Goal: Task Accomplishment & Management: Manage account settings

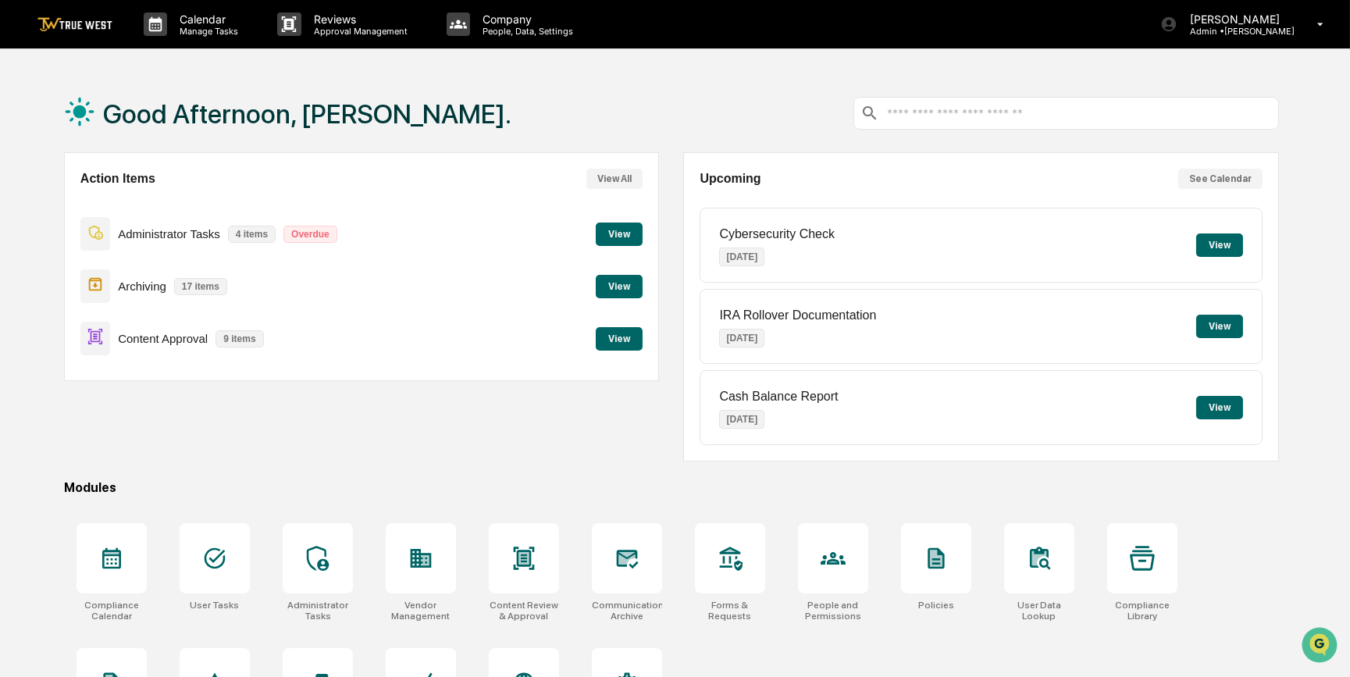
click at [626, 340] on button "View" at bounding box center [619, 338] width 47 height 23
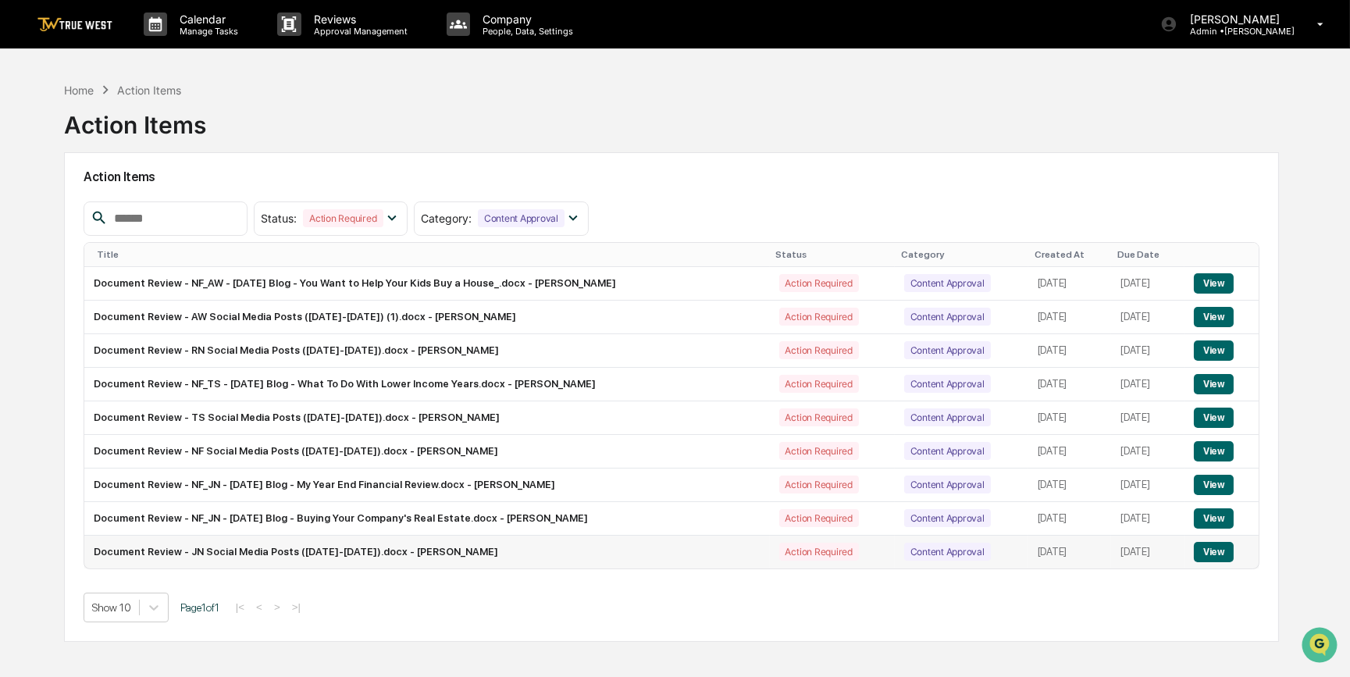
click at [1219, 548] on button "View" at bounding box center [1214, 552] width 40 height 20
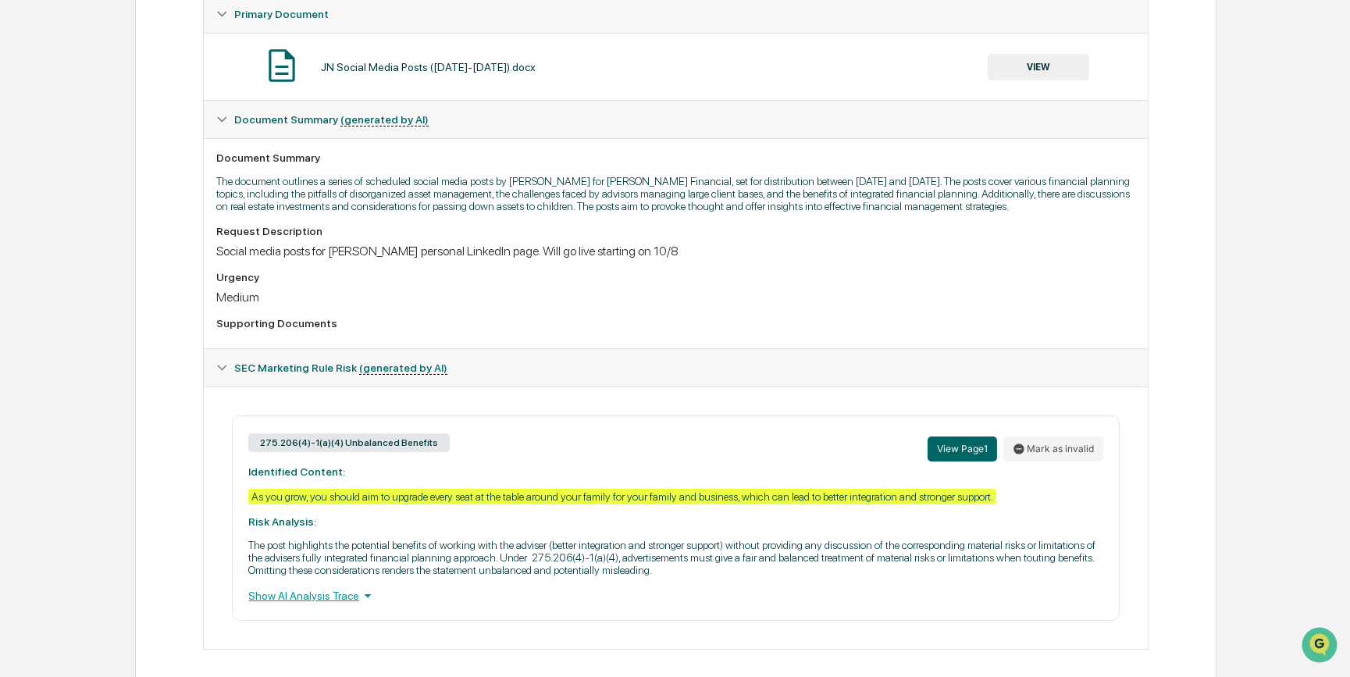
scroll to position [327, 0]
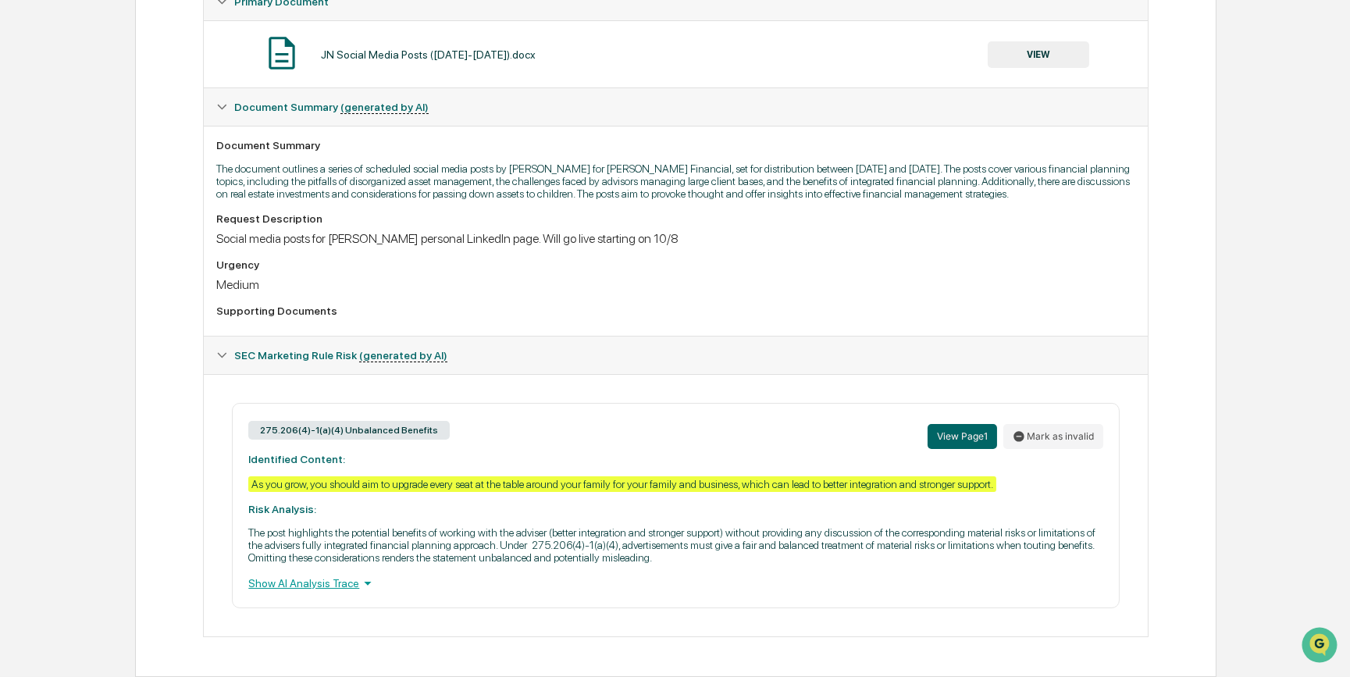
click at [1046, 41] on button "VIEW" at bounding box center [1037, 54] width 101 height 27
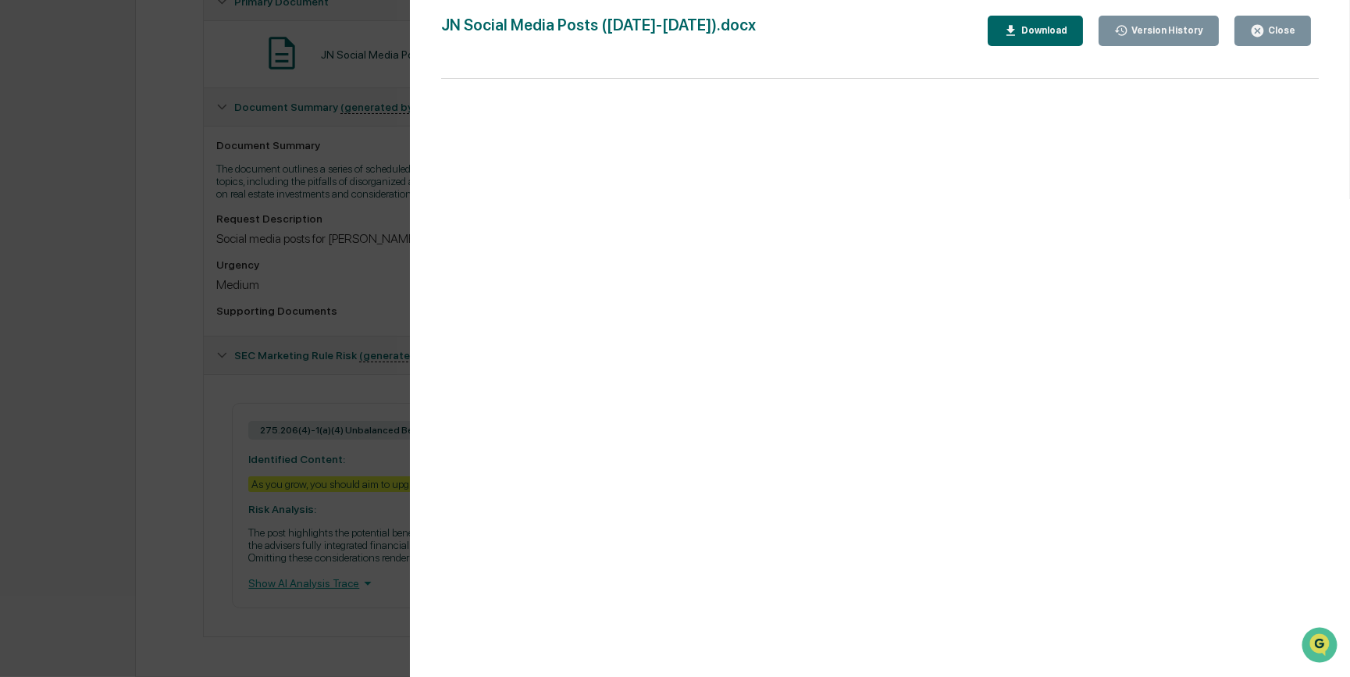
click at [1059, 28] on div "Download" at bounding box center [1042, 30] width 49 height 11
click at [331, 299] on div "Version History 09/25/2025, 06:34 PM Laura McHaffie JN Social Media Posts (2025…" at bounding box center [675, 338] width 1350 height 677
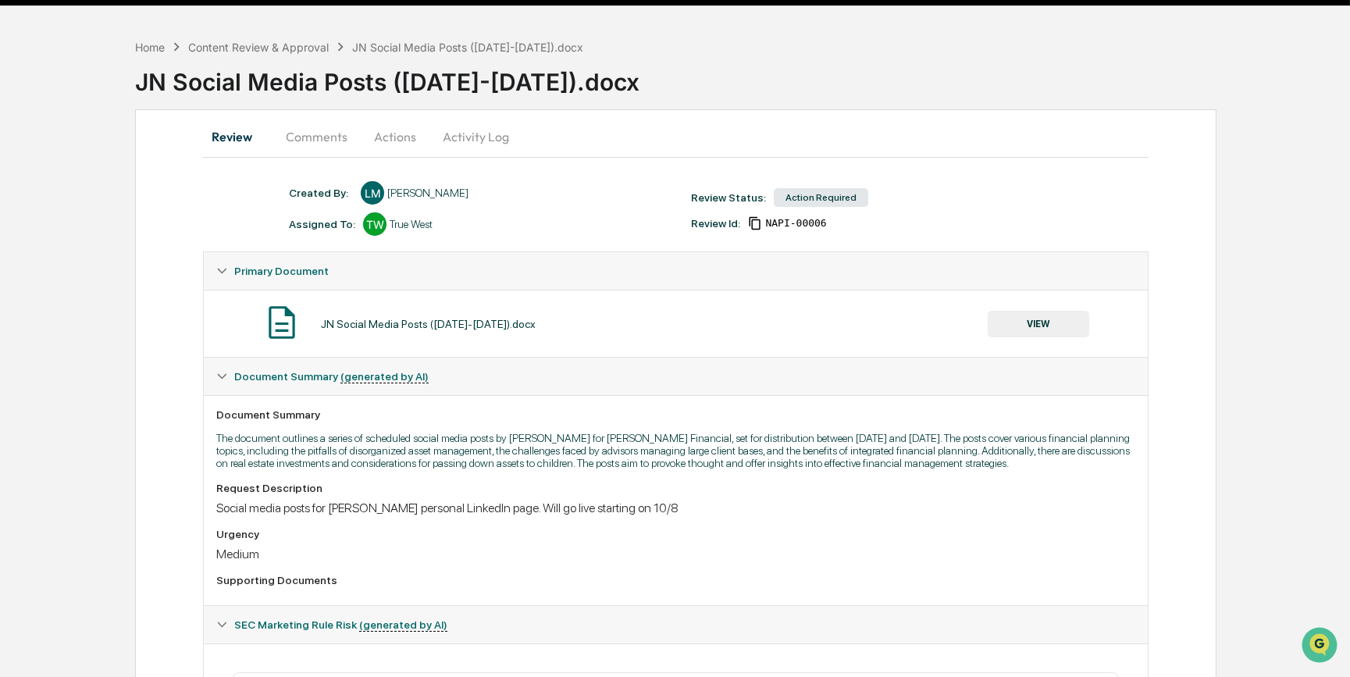
scroll to position [0, 0]
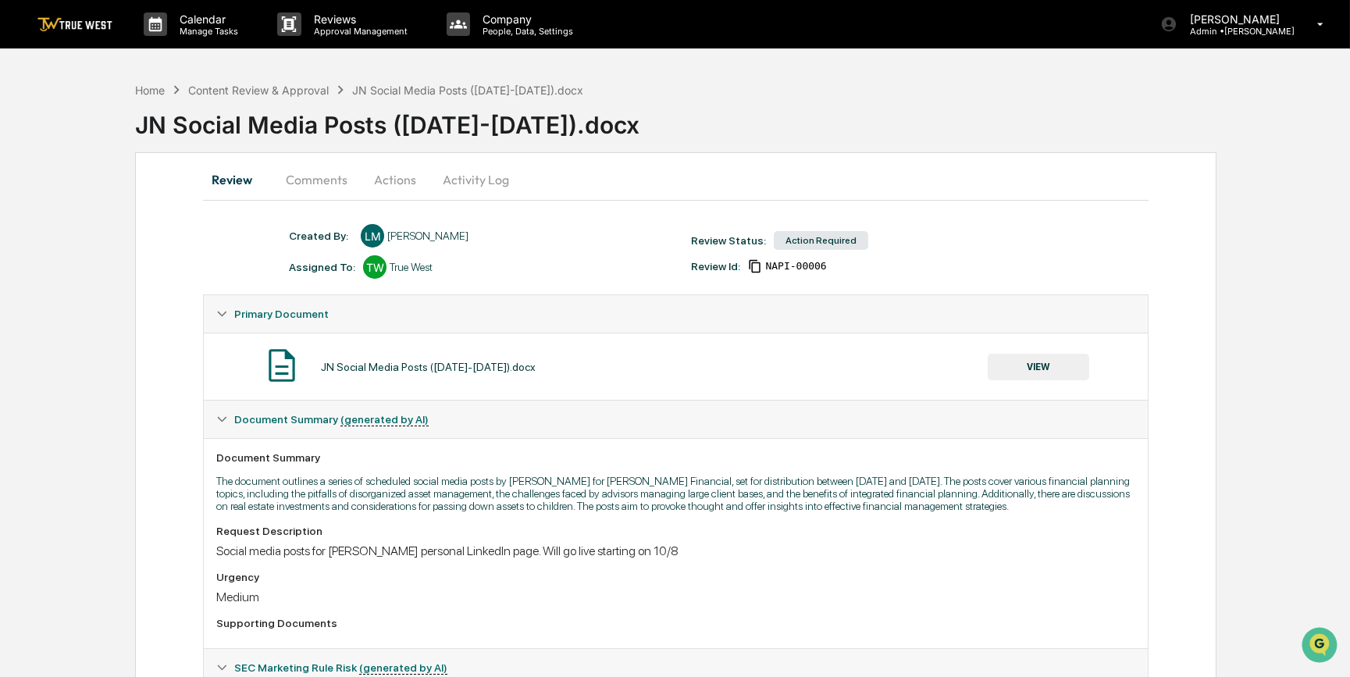
click at [369, 176] on button "Actions" at bounding box center [395, 179] width 70 height 37
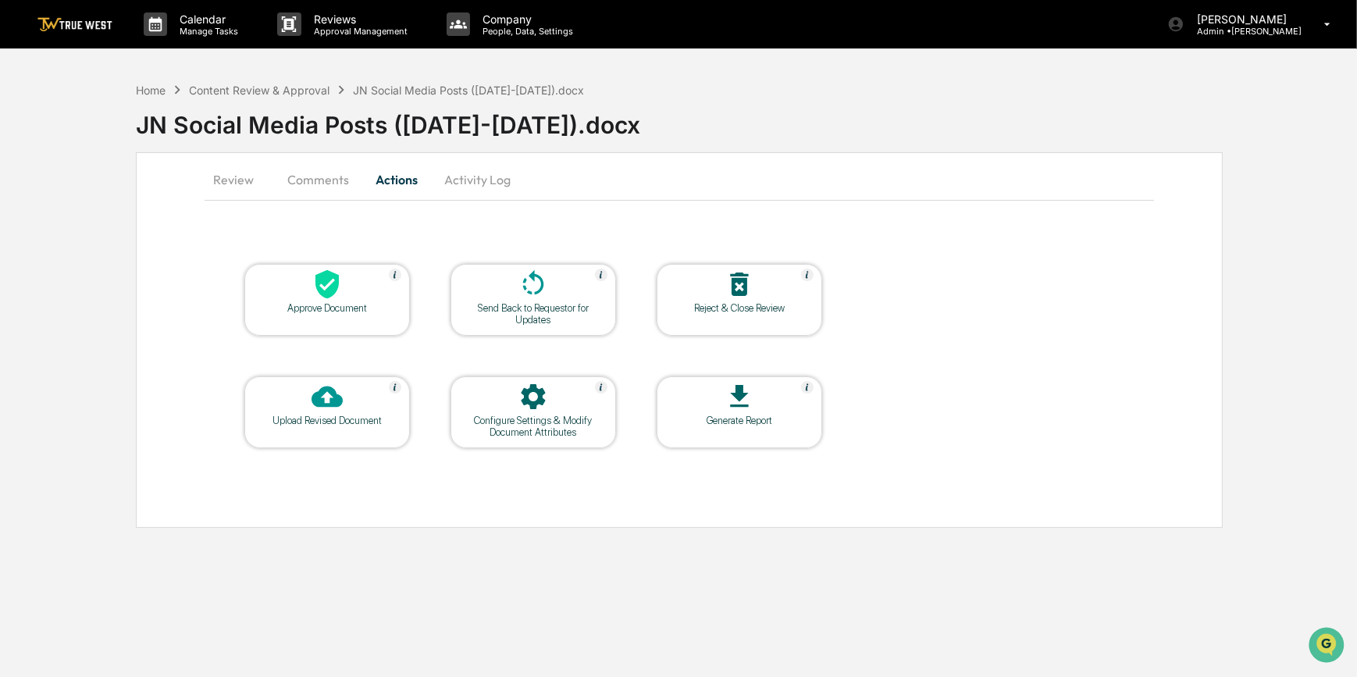
click at [329, 322] on div "Approve Document" at bounding box center [326, 300] width 165 height 72
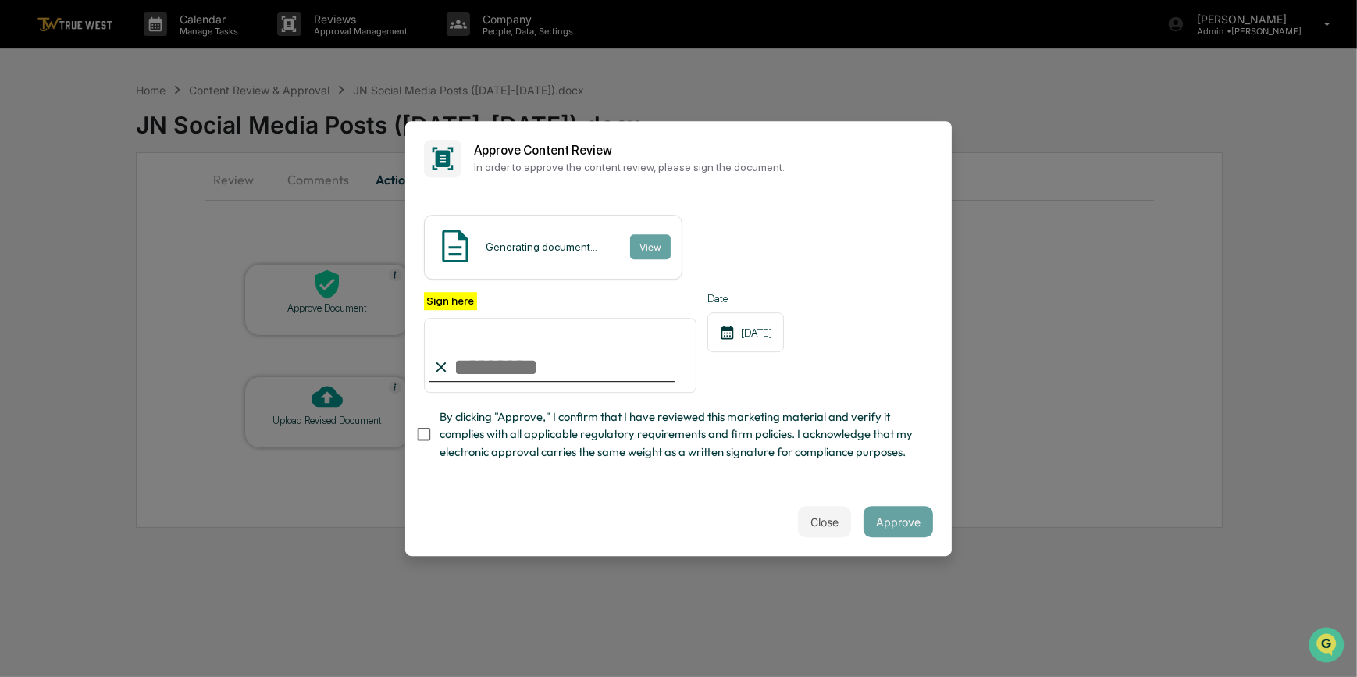
click at [504, 370] on input "Sign here" at bounding box center [560, 355] width 272 height 75
type input "*********"
click at [637, 241] on button "View" at bounding box center [649, 246] width 41 height 25
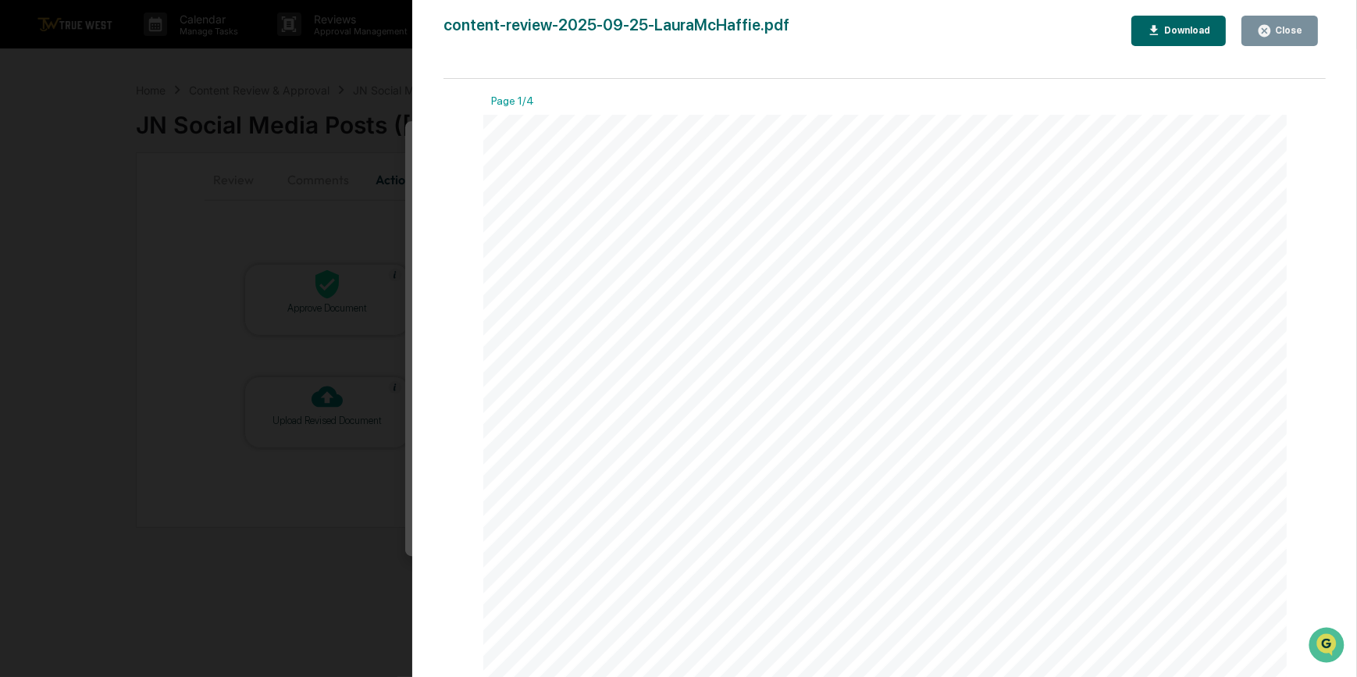
click at [387, 184] on div "Version History 09/25/2025, 07:52 PM Carliss Marshall content-review-2025-09-25…" at bounding box center [678, 338] width 1357 height 677
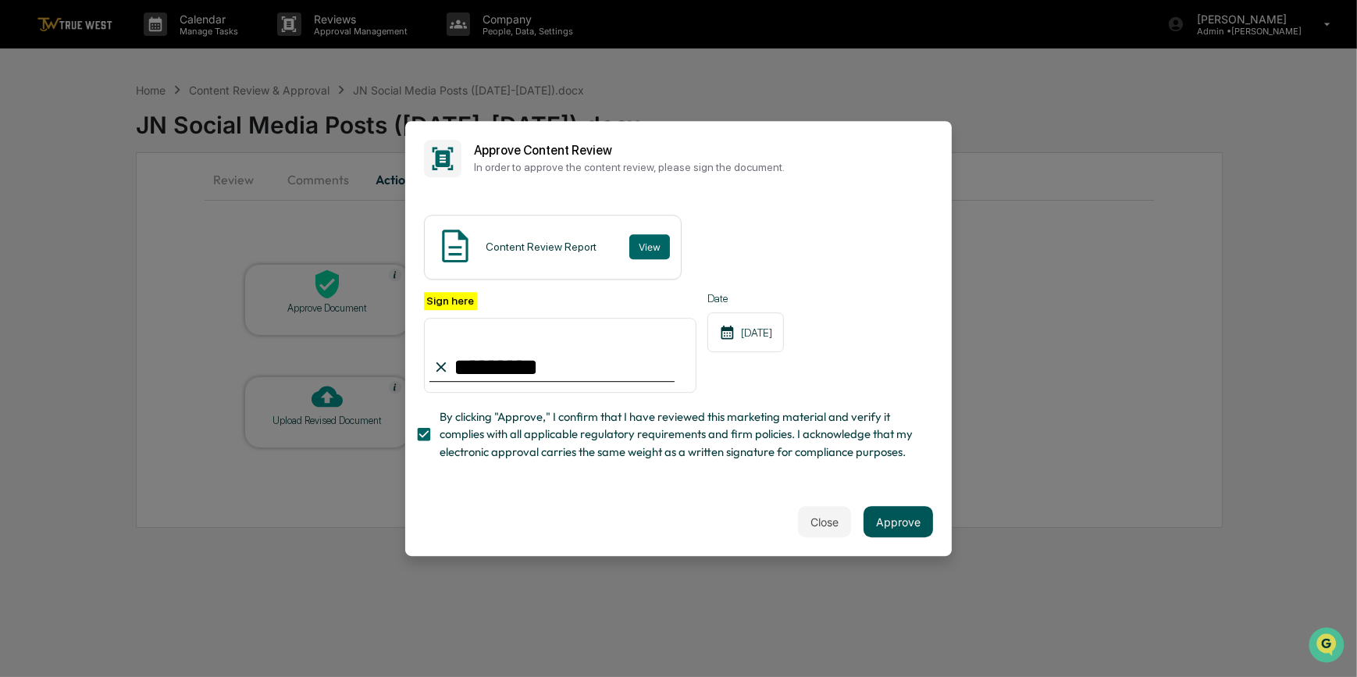
click at [906, 514] on button "Approve" at bounding box center [897, 521] width 69 height 31
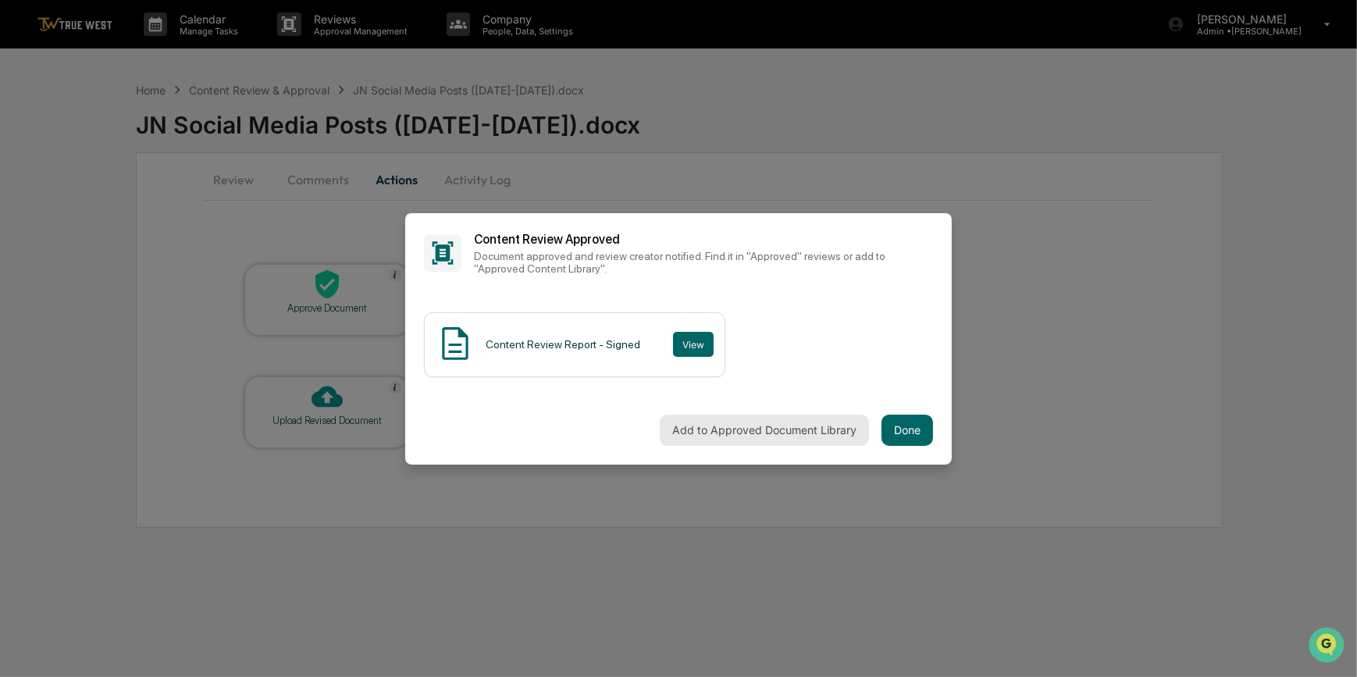
click at [760, 433] on button "Add to Approved Document Library" at bounding box center [764, 430] width 209 height 31
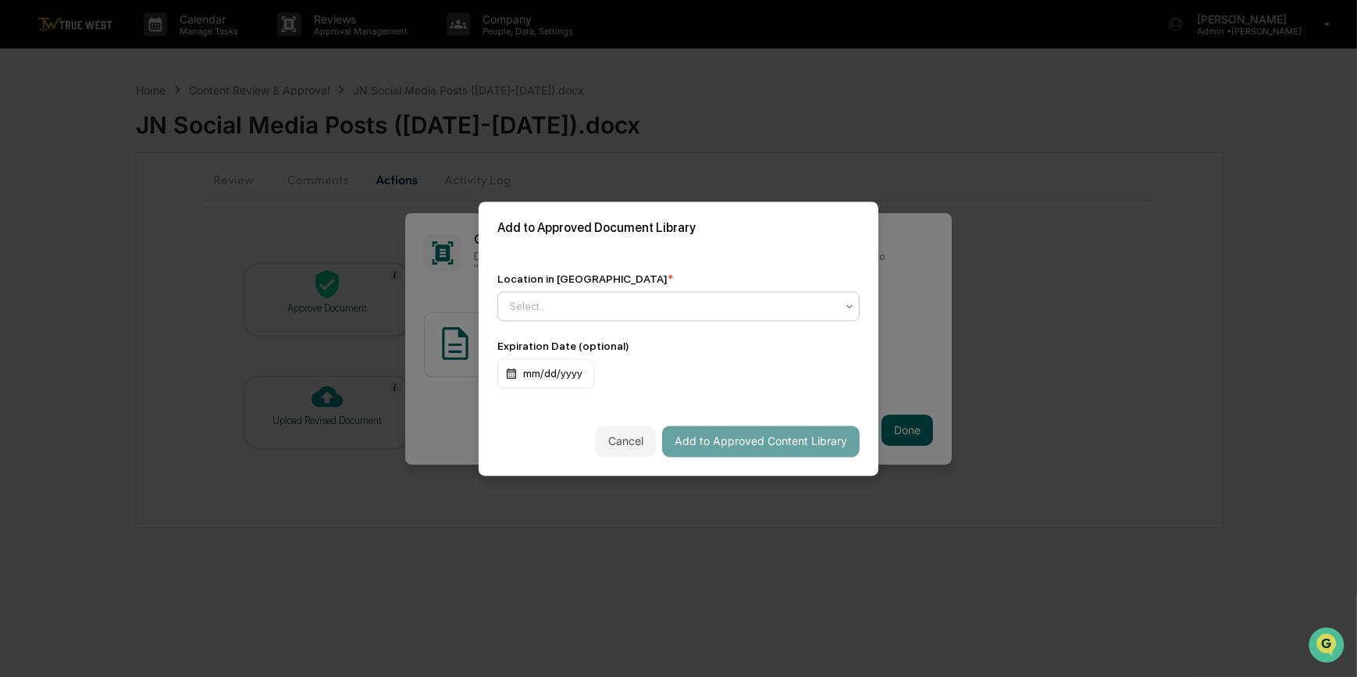
click at [517, 307] on div at bounding box center [672, 306] width 326 height 16
click at [681, 347] on div "Approved Content Library" at bounding box center [678, 343] width 361 height 31
click at [717, 436] on button "Add to Approved Content Library" at bounding box center [760, 440] width 197 height 31
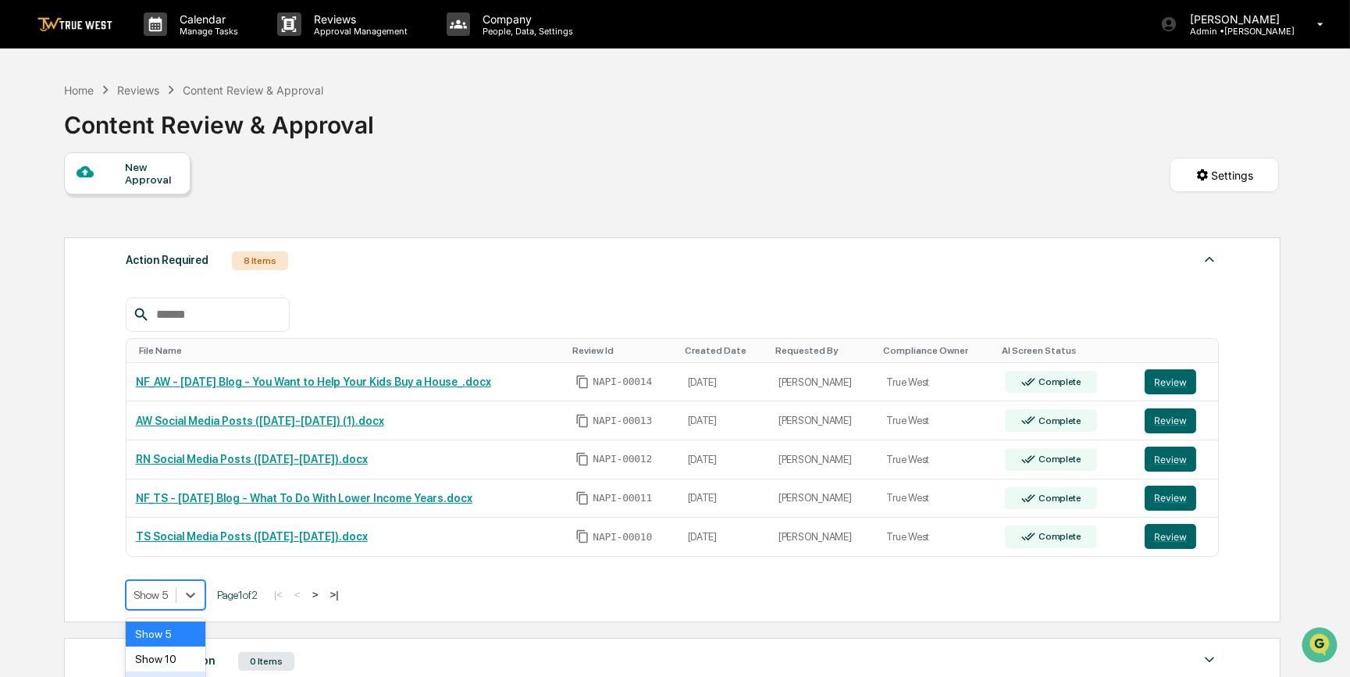
scroll to position [84, 0]
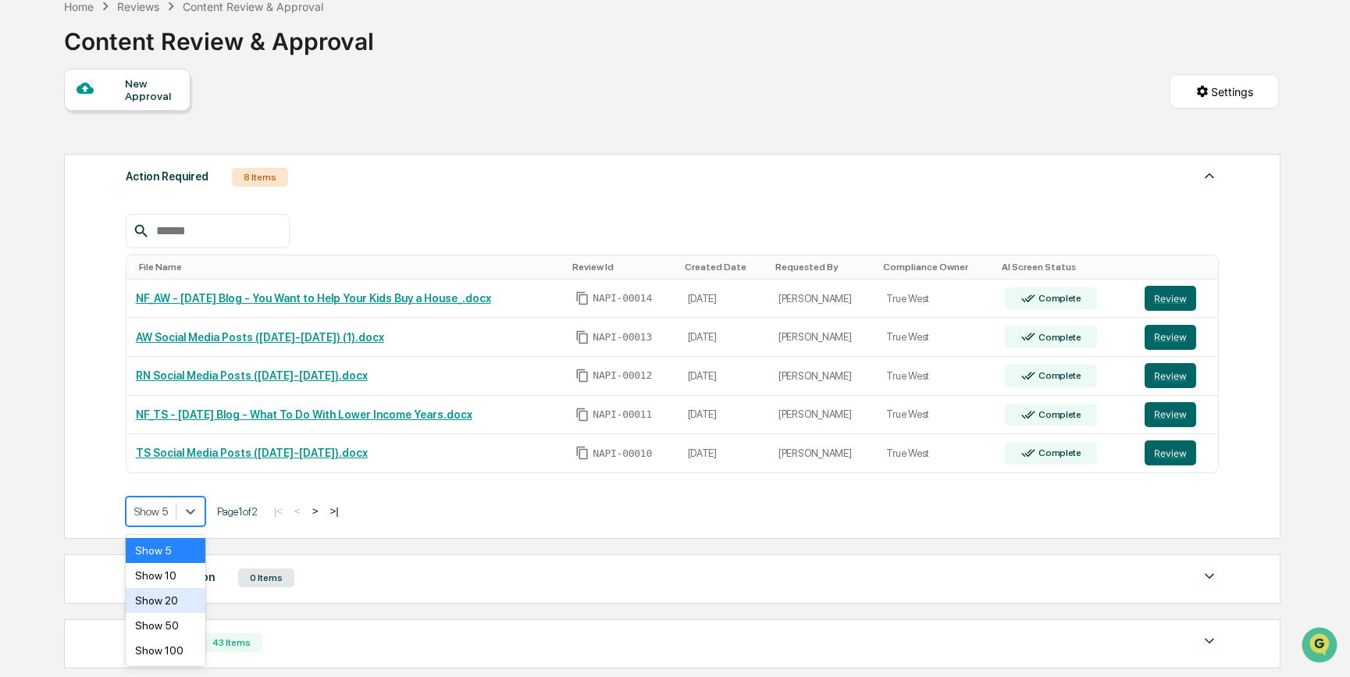
click at [156, 600] on body "Calendar Manage Tasks Reviews Approval Management Company People, Data, Setting…" at bounding box center [675, 388] width 1350 height 945
click at [154, 624] on div "Show 50" at bounding box center [166, 625] width 80 height 25
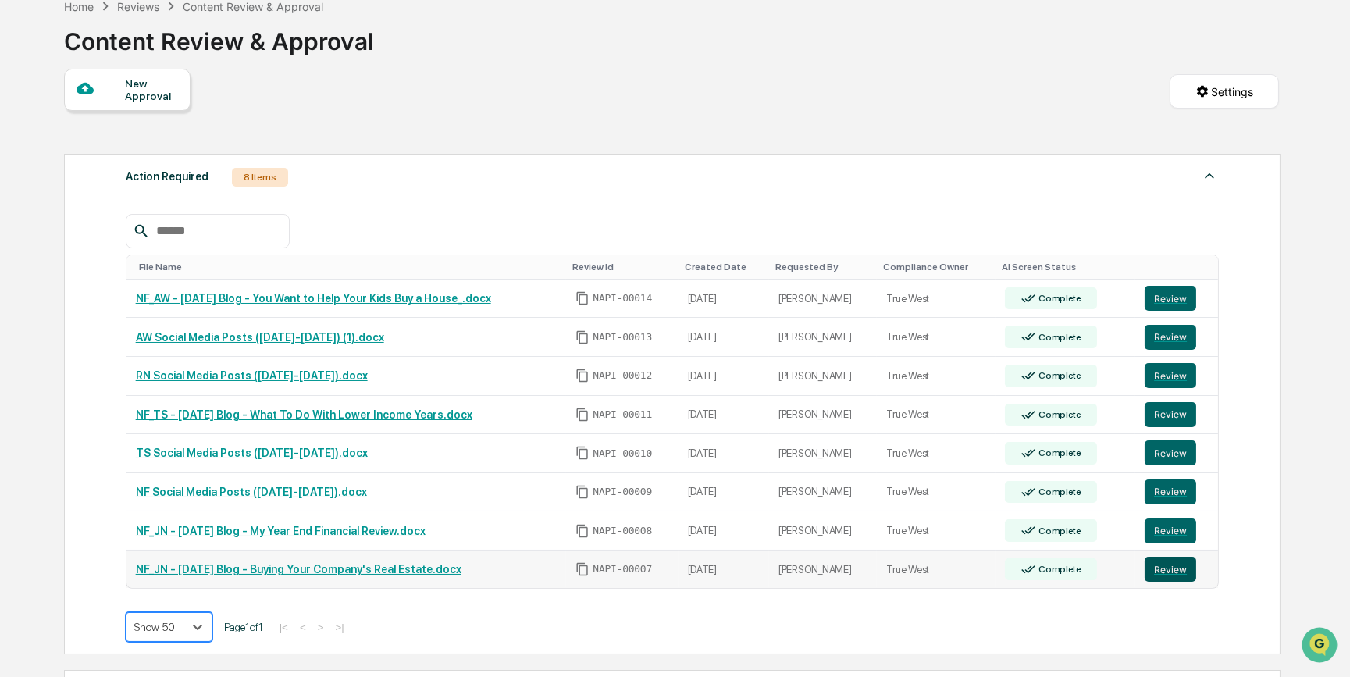
click at [1176, 570] on button "Review" at bounding box center [1170, 569] width 52 height 25
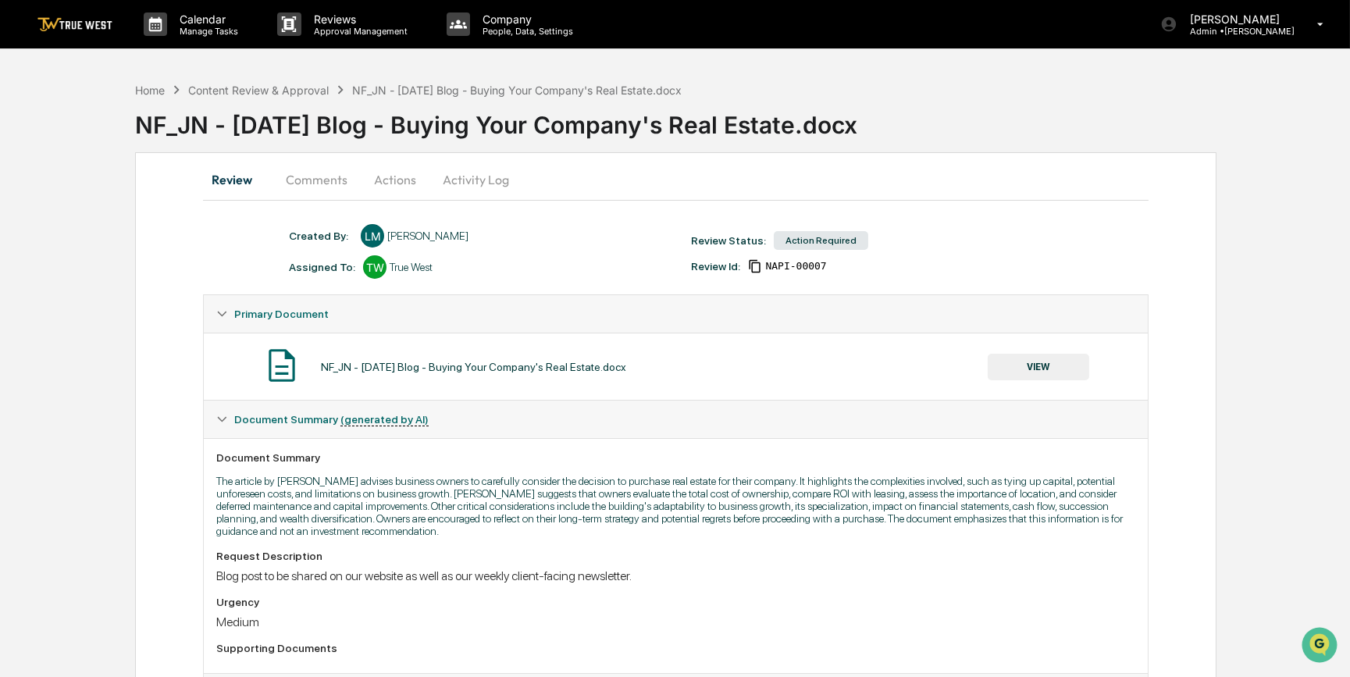
scroll to position [148, 0]
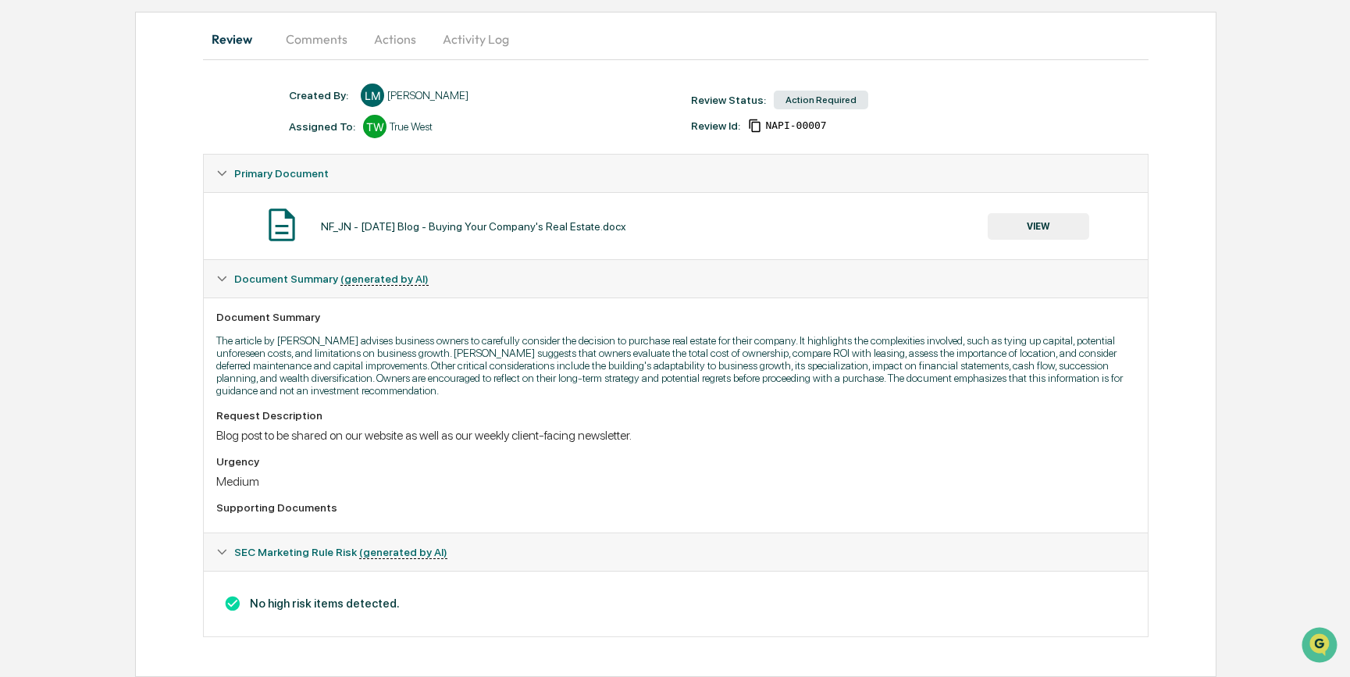
click at [1048, 221] on button "VIEW" at bounding box center [1037, 226] width 101 height 27
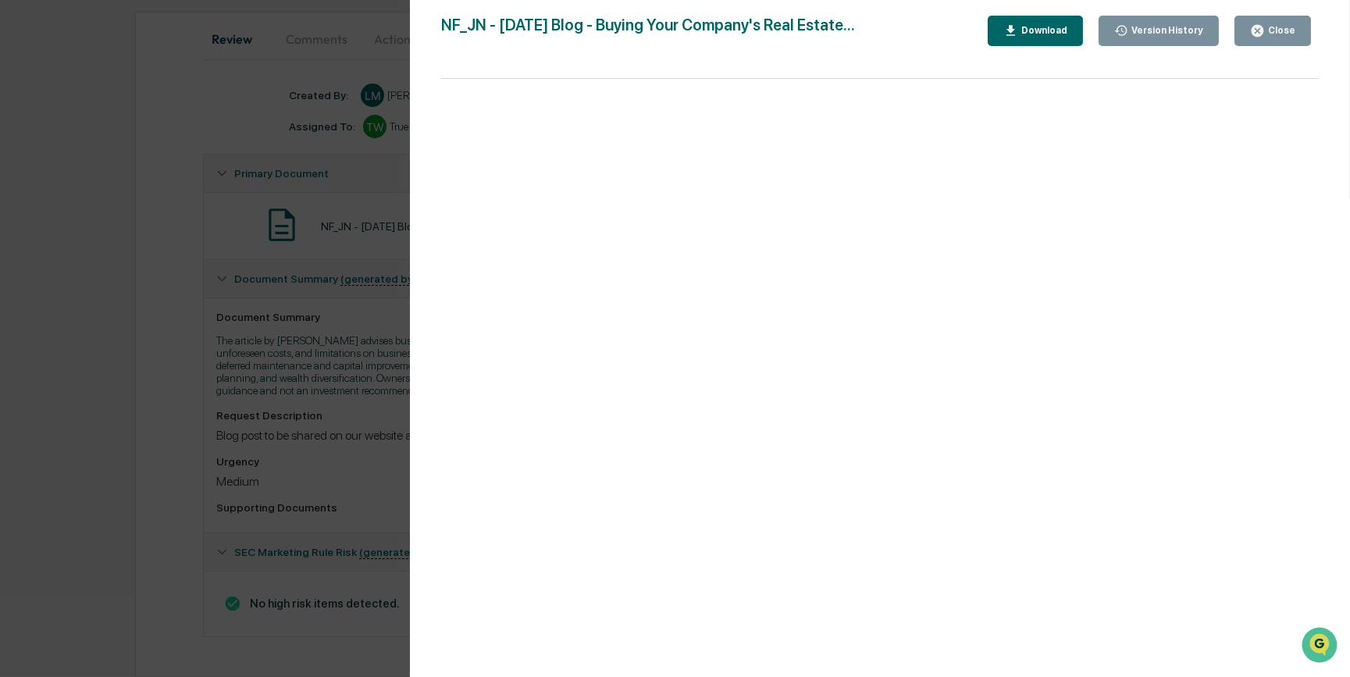
drag, startPoint x: 137, startPoint y: 447, endPoint x: 127, endPoint y: 382, distance: 65.5
click at [136, 445] on div "Version History 09/25/2025, 06:37 PM Laura McHaffie NF_JN - 2025.10.10 Blog - B…" at bounding box center [675, 338] width 1350 height 677
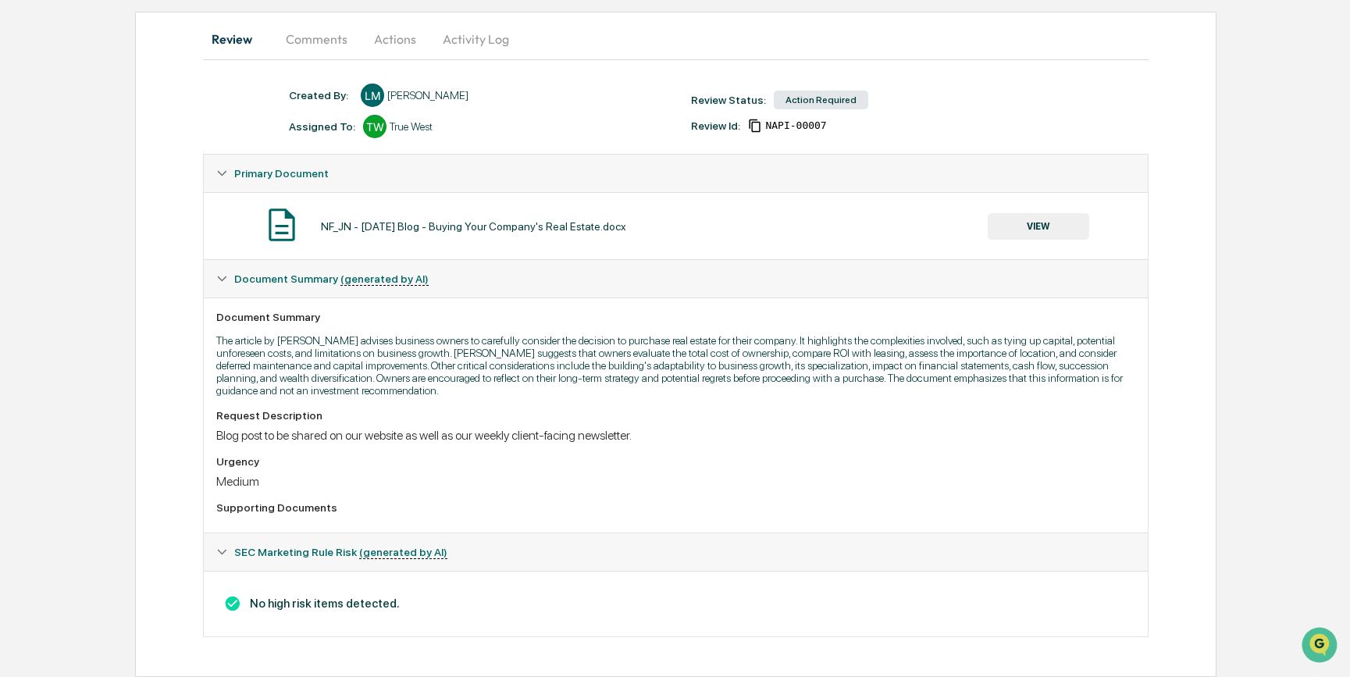
click at [394, 23] on button "Actions" at bounding box center [395, 38] width 70 height 37
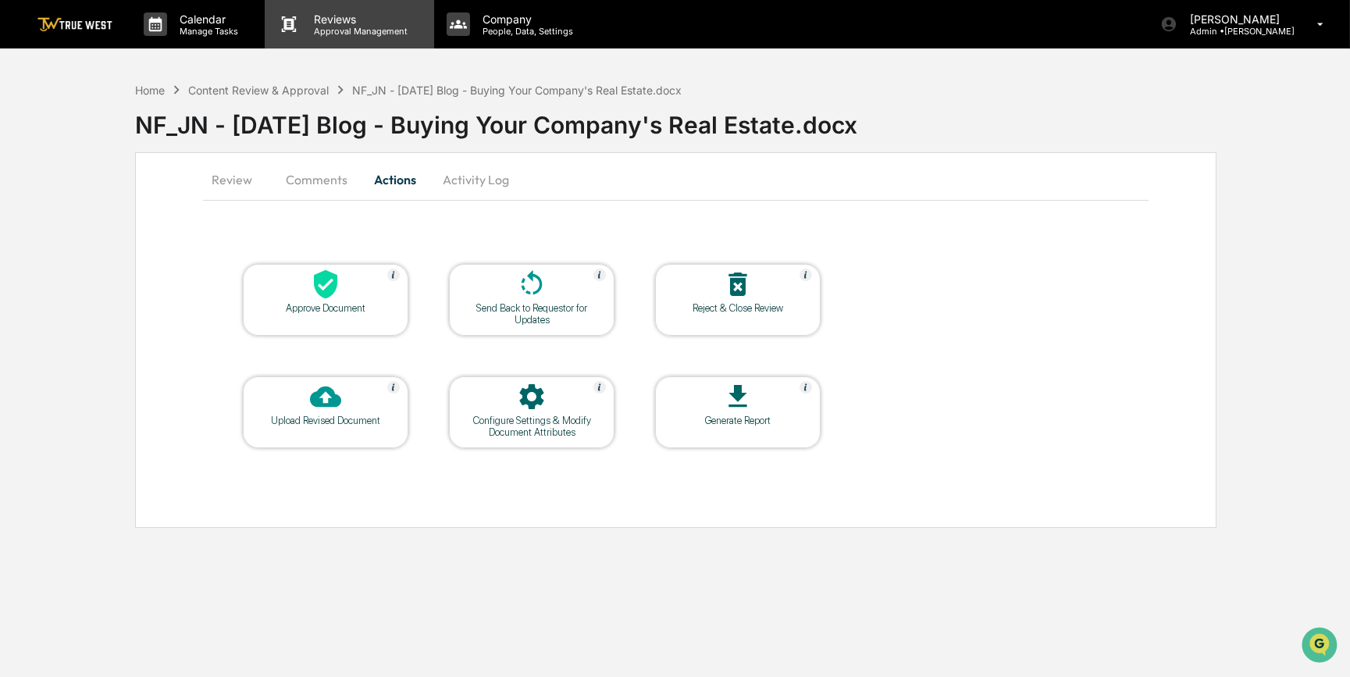
scroll to position [0, 0]
click at [350, 309] on div "Approve Document" at bounding box center [327, 308] width 141 height 12
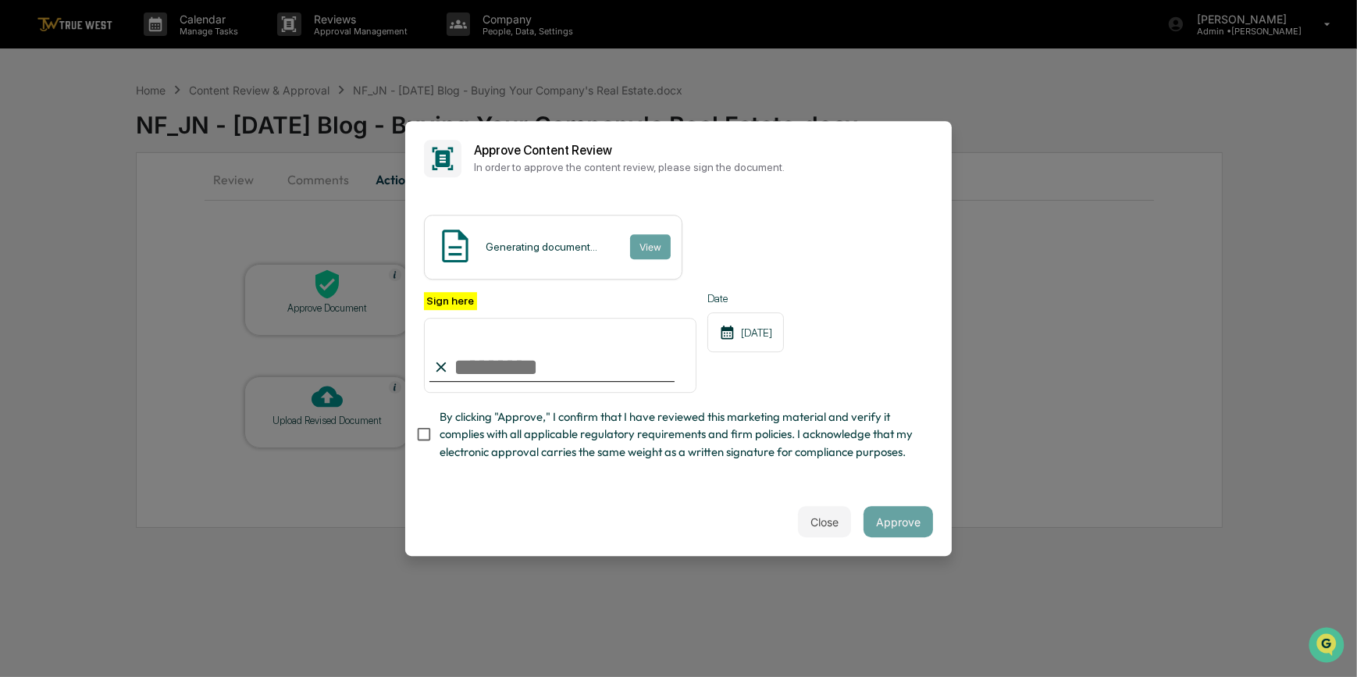
click at [493, 366] on input "Sign here" at bounding box center [560, 355] width 272 height 75
type input "*********"
click at [647, 248] on button "View" at bounding box center [649, 246] width 41 height 25
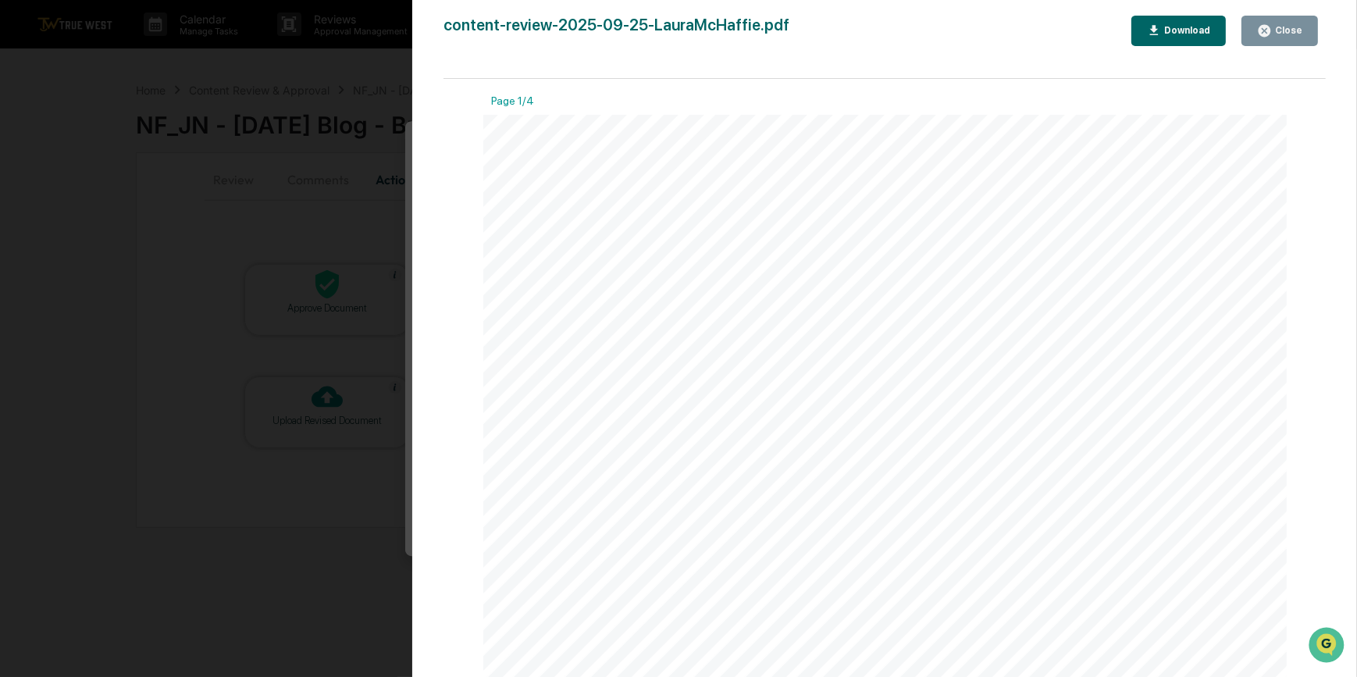
click at [374, 194] on div "Version History 09/25/2025, 08:00 PM Carliss Marshall content-review-2025-09-25…" at bounding box center [678, 338] width 1357 height 677
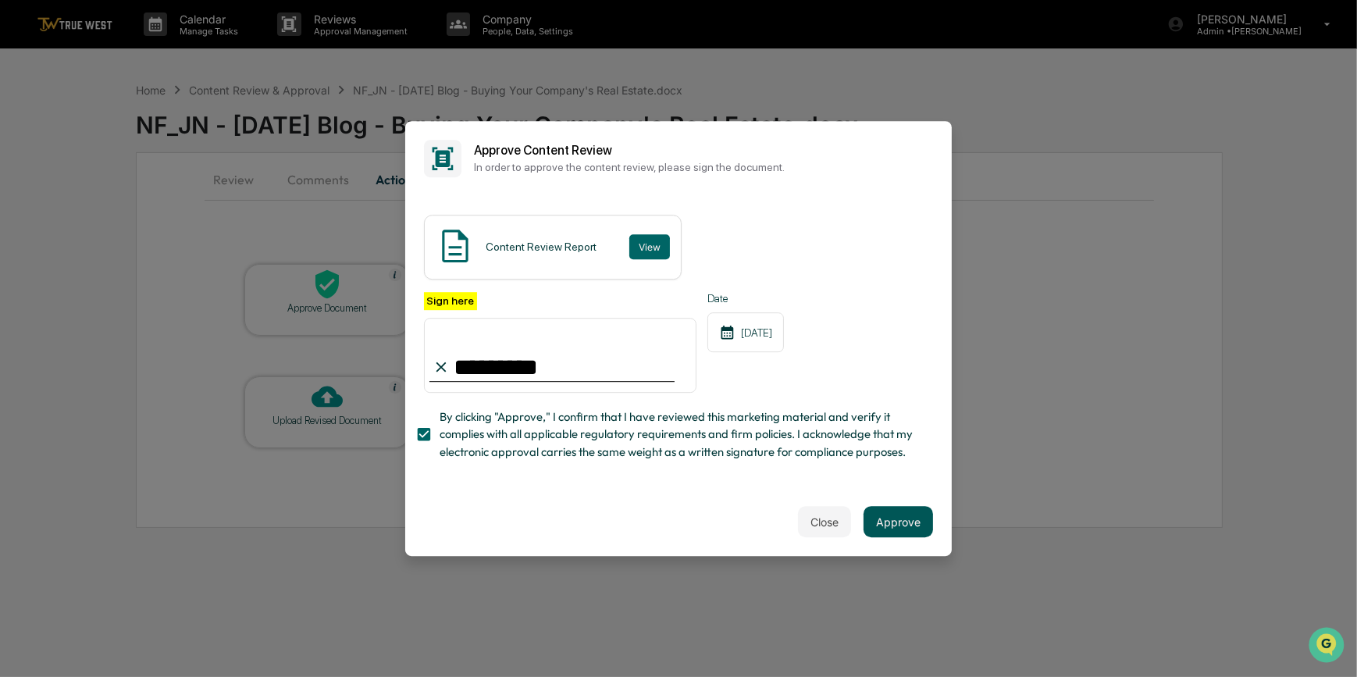
click at [882, 524] on button "Approve" at bounding box center [897, 521] width 69 height 31
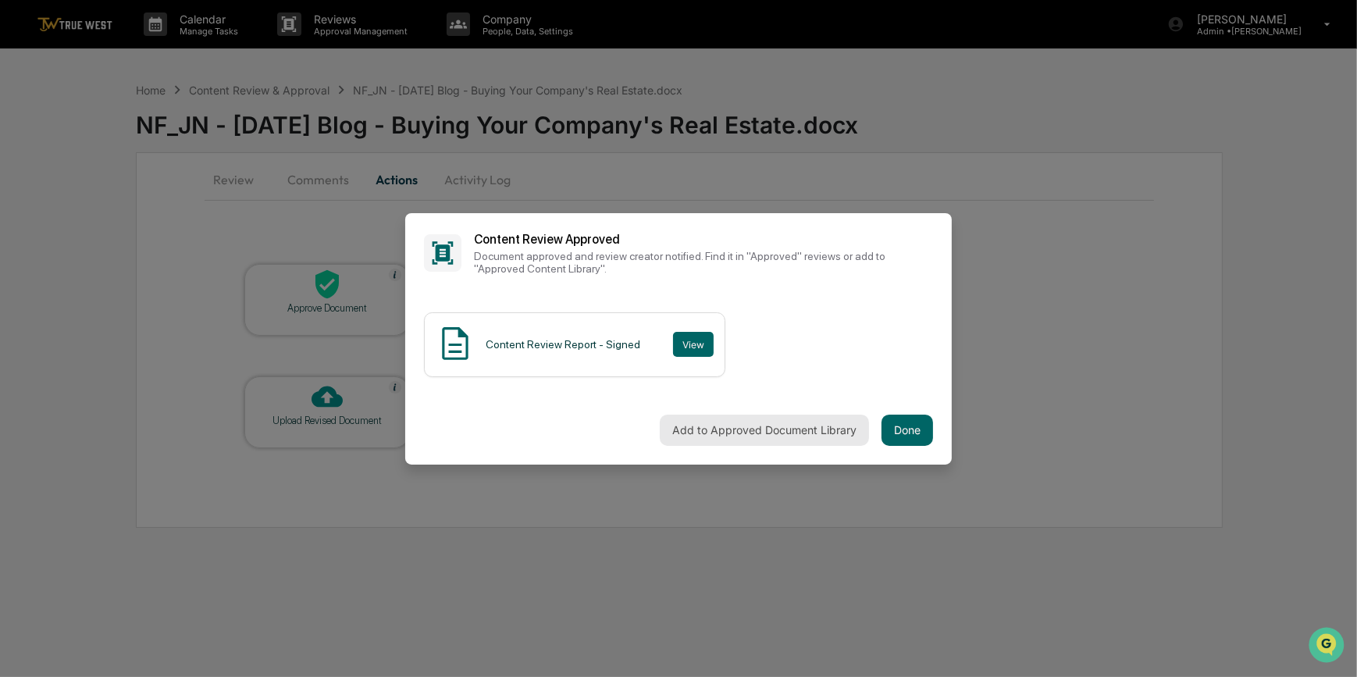
click at [784, 430] on button "Add to Approved Document Library" at bounding box center [764, 430] width 209 height 31
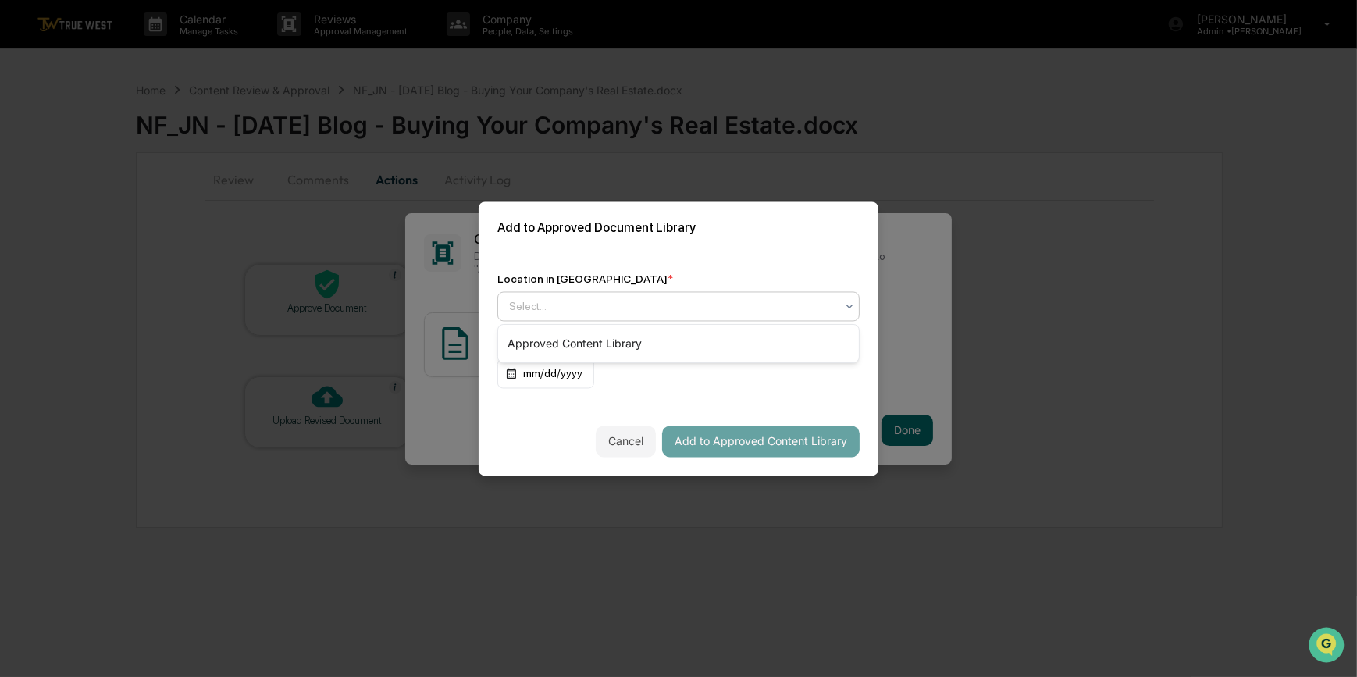
click at [539, 304] on div at bounding box center [672, 306] width 326 height 16
click at [553, 343] on div "Approved Content Library" at bounding box center [678, 343] width 361 height 31
click at [785, 438] on button "Add to Approved Content Library" at bounding box center [760, 440] width 197 height 31
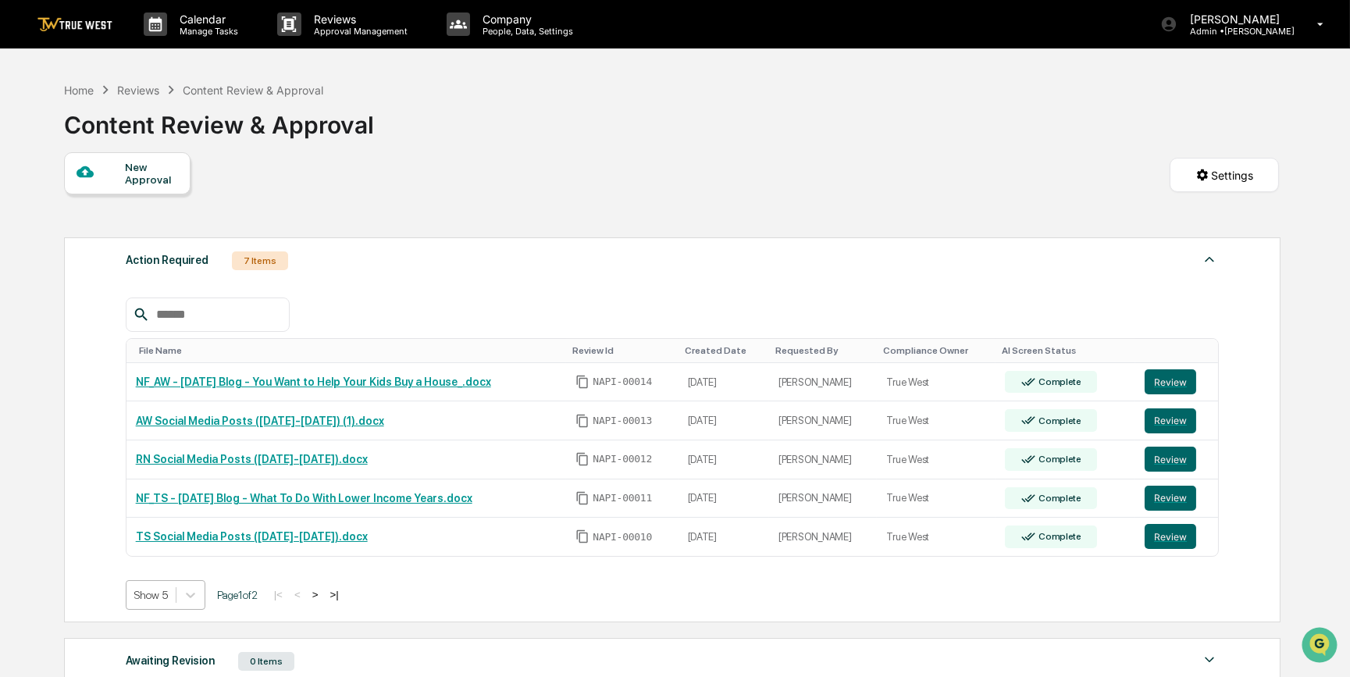
click at [151, 601] on body "Calendar Manage Tasks Reviews Approval Management Company People, Data, Setting…" at bounding box center [675, 472] width 1350 height 945
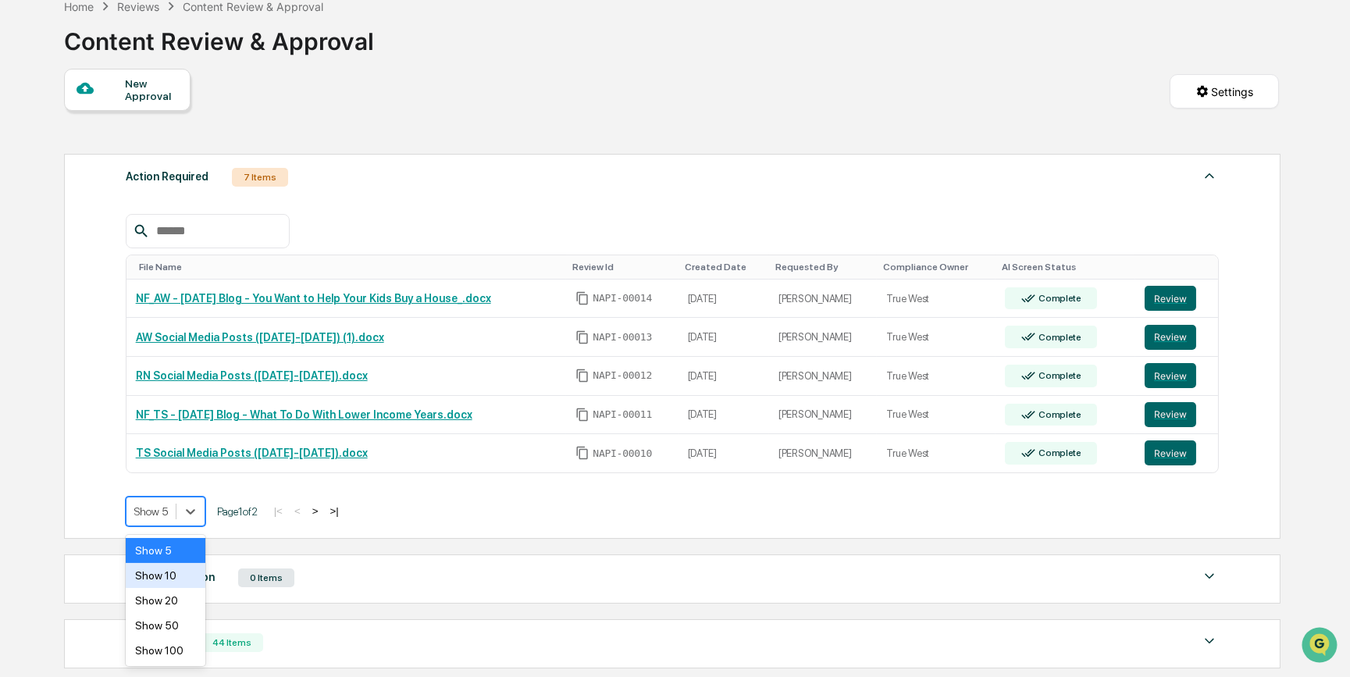
click at [181, 584] on div "Show 10" at bounding box center [166, 575] width 80 height 25
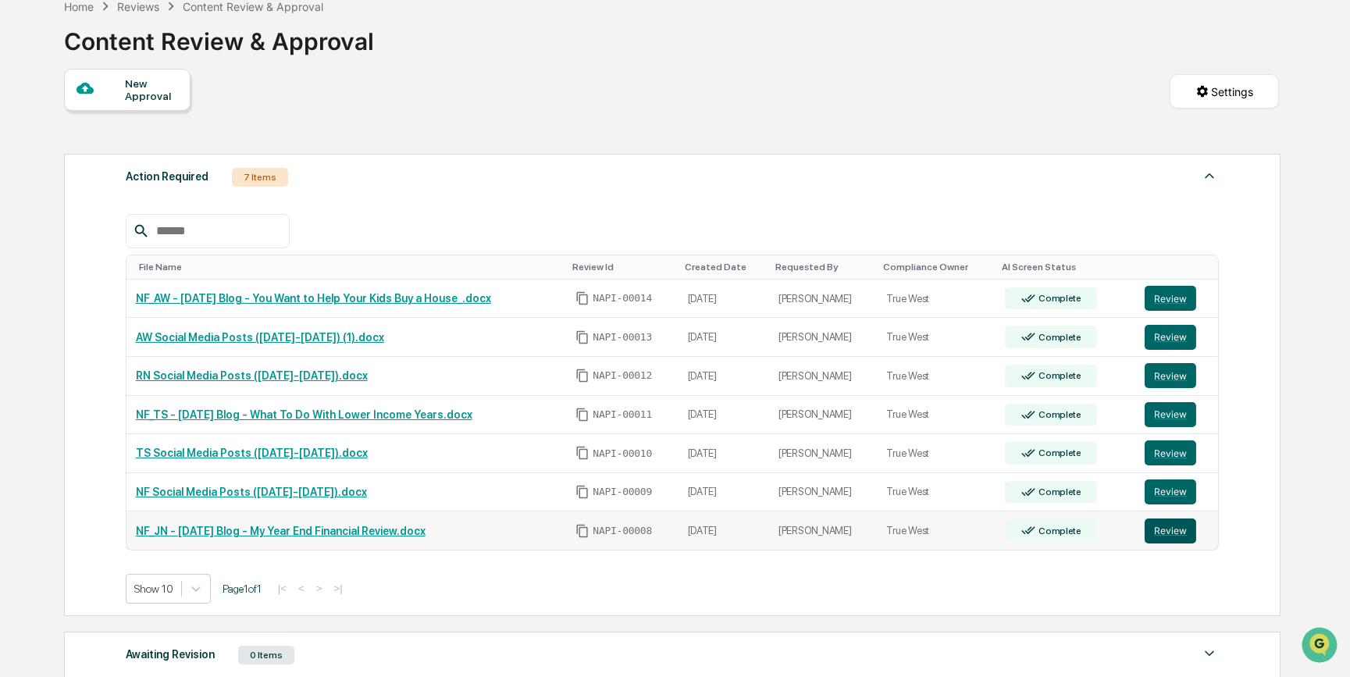
click at [1169, 532] on button "Review" at bounding box center [1170, 530] width 52 height 25
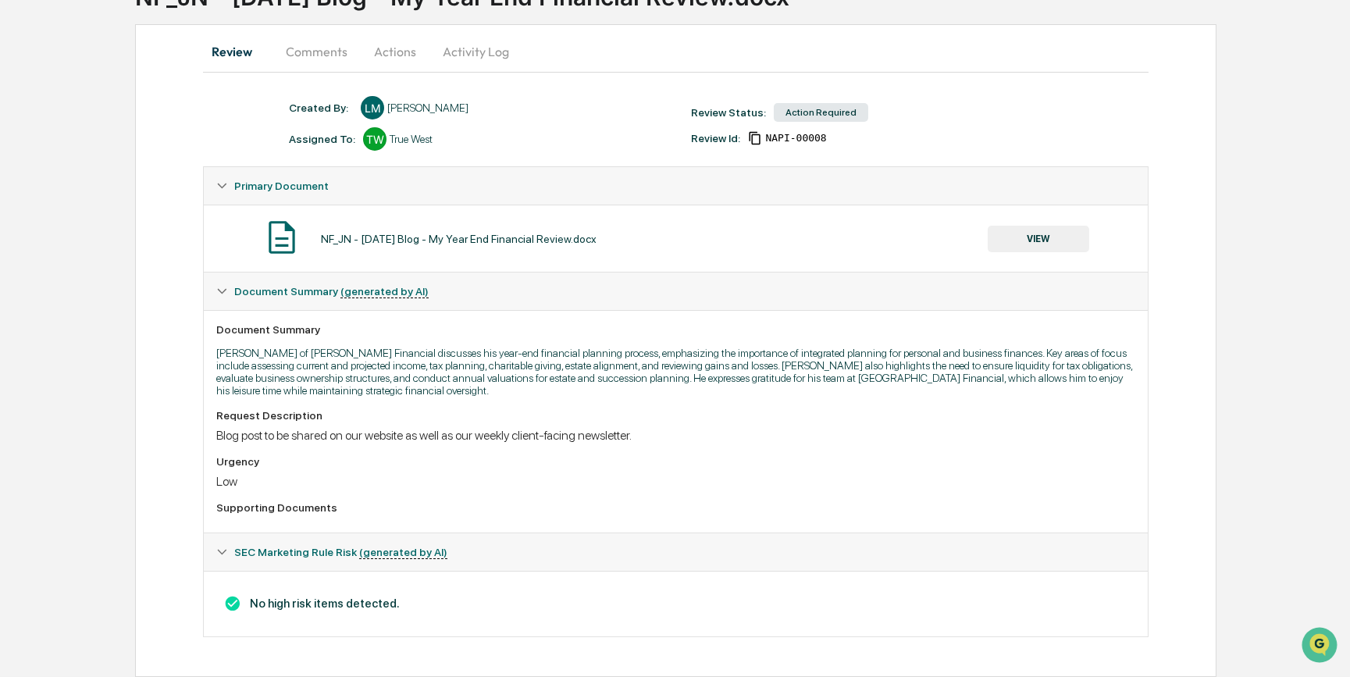
click at [1053, 235] on button "VIEW" at bounding box center [1037, 239] width 101 height 27
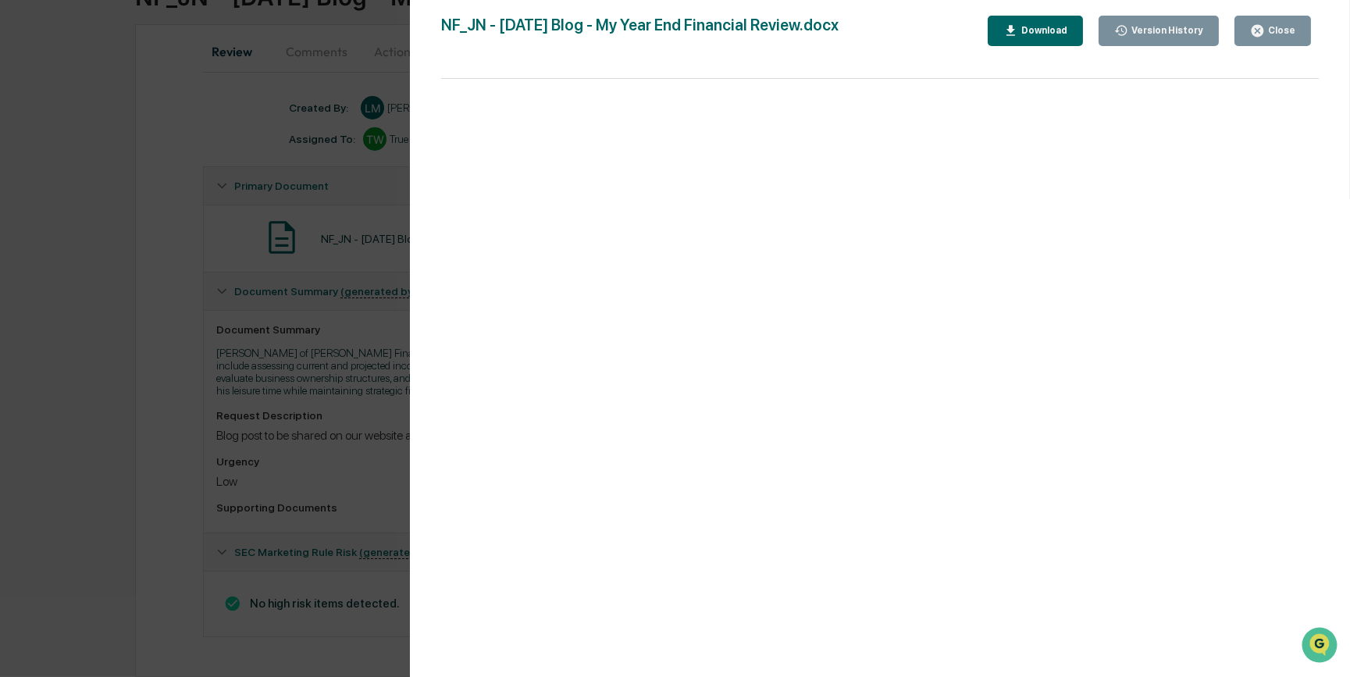
click at [304, 461] on div "Version History 09/25/2025, 06:38 PM Laura McHaffie NF_JN - 2025.10.24 Blog - M…" at bounding box center [675, 338] width 1350 height 677
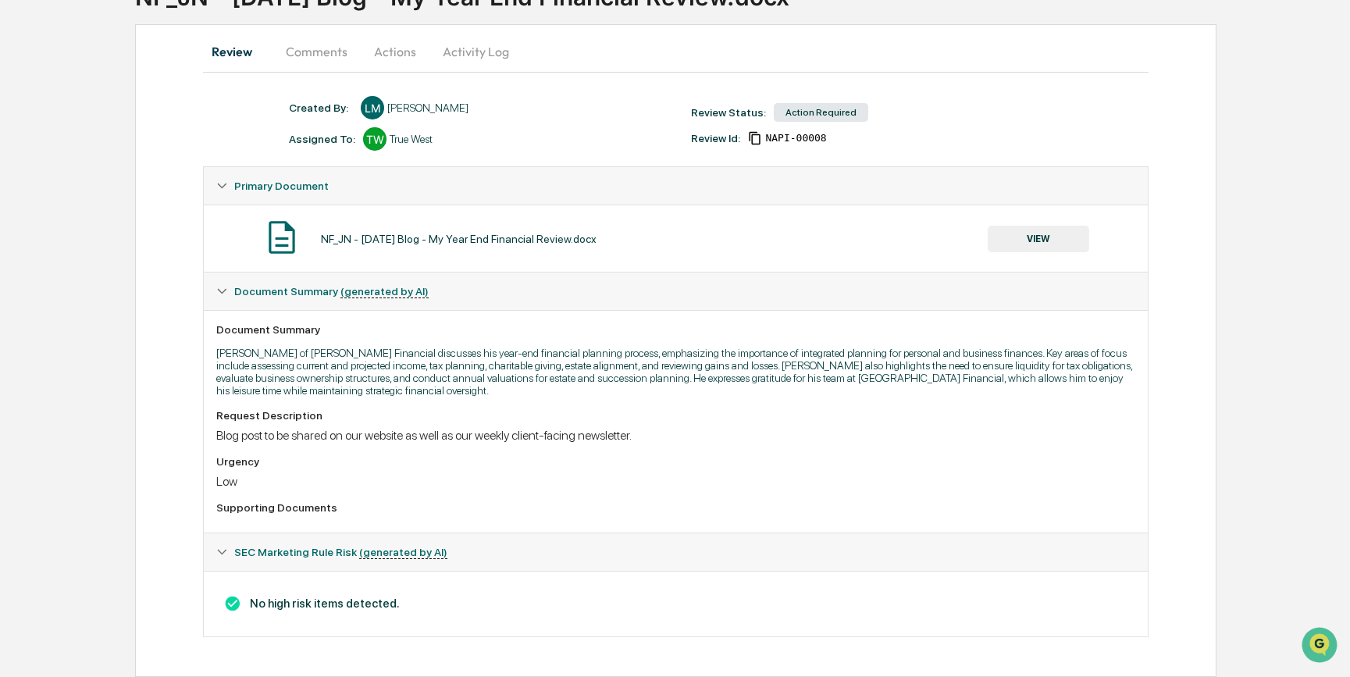
click at [403, 44] on button "Actions" at bounding box center [395, 51] width 70 height 37
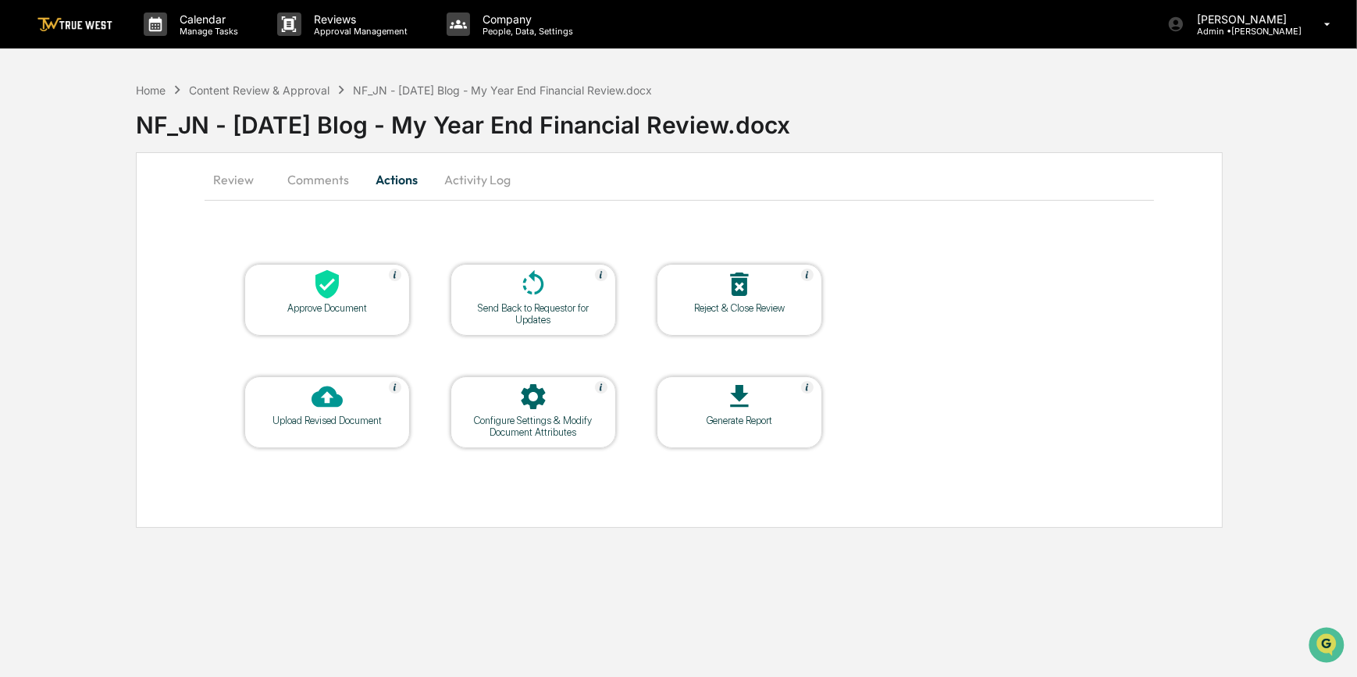
click at [338, 315] on div "Approve Document" at bounding box center [326, 300] width 165 height 72
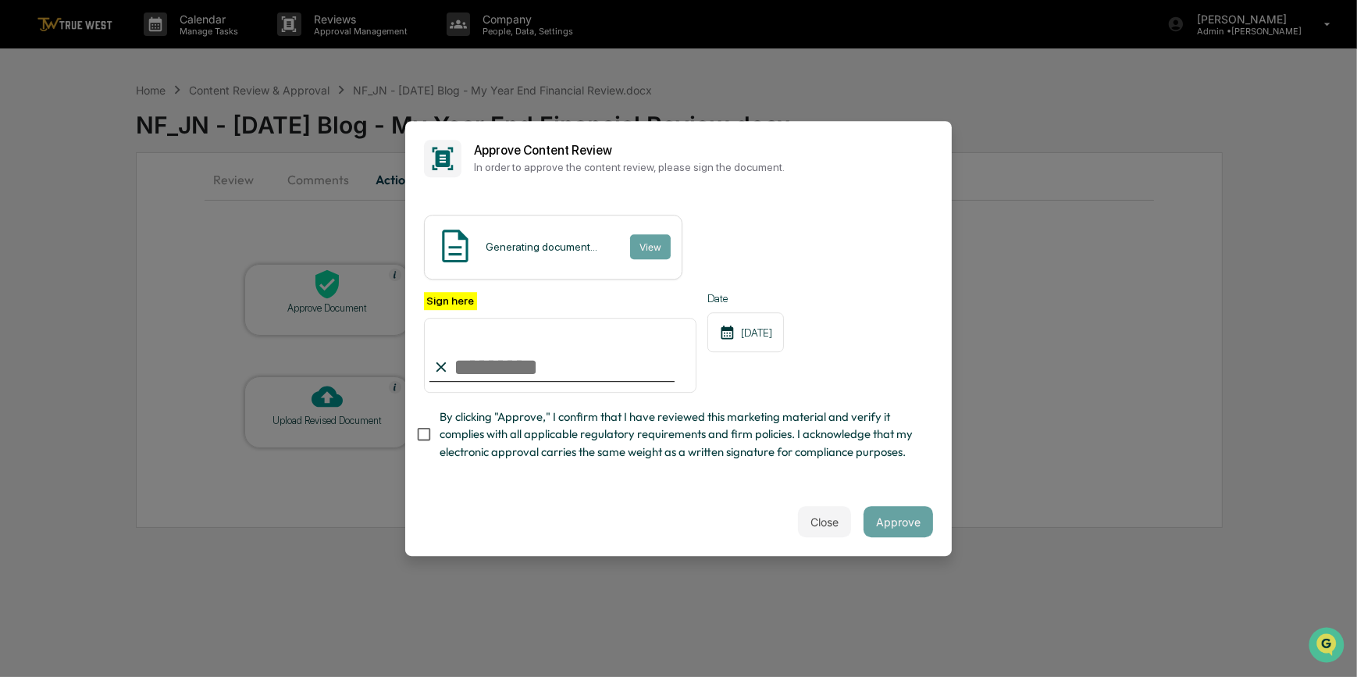
click at [520, 364] on input "Sign here" at bounding box center [560, 355] width 272 height 75
type input "*********"
click at [644, 250] on button "View" at bounding box center [649, 246] width 41 height 25
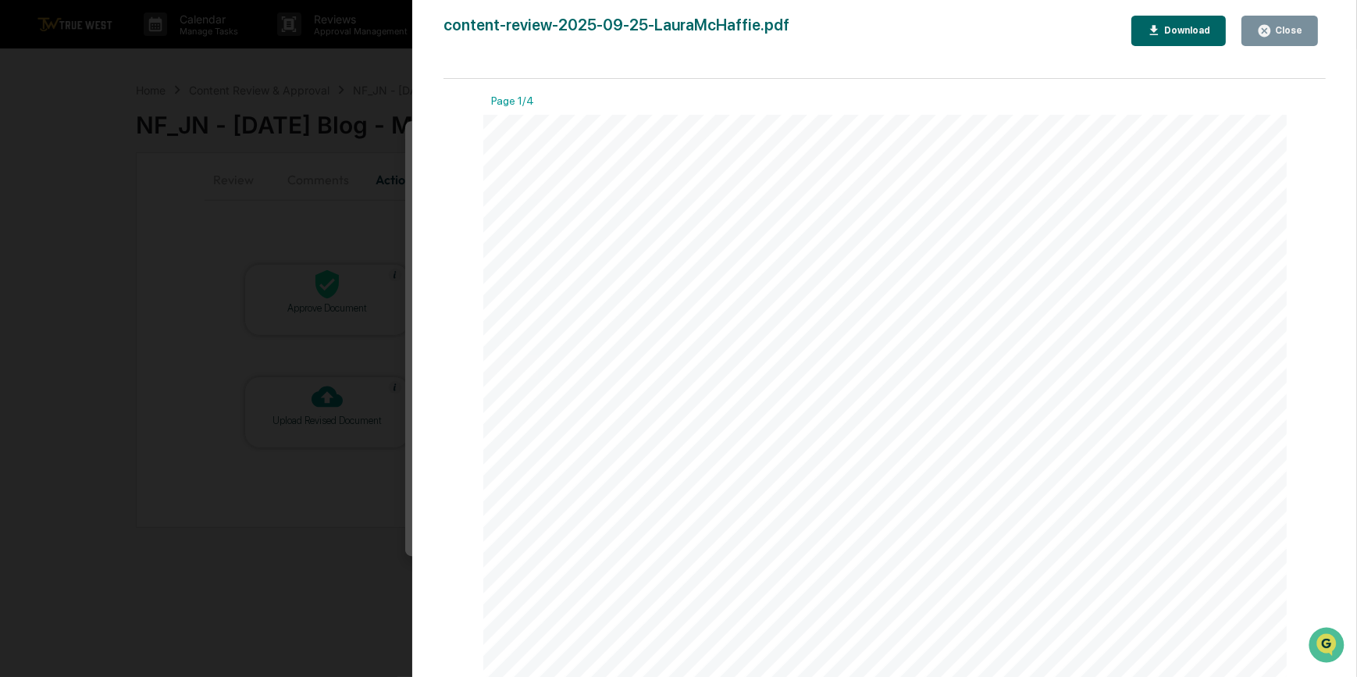
click at [368, 211] on div "Version History 09/25/2025, 08:05 PM Carliss Marshall content-review-2025-09-25…" at bounding box center [678, 338] width 1357 height 677
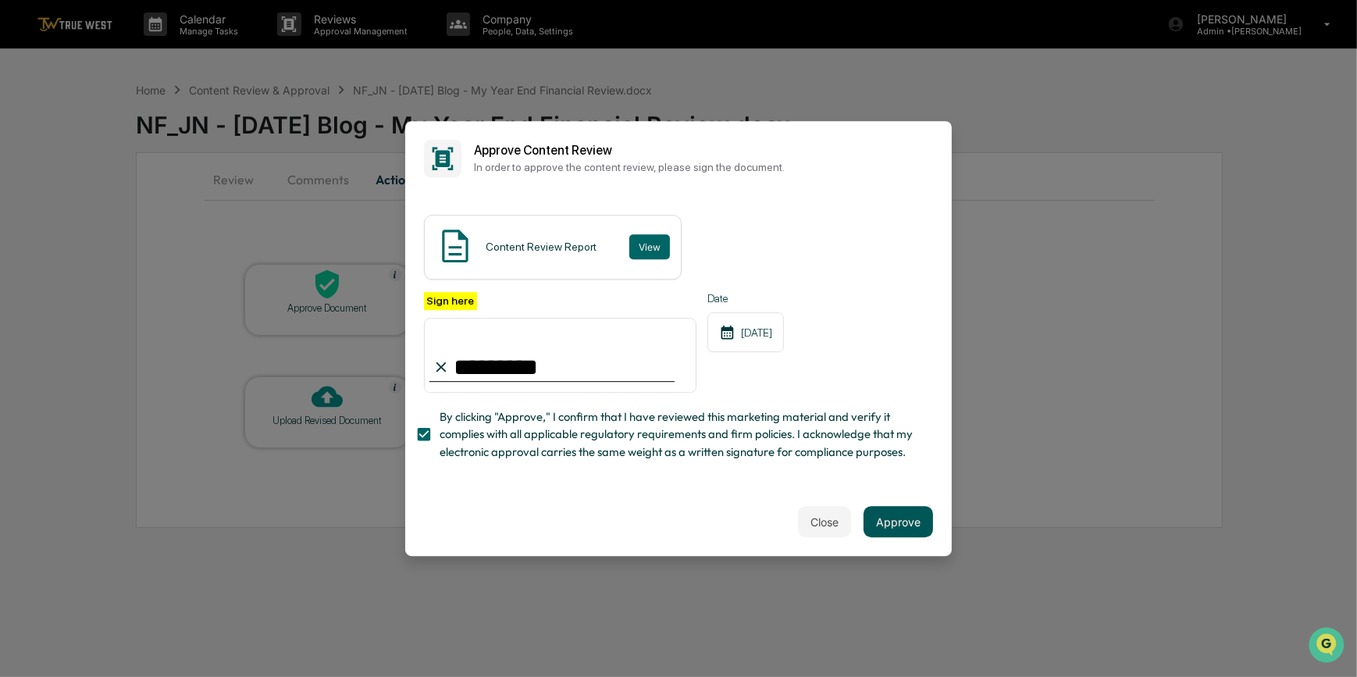
click at [901, 518] on button "Approve" at bounding box center [897, 521] width 69 height 31
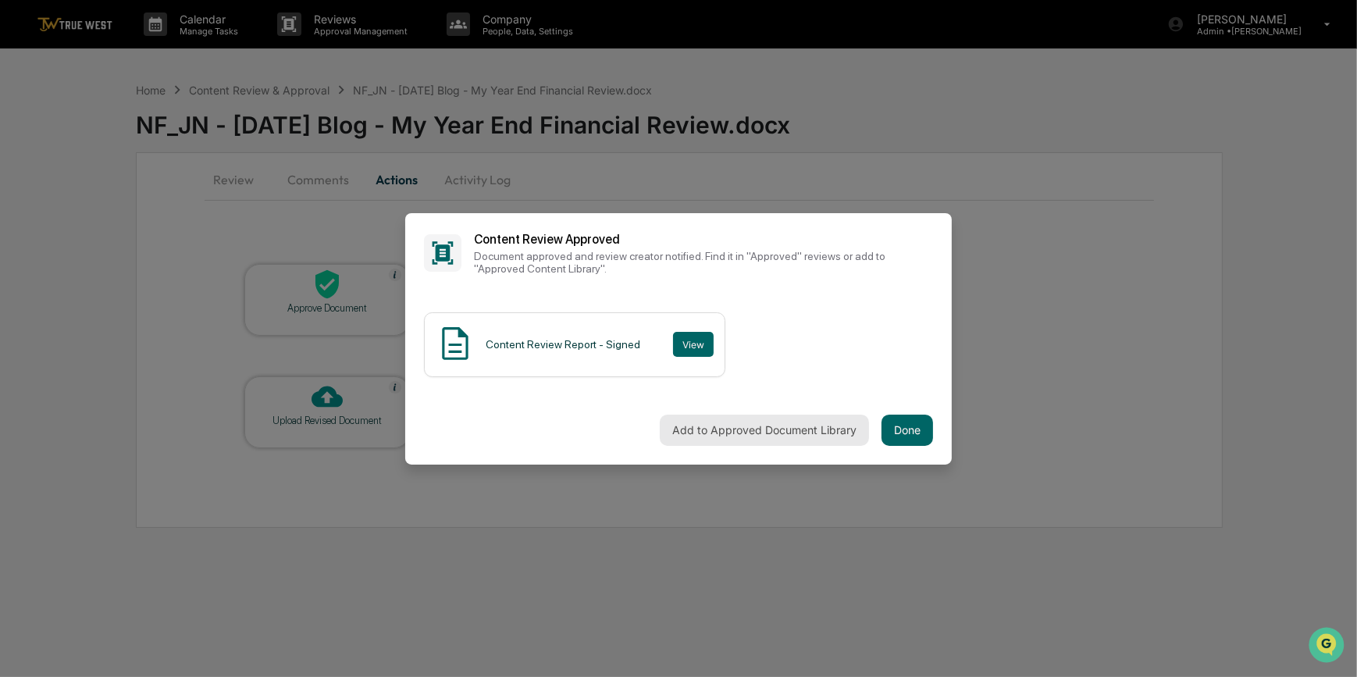
click at [749, 421] on button "Add to Approved Document Library" at bounding box center [764, 430] width 209 height 31
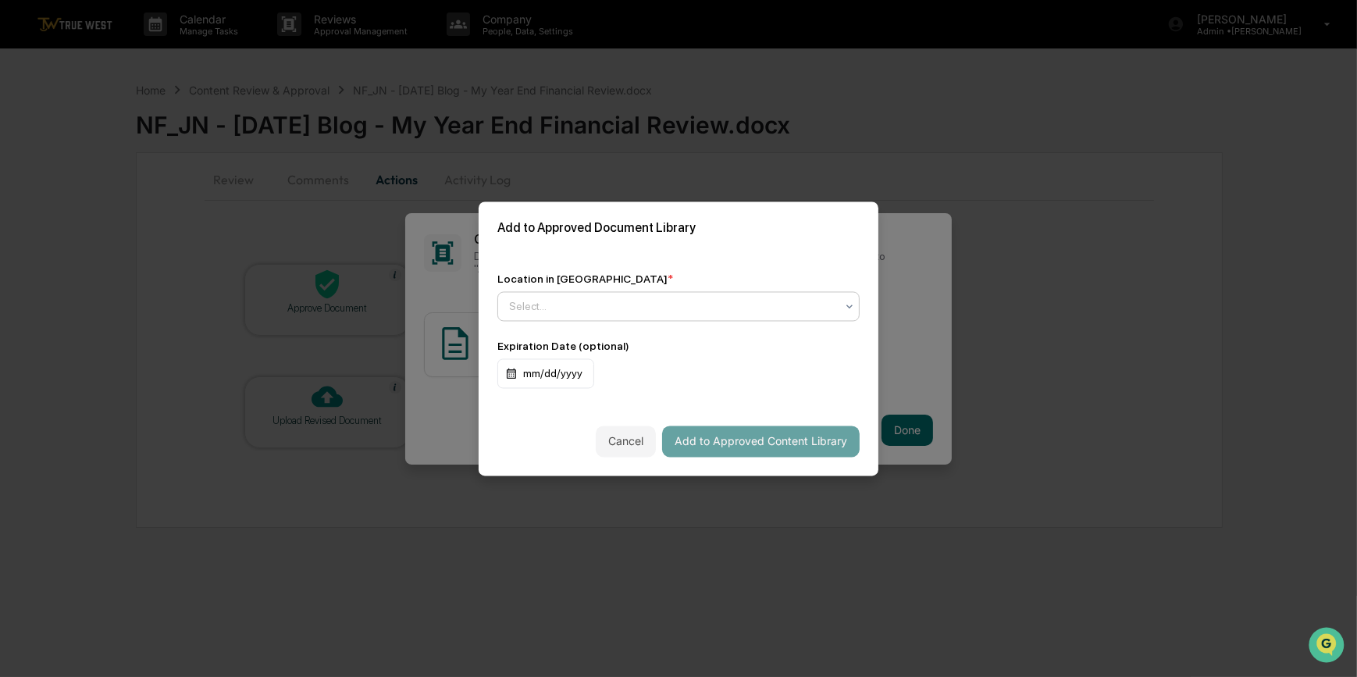
click at [545, 305] on div at bounding box center [672, 306] width 326 height 16
click at [570, 344] on div "Approved Content Library" at bounding box center [678, 343] width 361 height 31
click at [774, 444] on button "Add to Approved Content Library" at bounding box center [760, 440] width 197 height 31
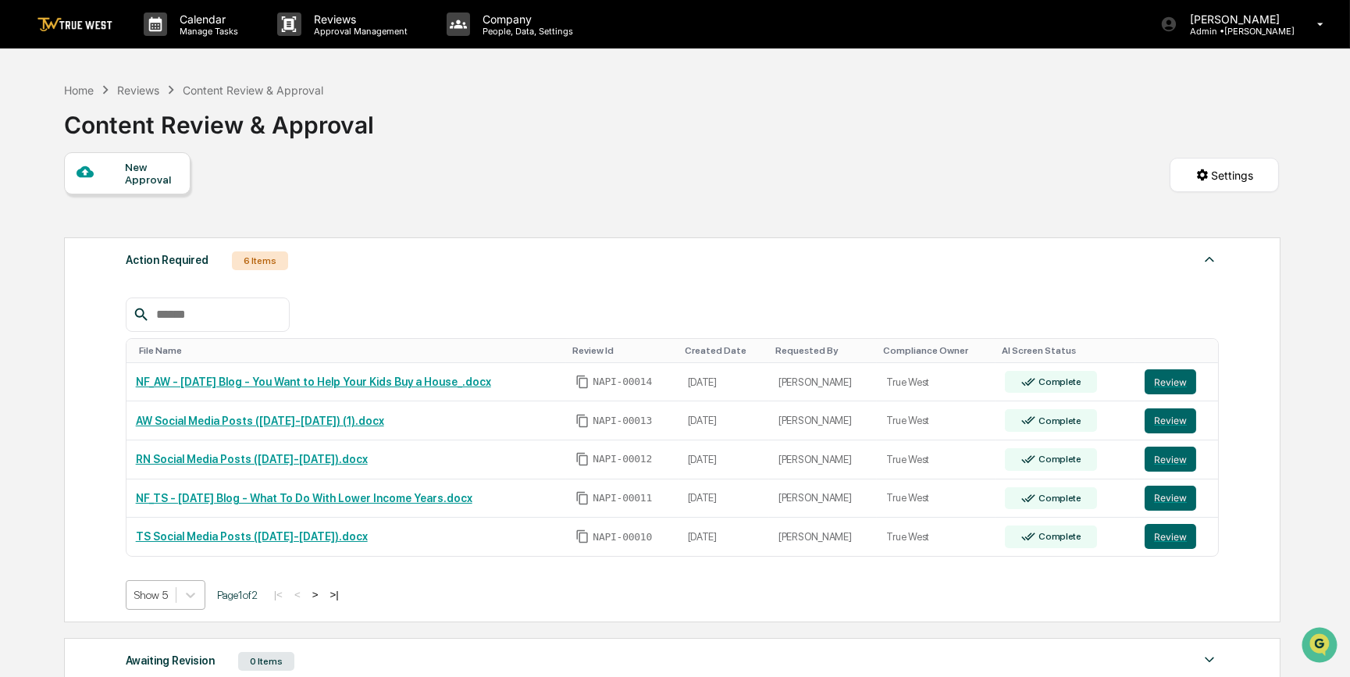
click at [148, 593] on body "Calendar Manage Tasks Reviews Approval Management Company People, Data, Setting…" at bounding box center [675, 472] width 1350 height 945
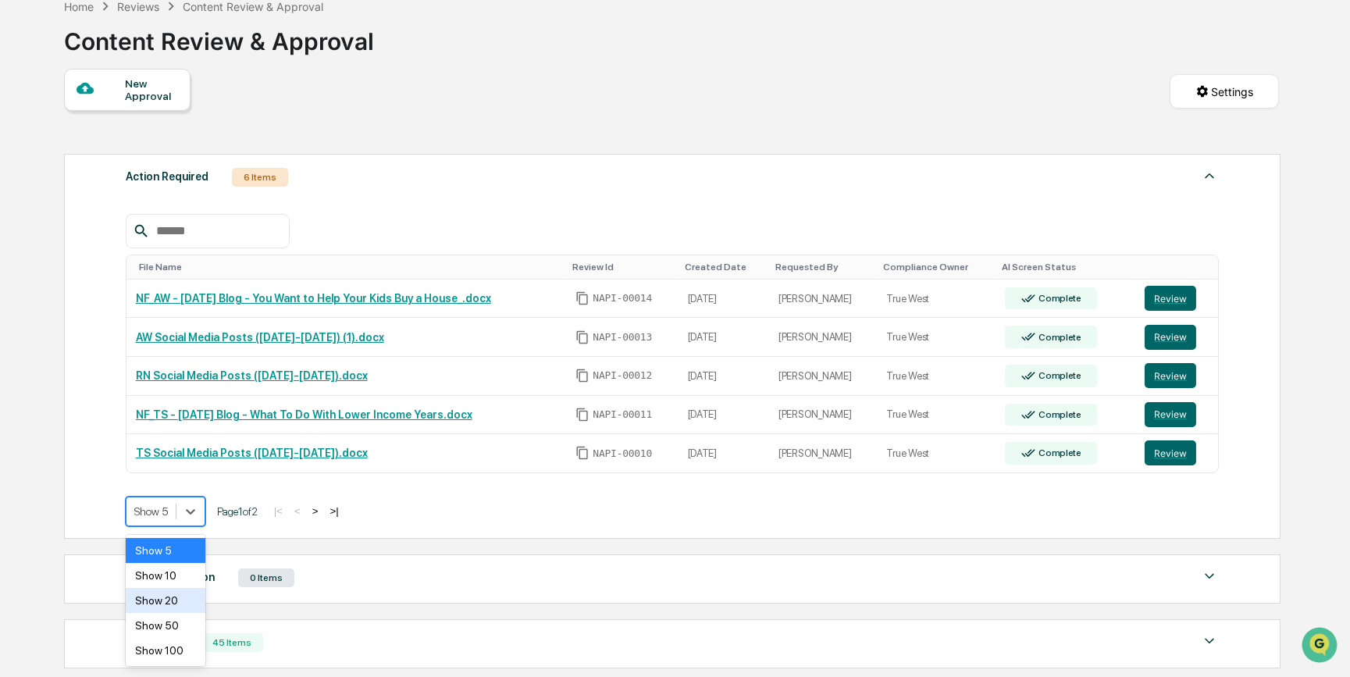
click at [155, 594] on div "Show 20" at bounding box center [166, 600] width 80 height 25
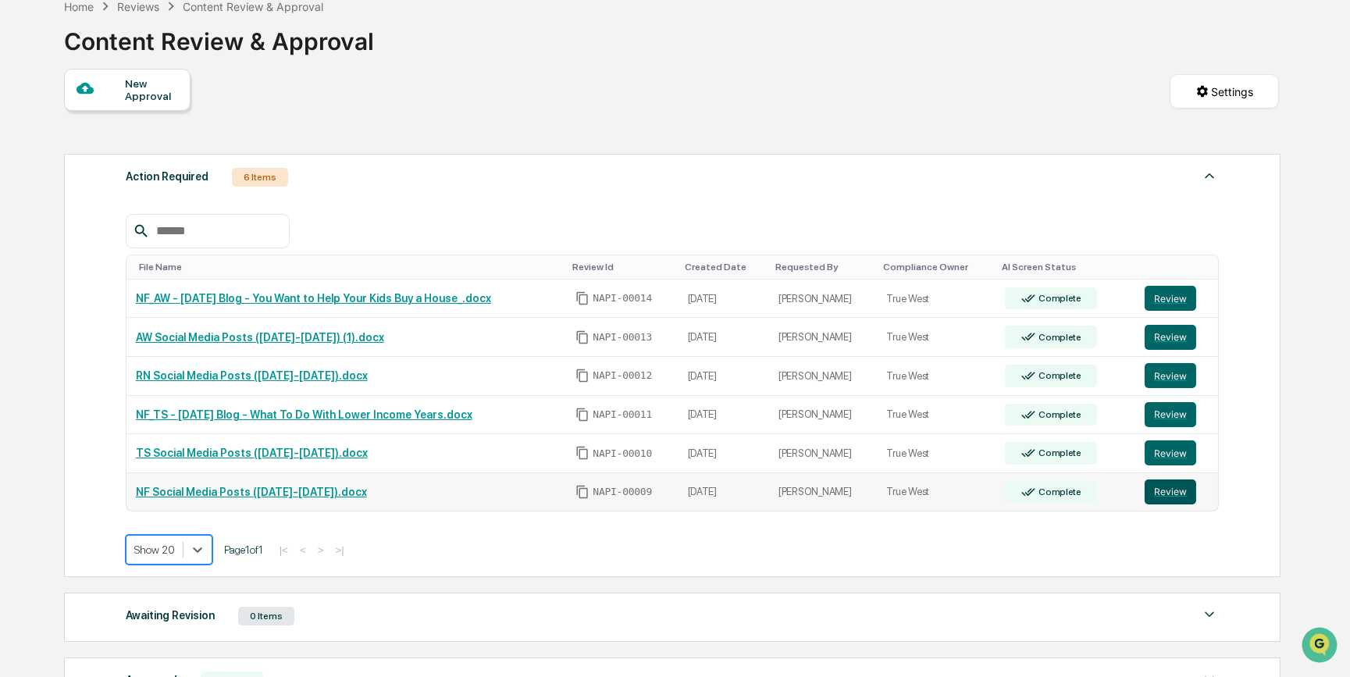
click at [1163, 492] on button "Review" at bounding box center [1170, 491] width 52 height 25
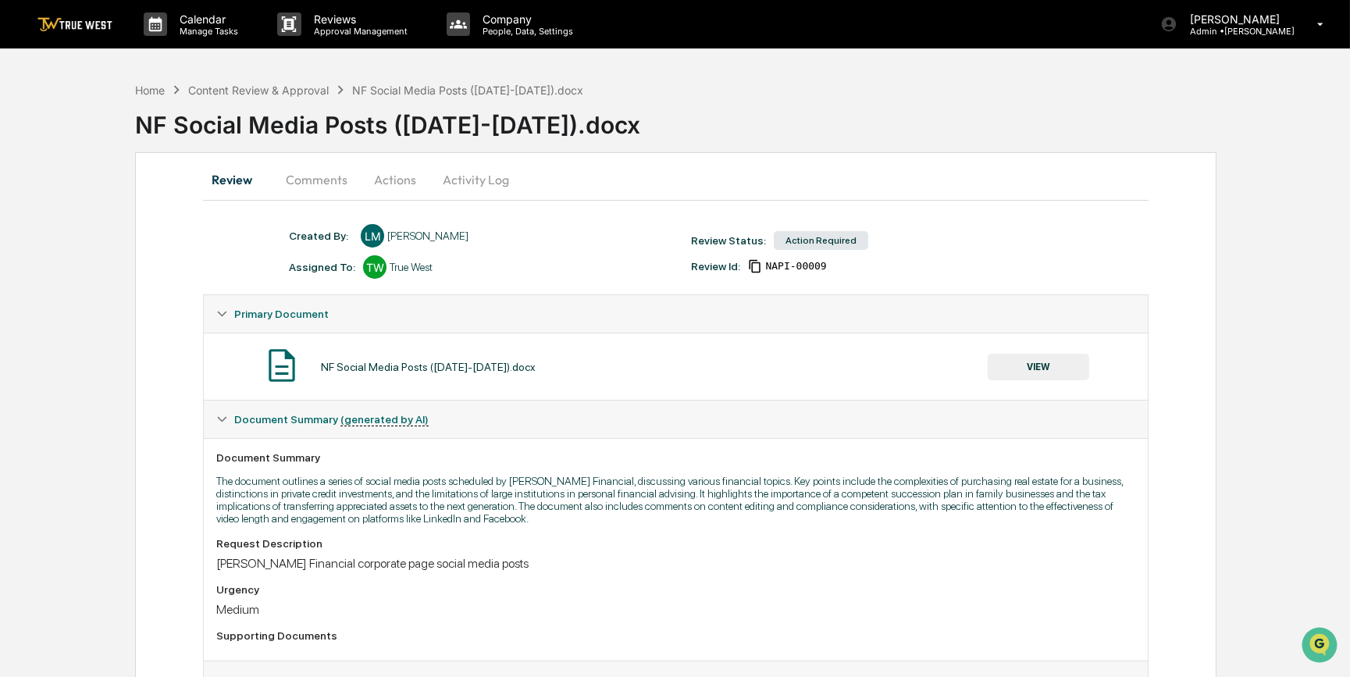
scroll to position [70, 0]
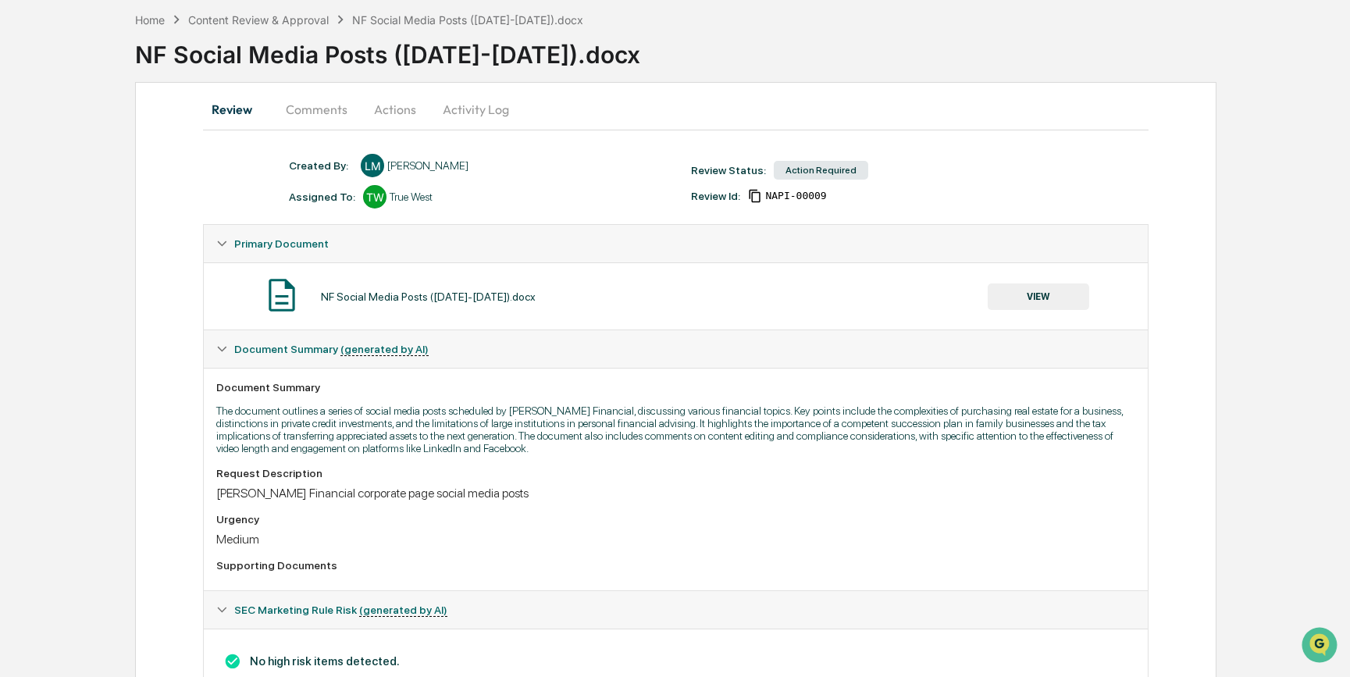
click at [1055, 294] on button "VIEW" at bounding box center [1037, 296] width 101 height 27
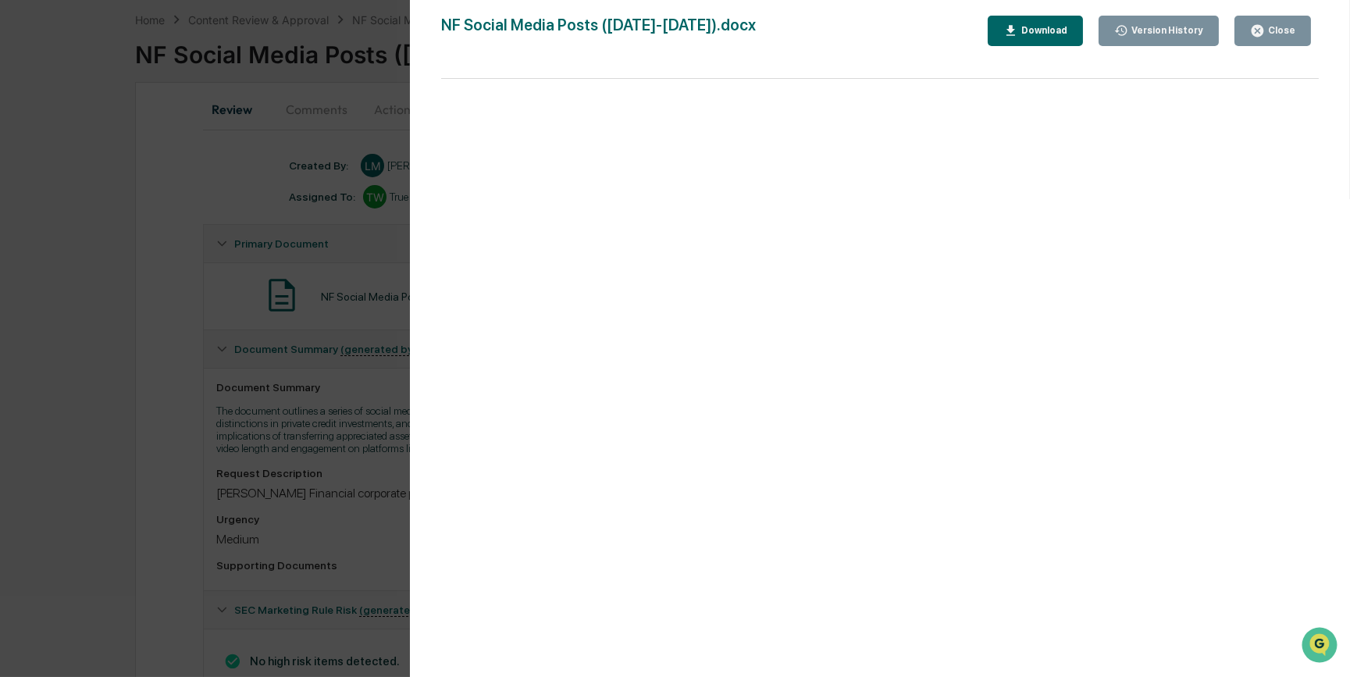
click at [307, 262] on div "Version History 09/25/2025, 07:16 PM Laura McHaffie NF Social Media Posts (2025…" at bounding box center [675, 338] width 1350 height 677
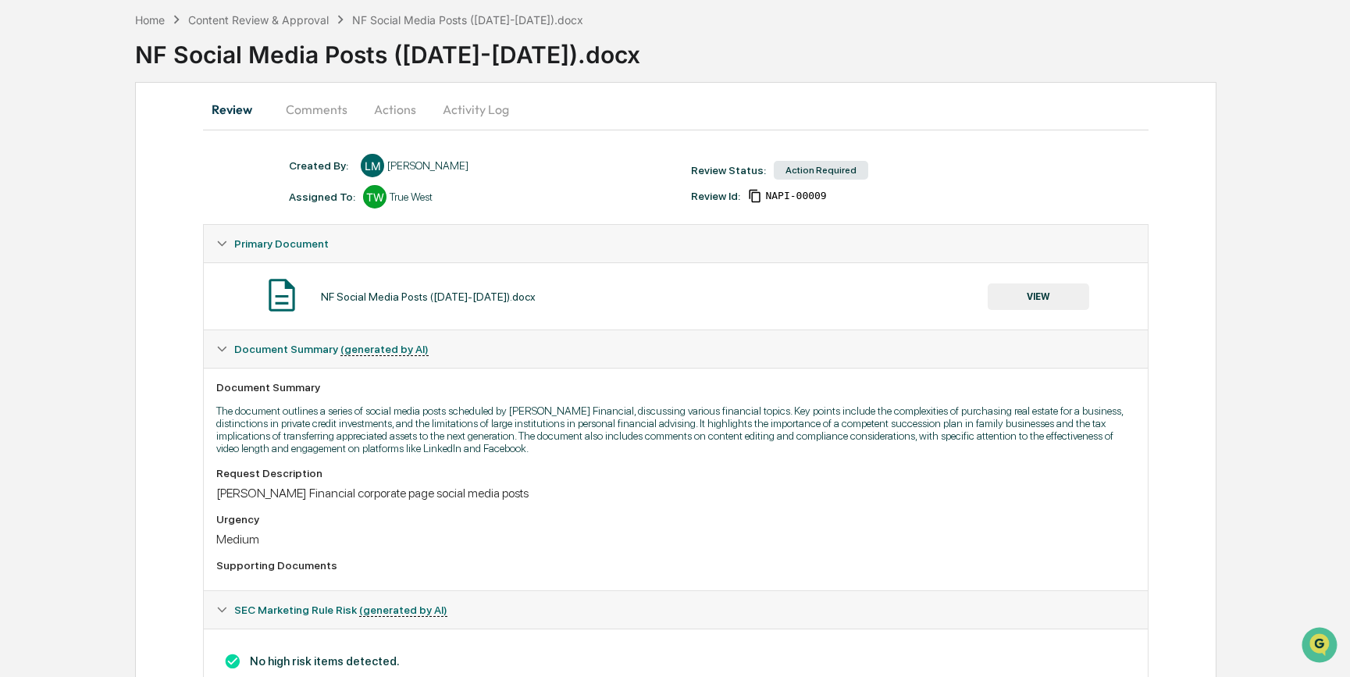
click at [403, 103] on button "Actions" at bounding box center [395, 109] width 70 height 37
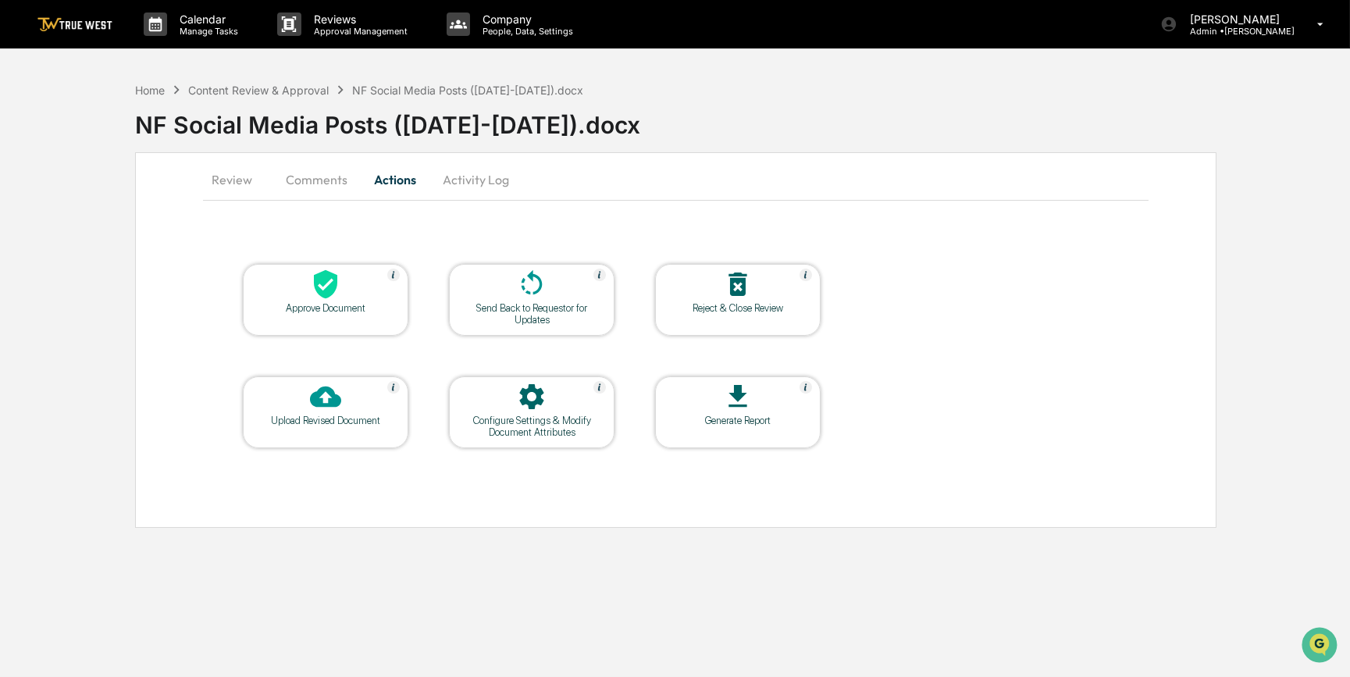
scroll to position [0, 0]
click at [360, 289] on div at bounding box center [327, 286] width 156 height 34
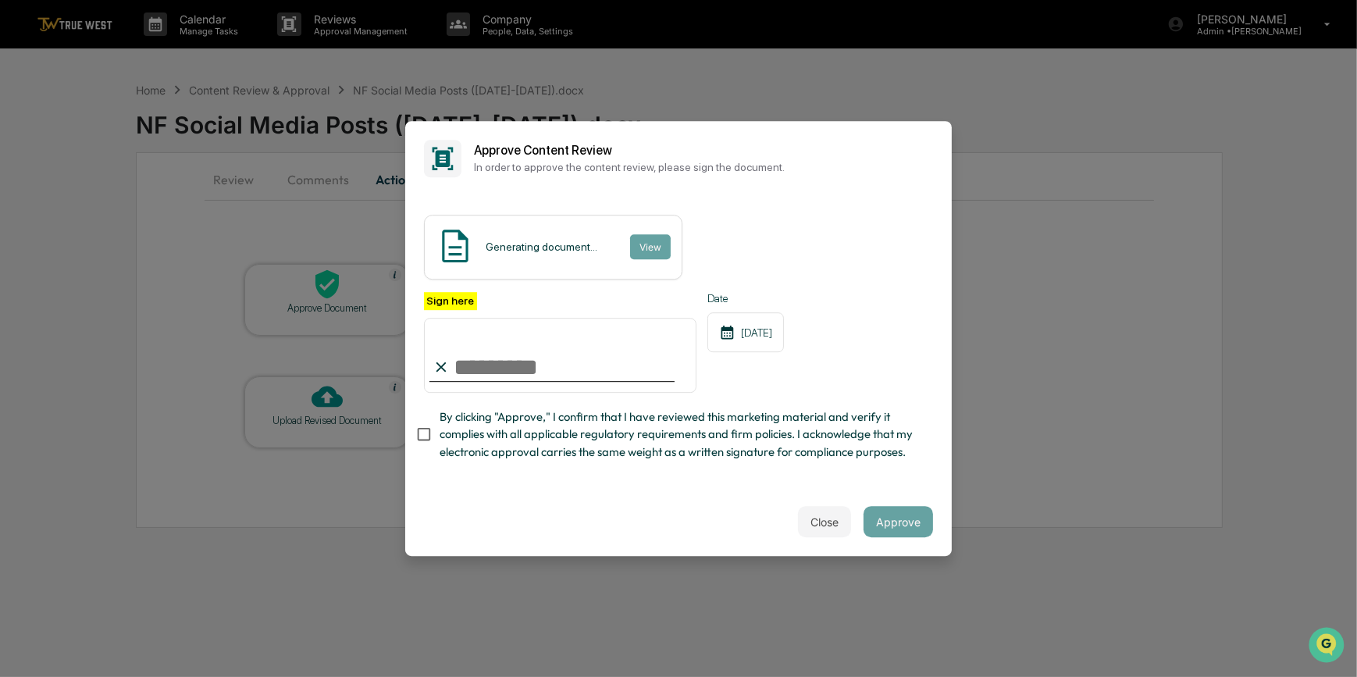
click at [535, 366] on input "Sign here" at bounding box center [560, 355] width 272 height 75
type input "*********"
click at [644, 250] on button "View" at bounding box center [649, 246] width 41 height 25
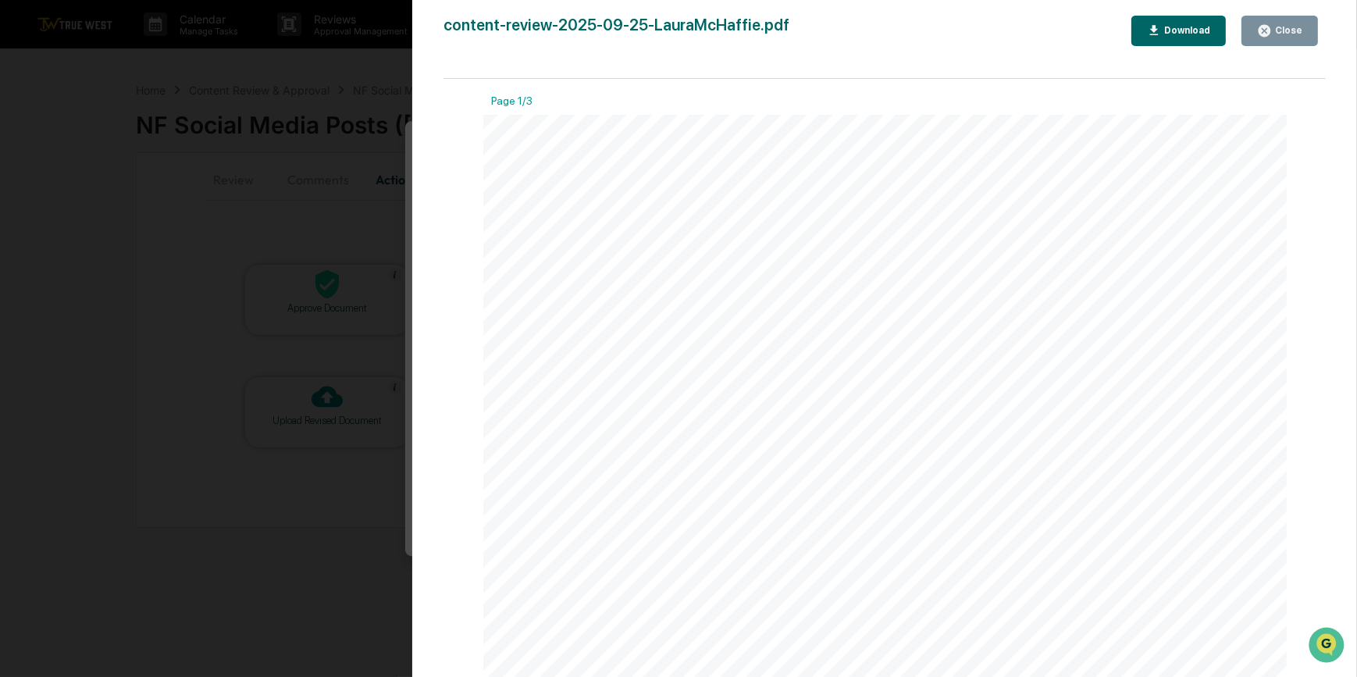
click at [347, 205] on div "Version History 09/25/2025, 08:08 PM Carliss Marshall content-review-2025-09-25…" at bounding box center [678, 338] width 1357 height 677
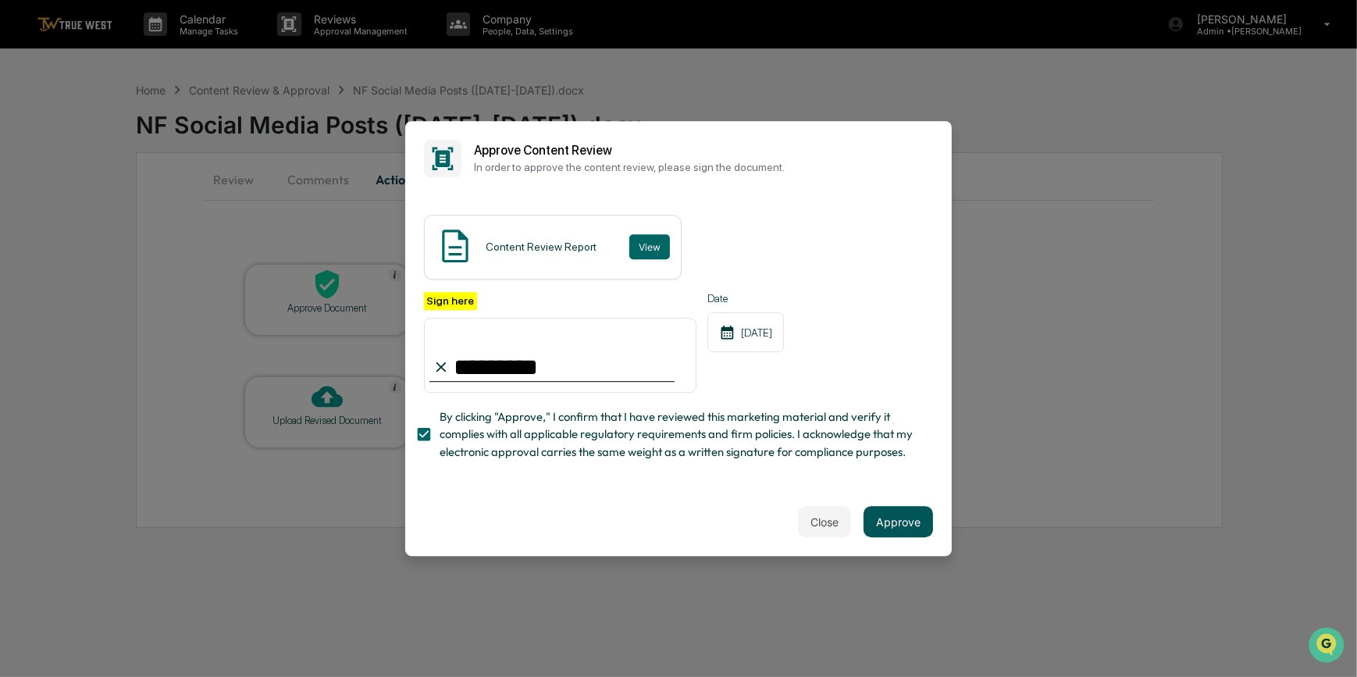
click at [903, 518] on button "Approve" at bounding box center [897, 521] width 69 height 31
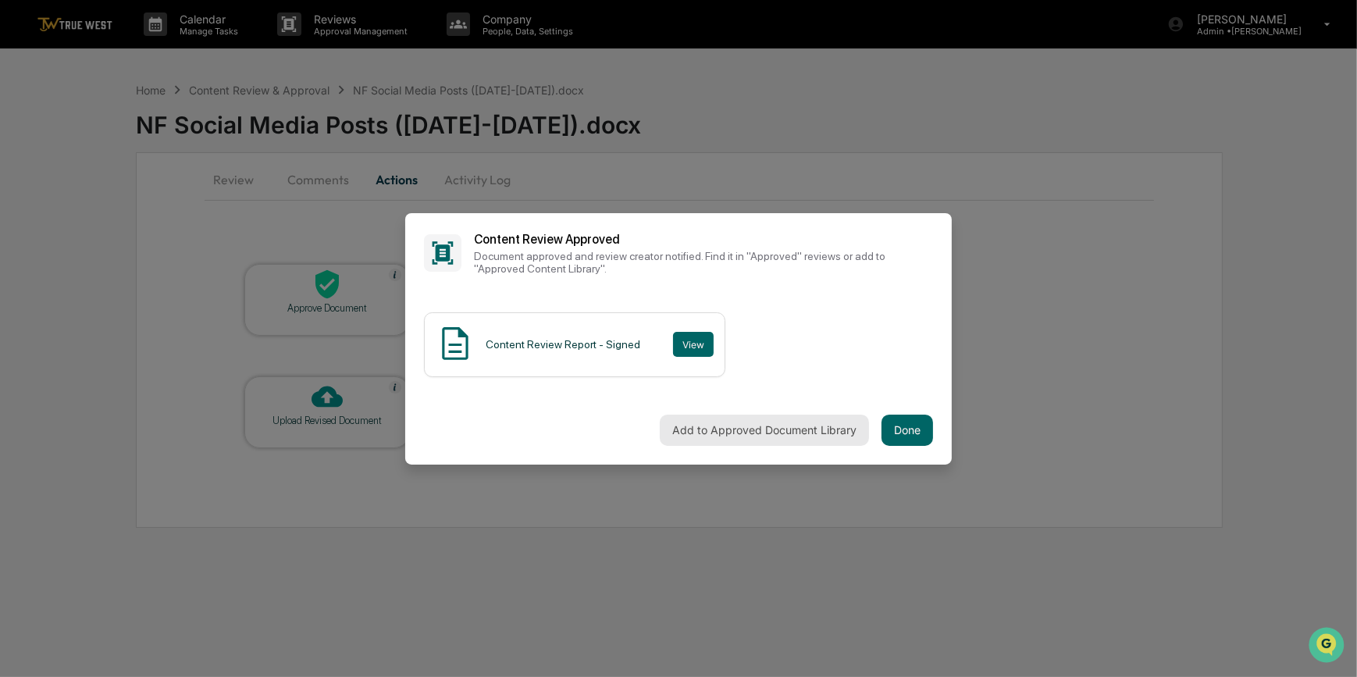
click at [696, 427] on button "Add to Approved Document Library" at bounding box center [764, 430] width 209 height 31
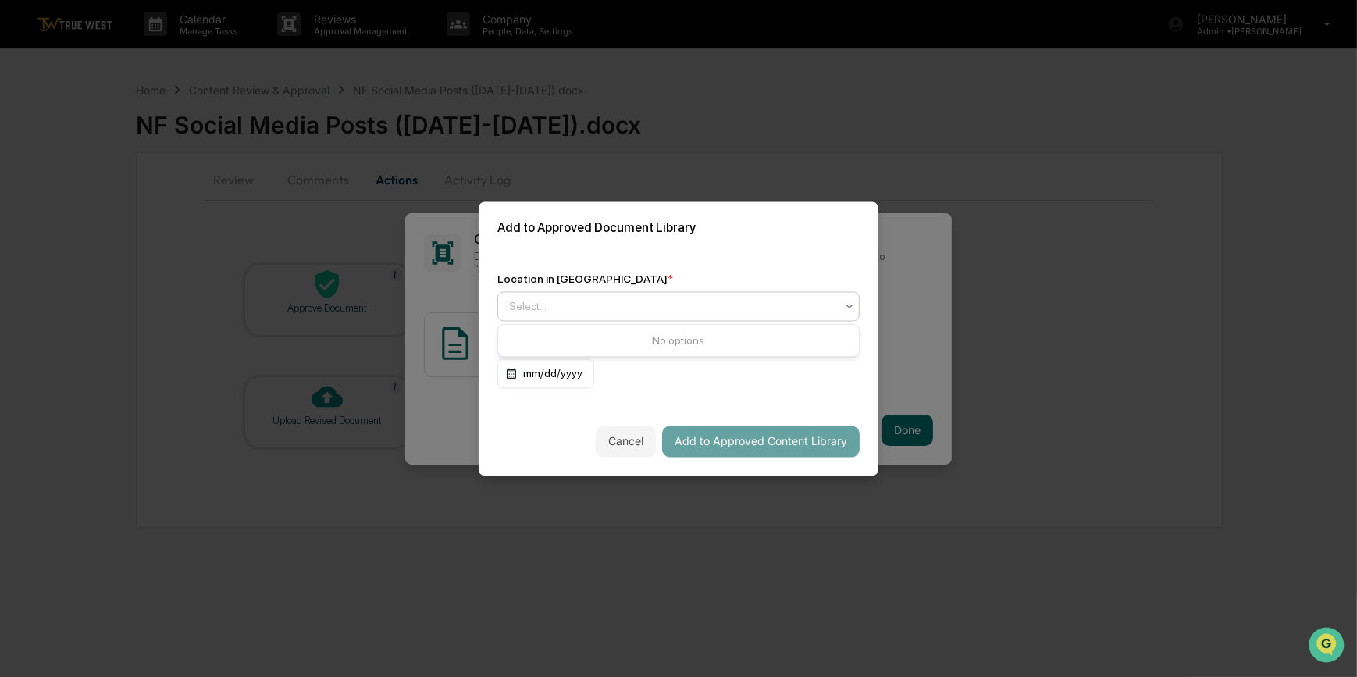
click at [589, 311] on div at bounding box center [672, 306] width 326 height 16
click at [614, 359] on div "Approved Content Library" at bounding box center [678, 343] width 361 height 37
click at [642, 340] on div "Approved Content Library" at bounding box center [678, 343] width 361 height 31
click at [799, 445] on button "Add to Approved Content Library" at bounding box center [760, 440] width 197 height 31
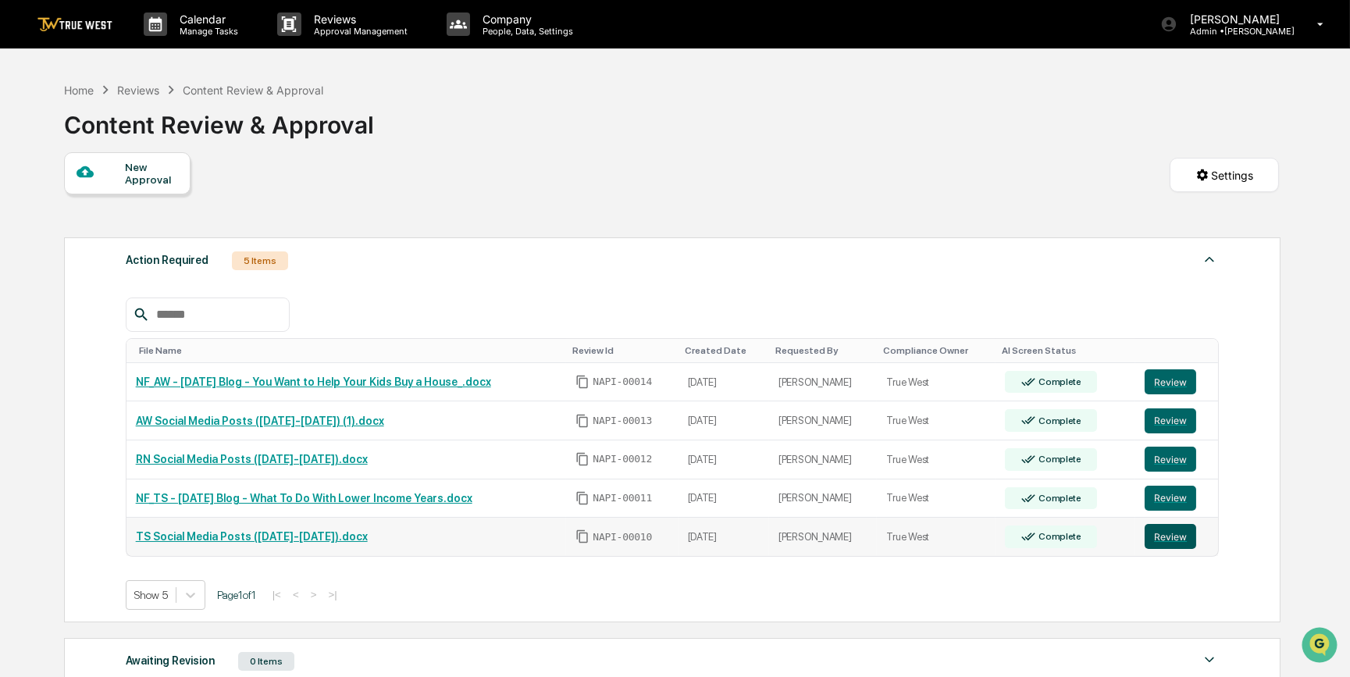
click at [1165, 539] on button "Review" at bounding box center [1170, 536] width 52 height 25
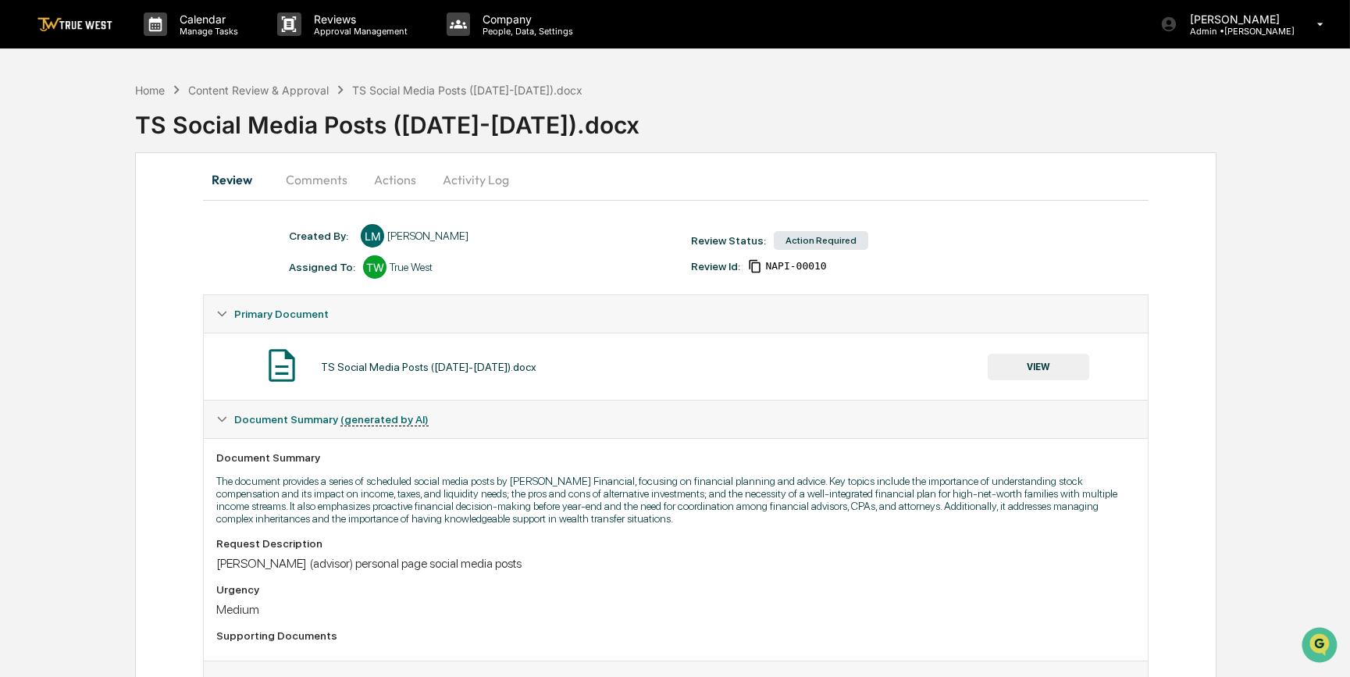
click at [1051, 367] on button "VIEW" at bounding box center [1037, 367] width 101 height 27
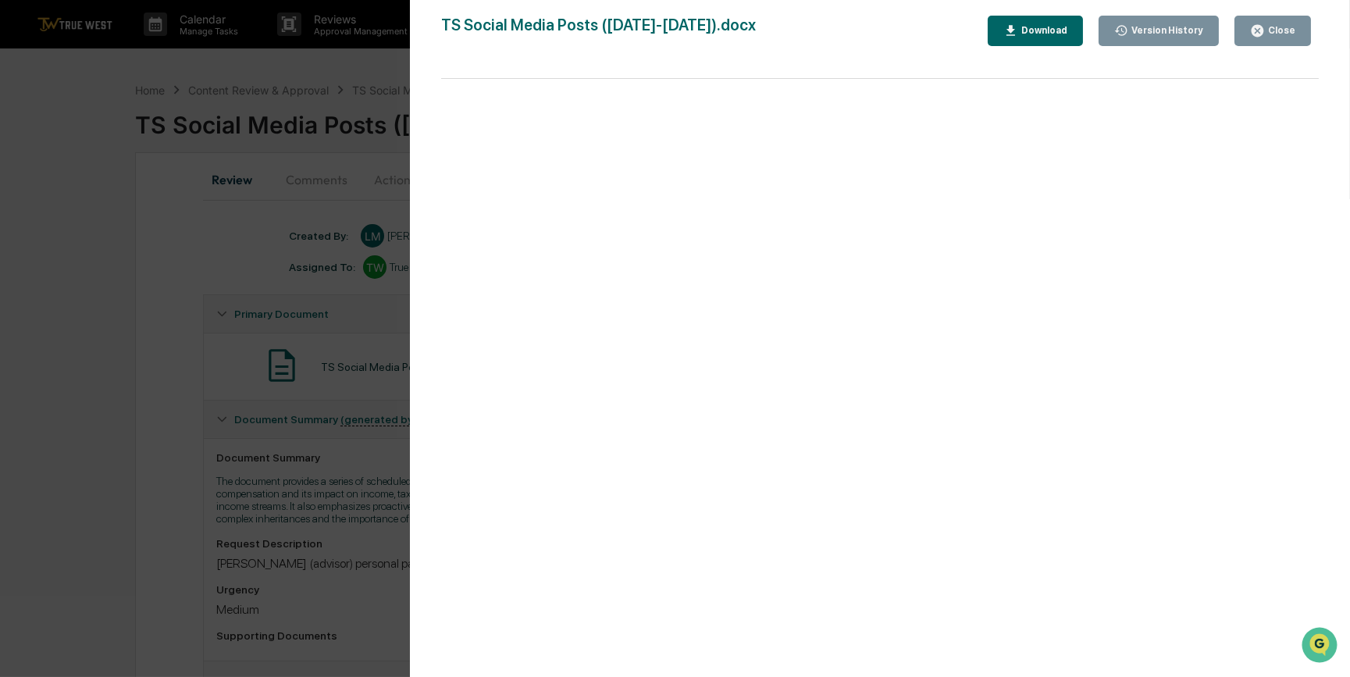
drag, startPoint x: 158, startPoint y: 461, endPoint x: 156, endPoint y: 439, distance: 21.2
click at [156, 459] on div "Version History 09/25/2025, 07:17 PM Laura McHaffie TS Social Media Posts (2025…" at bounding box center [675, 338] width 1350 height 677
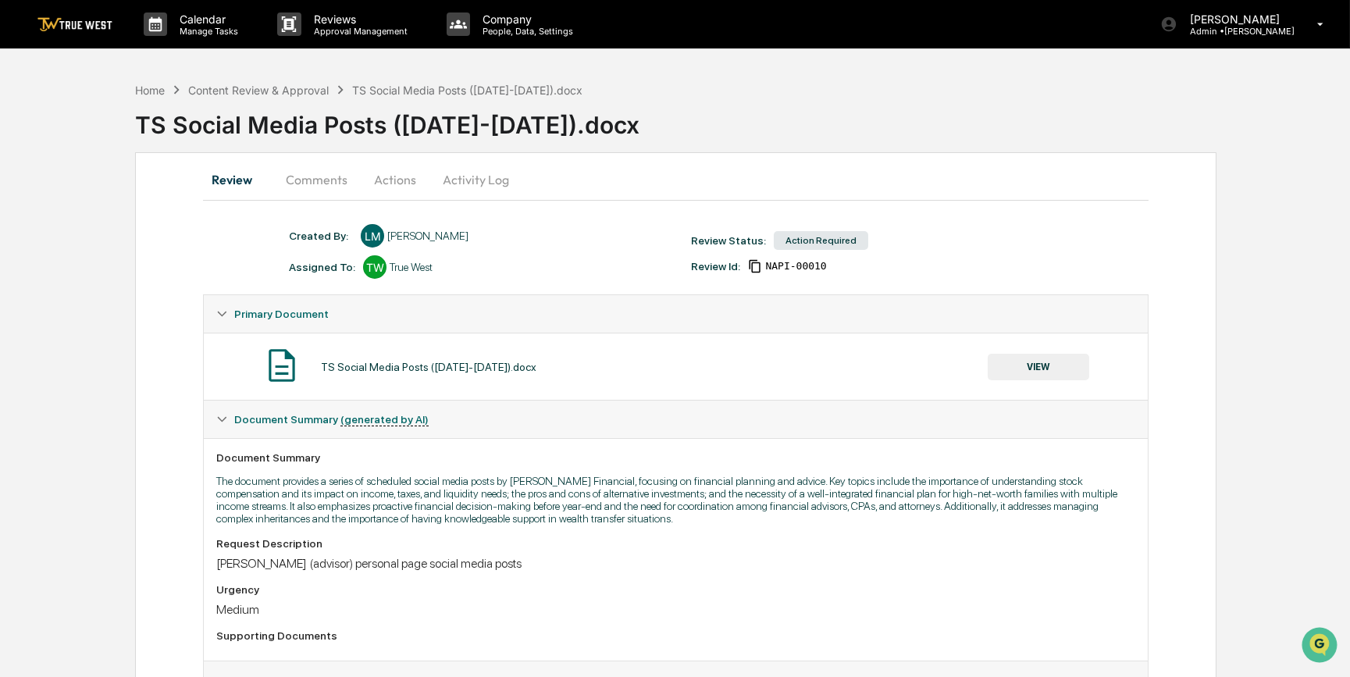
scroll to position [135, 0]
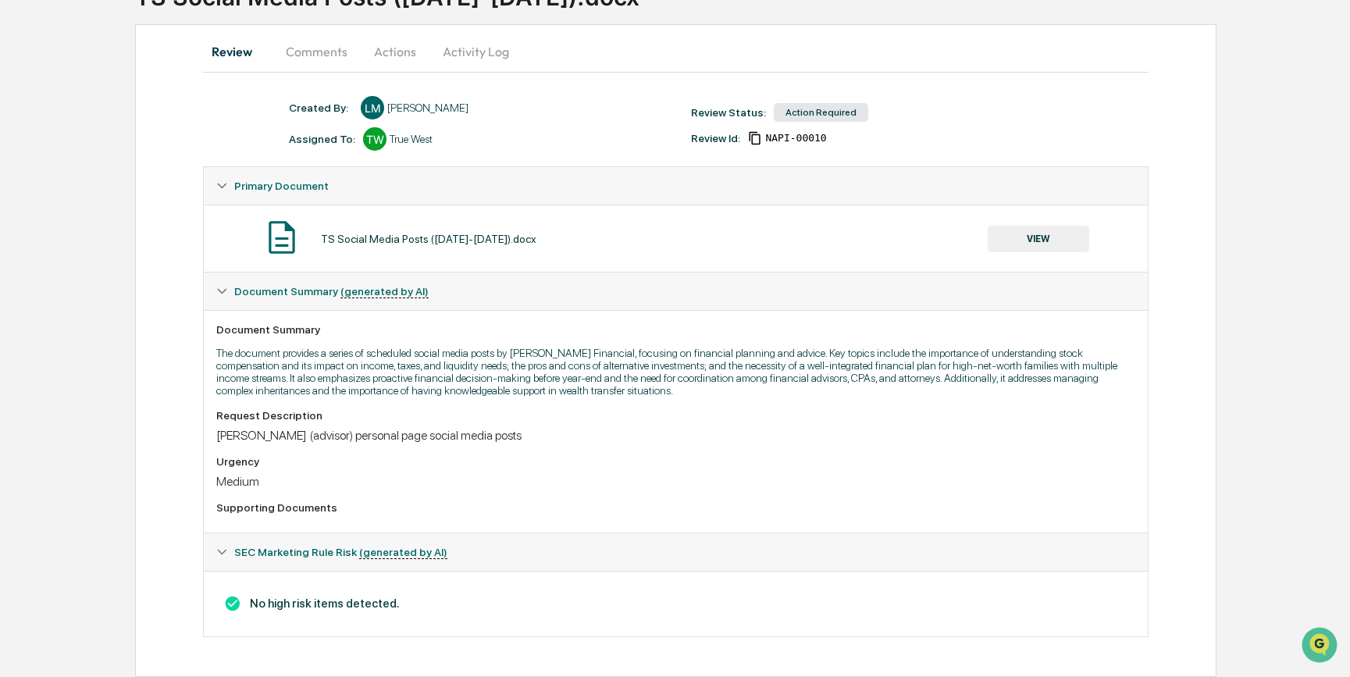
click at [400, 44] on button "Actions" at bounding box center [395, 51] width 70 height 37
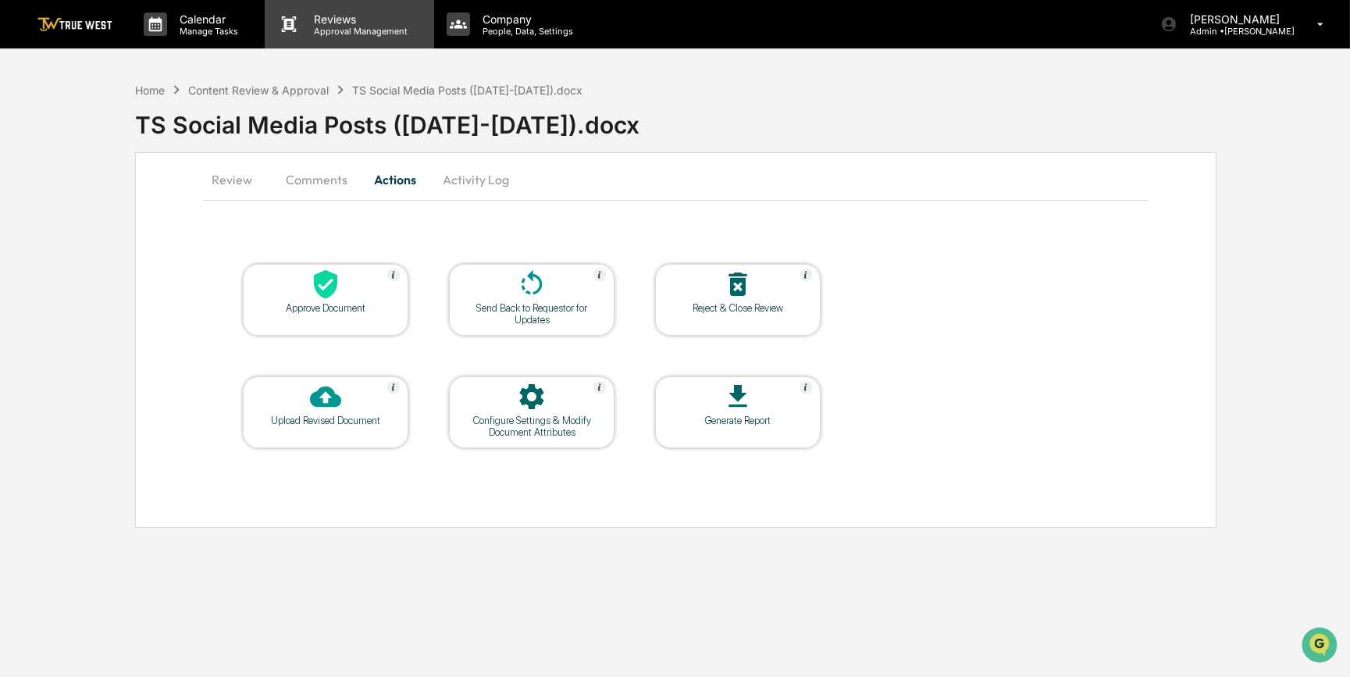
scroll to position [0, 0]
click at [379, 302] on div "Approve Document" at bounding box center [327, 308] width 141 height 12
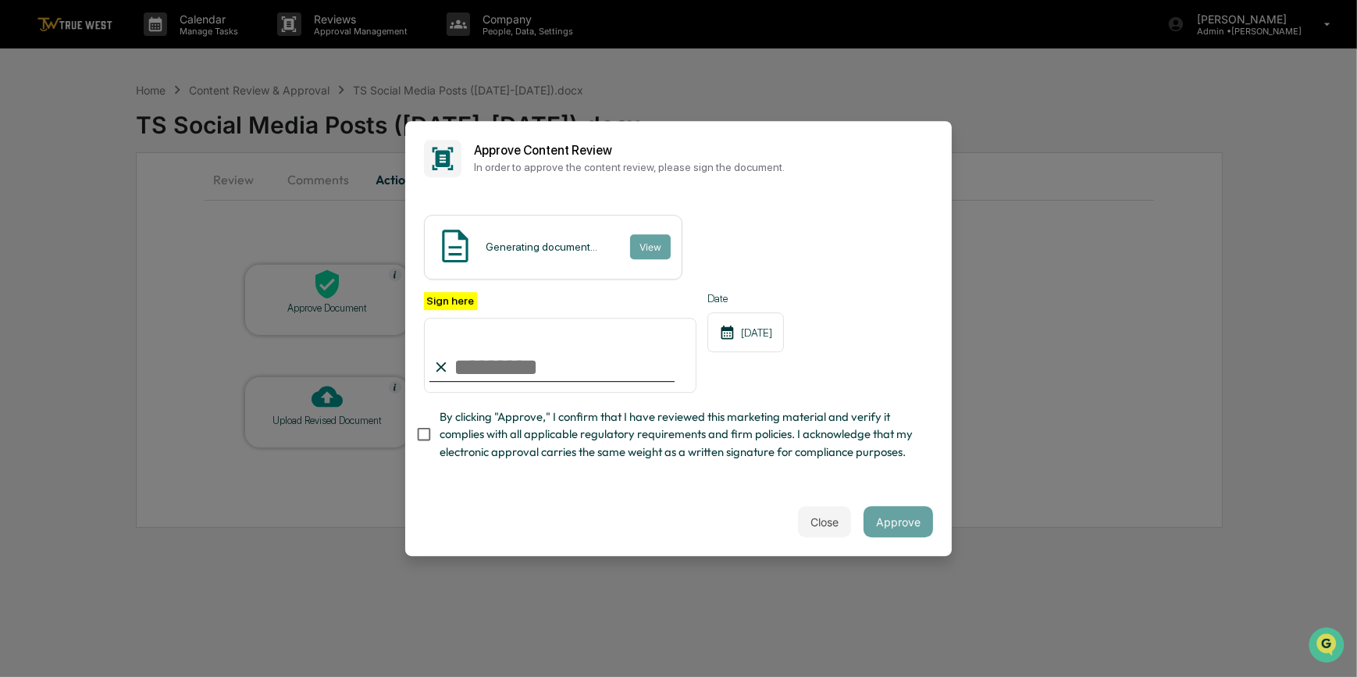
click at [512, 350] on input "Sign here" at bounding box center [560, 355] width 272 height 75
type input "*********"
click at [640, 243] on button "View" at bounding box center [649, 246] width 41 height 25
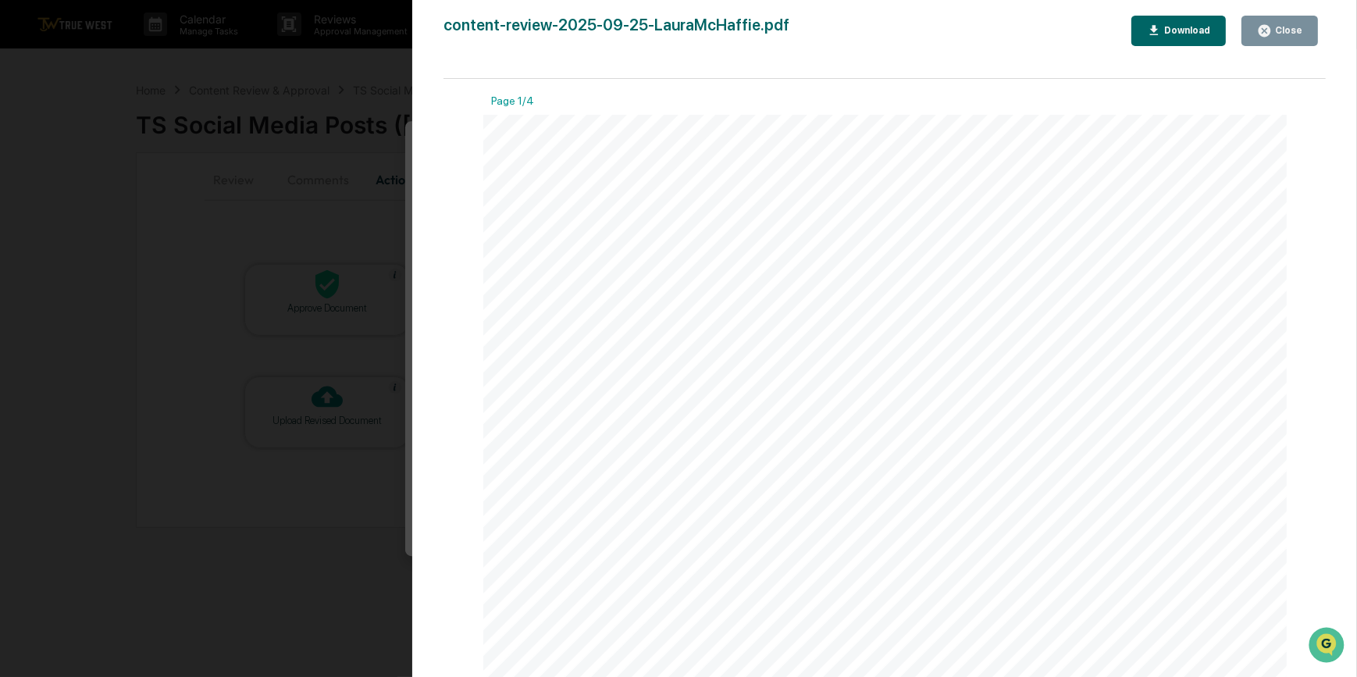
click at [314, 256] on div "Version History 09/25/2025, 08:14 PM Carliss Marshall content-review-2025-09-25…" at bounding box center [678, 338] width 1357 height 677
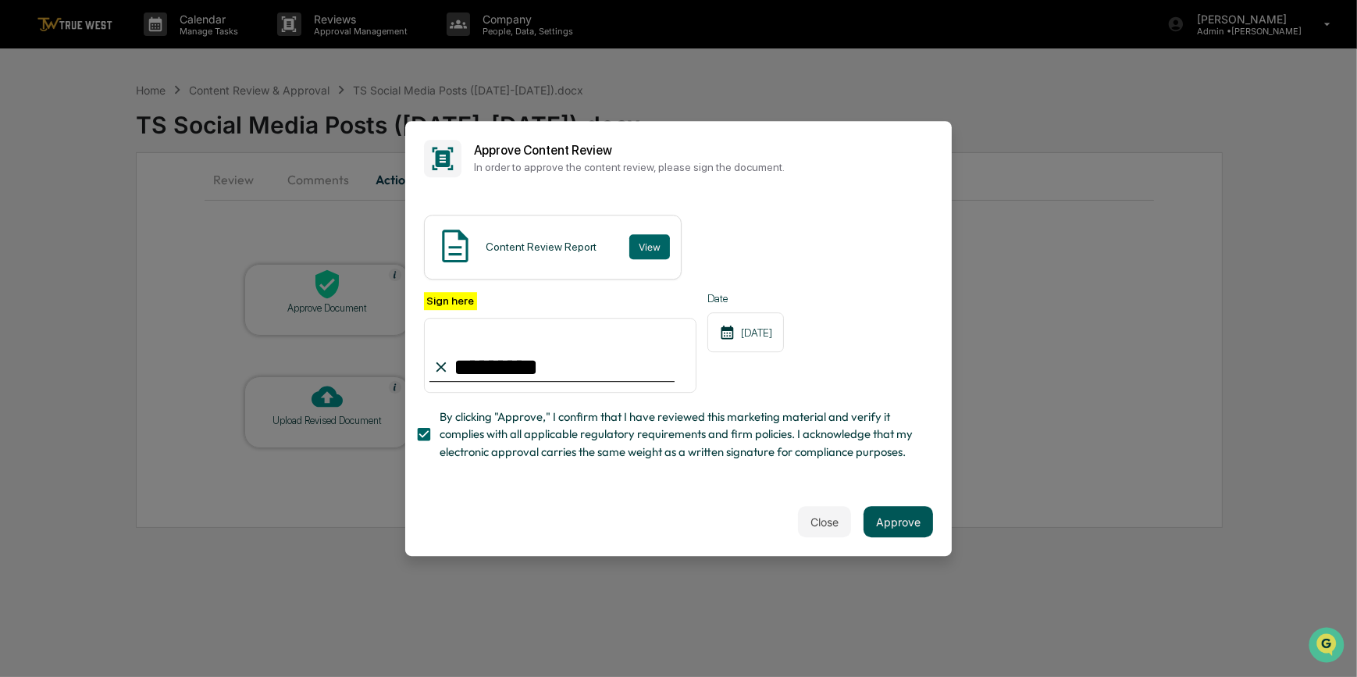
click at [902, 526] on button "Approve" at bounding box center [897, 521] width 69 height 31
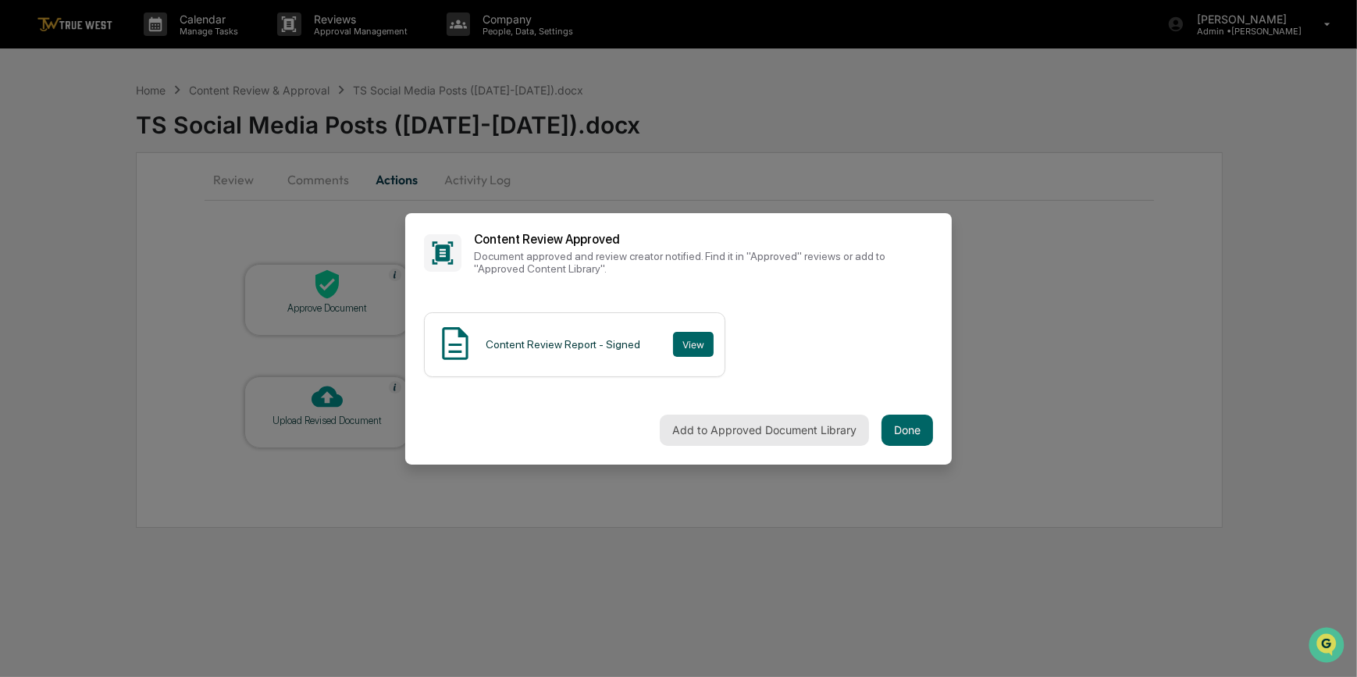
click at [741, 434] on button "Add to Approved Document Library" at bounding box center [764, 430] width 209 height 31
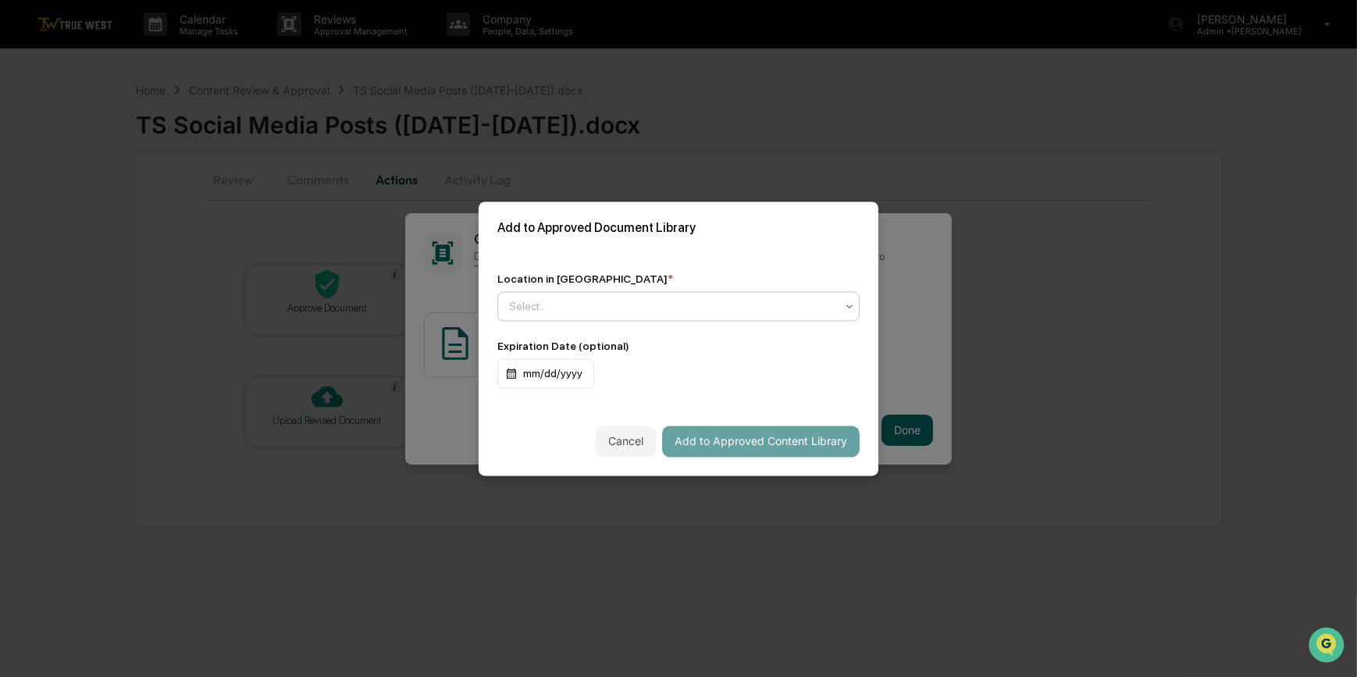
click at [534, 300] on div at bounding box center [672, 306] width 326 height 16
click at [564, 344] on div "Approved Content Library" at bounding box center [678, 343] width 361 height 31
click at [771, 445] on button "Add to Approved Content Library" at bounding box center [760, 440] width 197 height 31
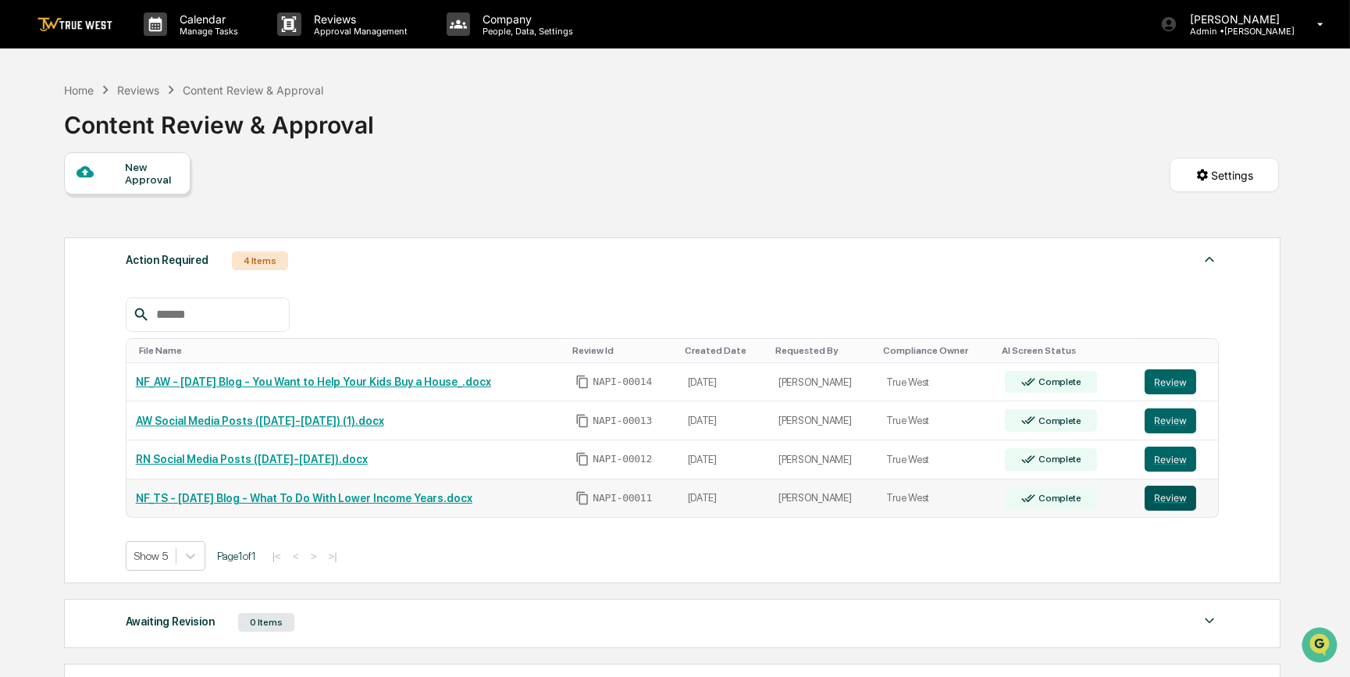
click at [1176, 496] on button "Review" at bounding box center [1170, 498] width 52 height 25
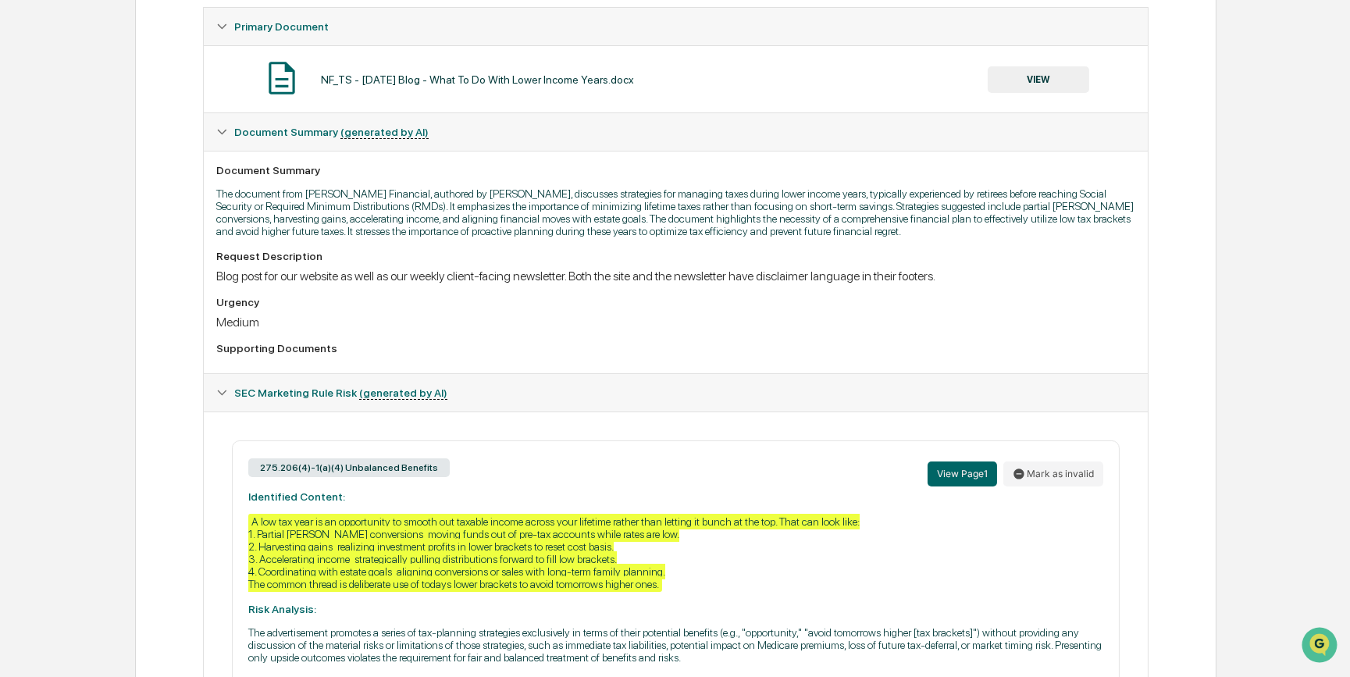
scroll to position [53, 0]
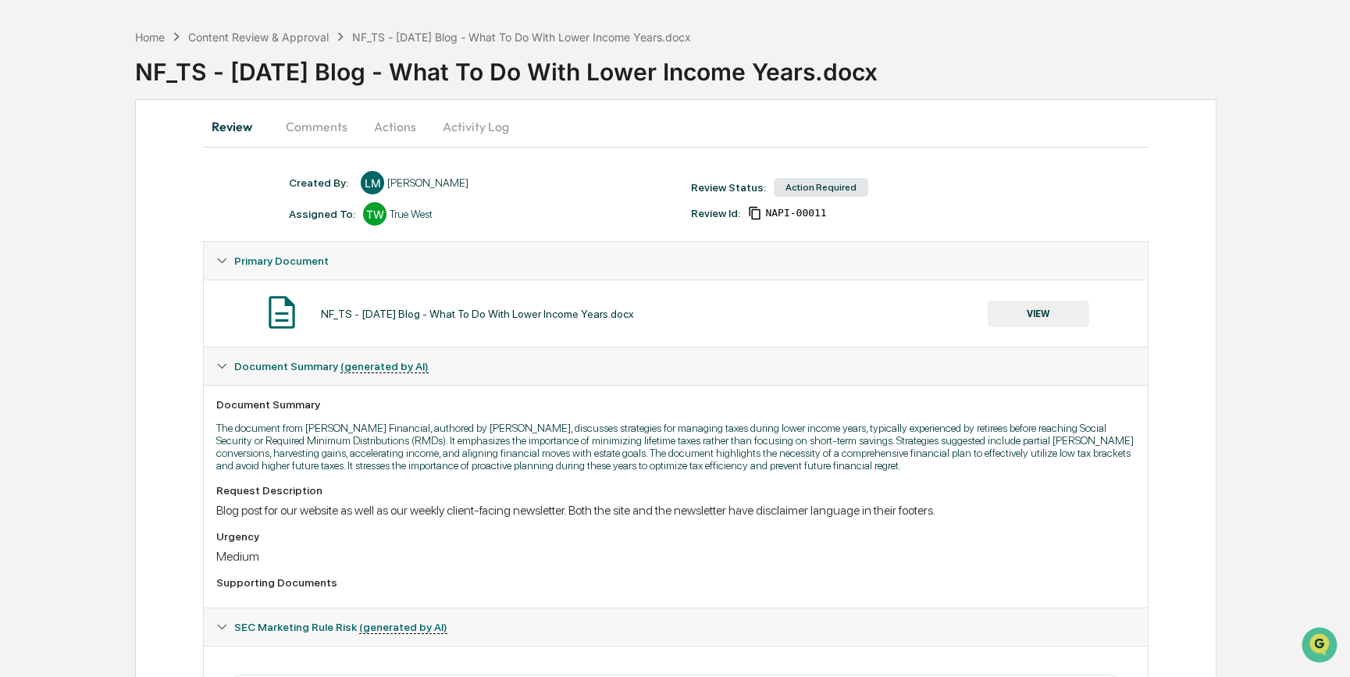
click at [1047, 306] on button "VIEW" at bounding box center [1037, 314] width 101 height 27
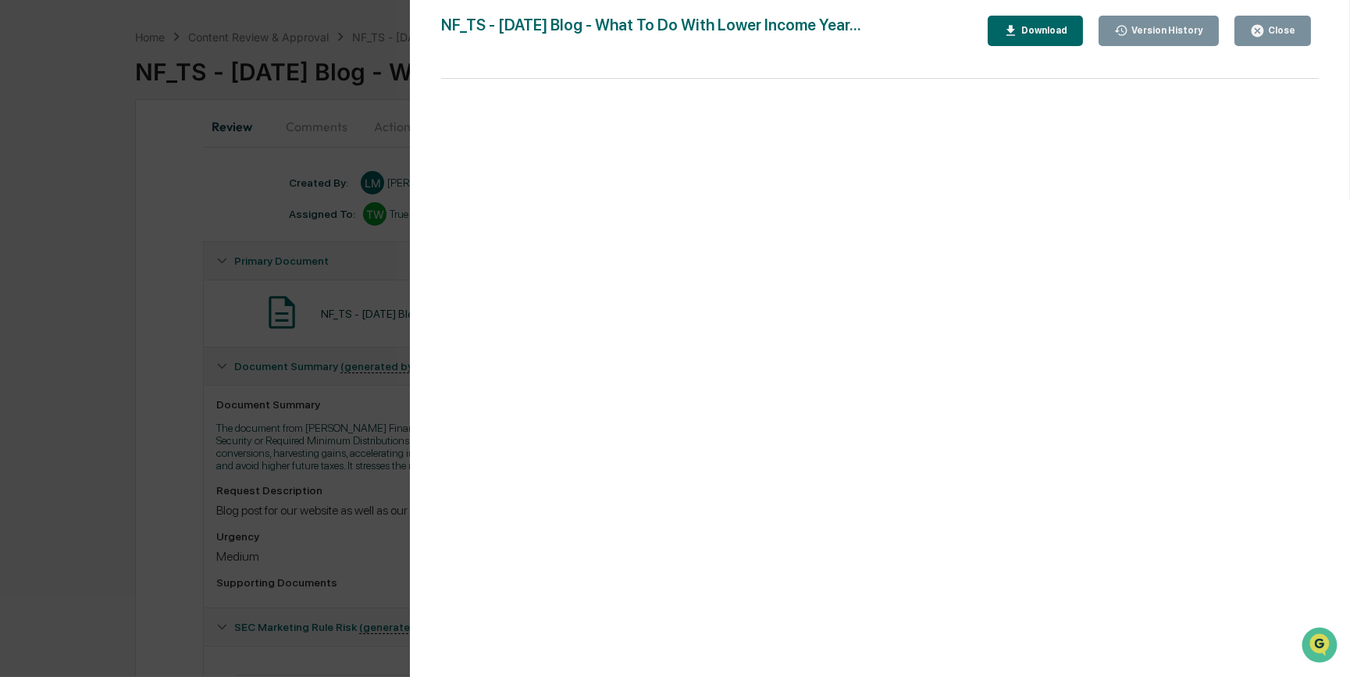
click at [1056, 23] on div "Download" at bounding box center [1035, 30] width 64 height 15
click at [70, 479] on div "Version History [DATE] 07:18 PM [PERSON_NAME] NF_TS - [DATE] Blog - What To Do …" at bounding box center [675, 338] width 1350 height 677
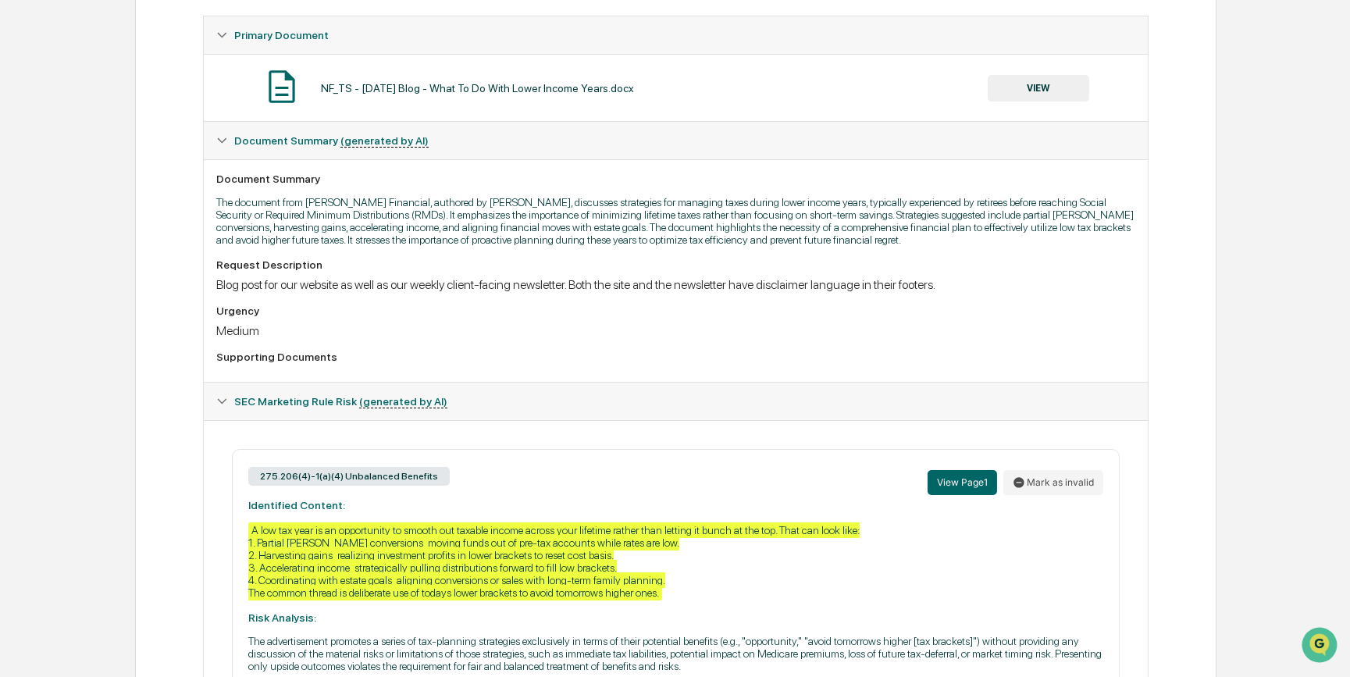
scroll to position [407, 0]
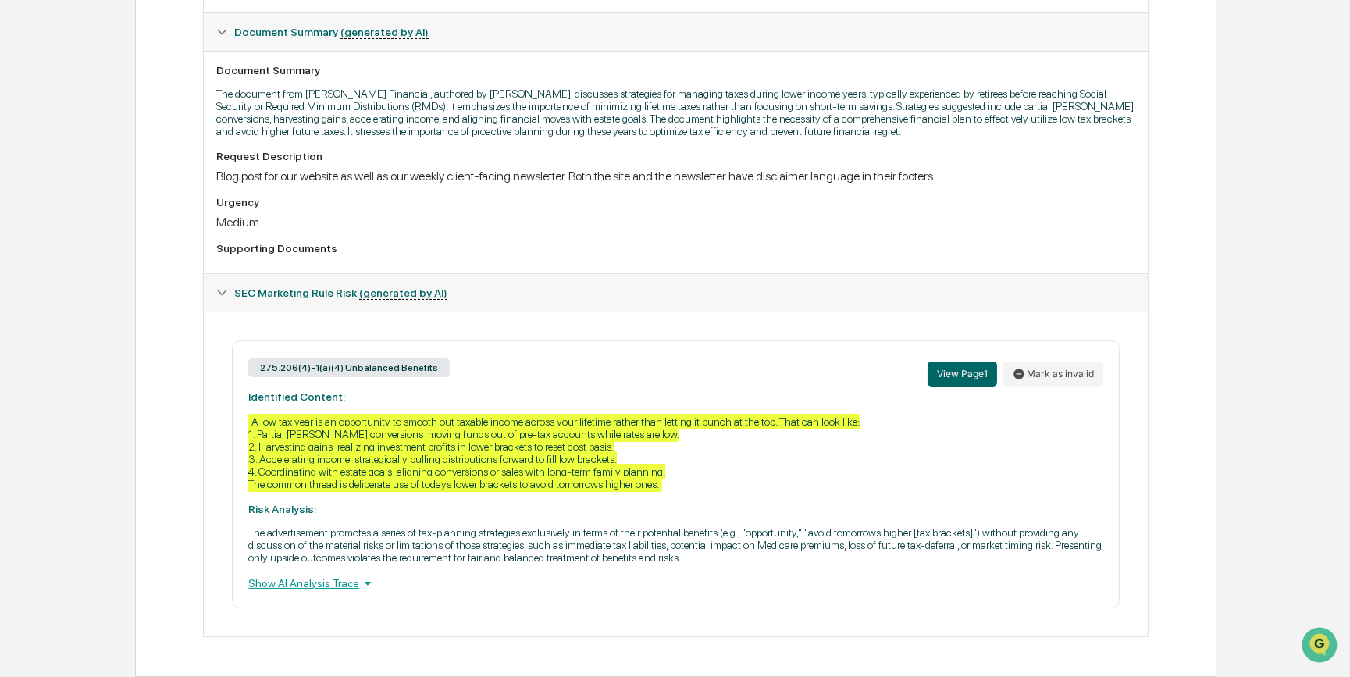
drag, startPoint x: 616, startPoint y: 216, endPoint x: 617, endPoint y: 194, distance: 21.9
click at [616, 215] on div "Request Description Blog post for our website as well as our weekly client-faci…" at bounding box center [675, 205] width 918 height 111
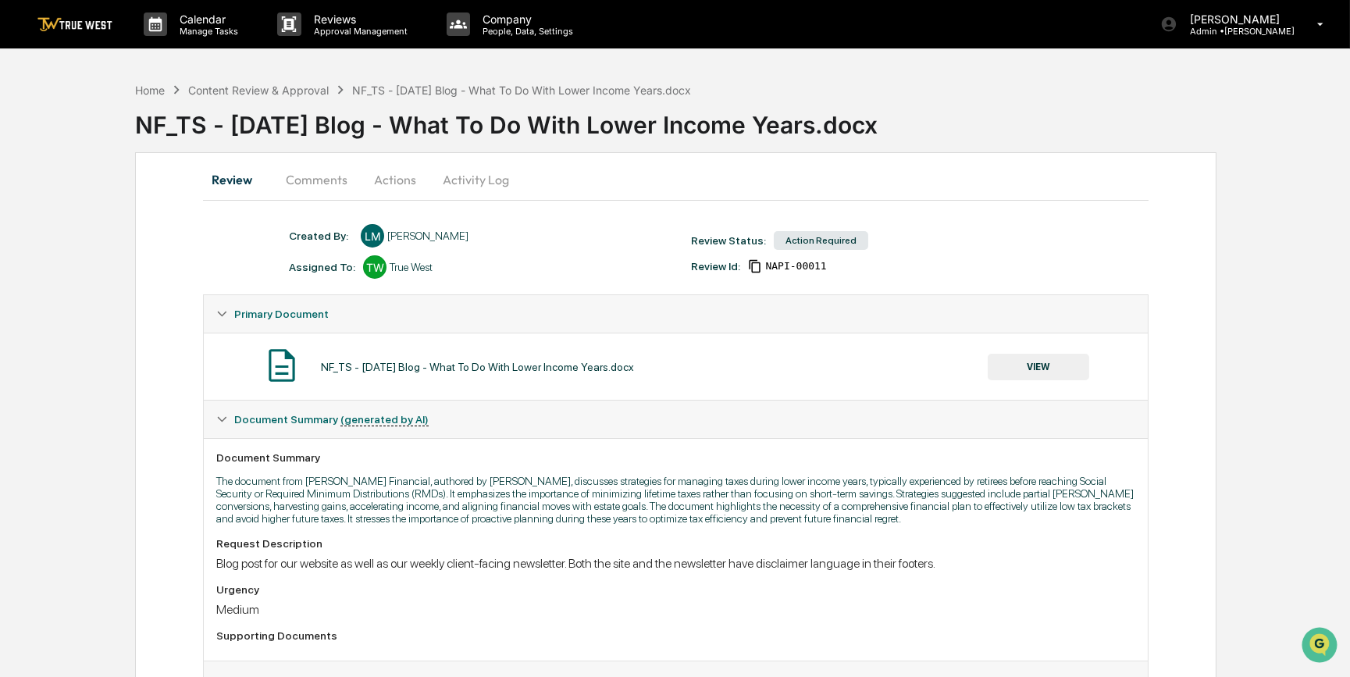
scroll to position [0, 0]
click at [304, 179] on button "Comments" at bounding box center [316, 179] width 87 height 37
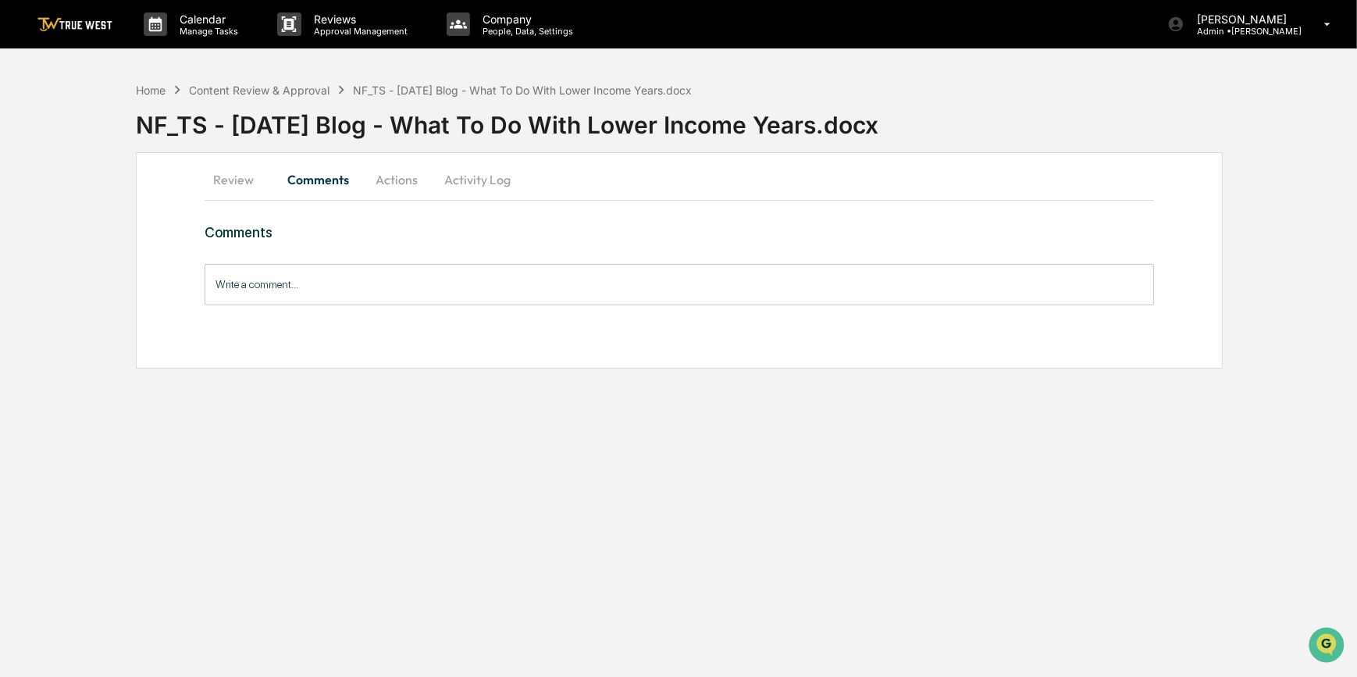
click at [319, 285] on input "Write a comment..." at bounding box center [680, 284] width 950 height 41
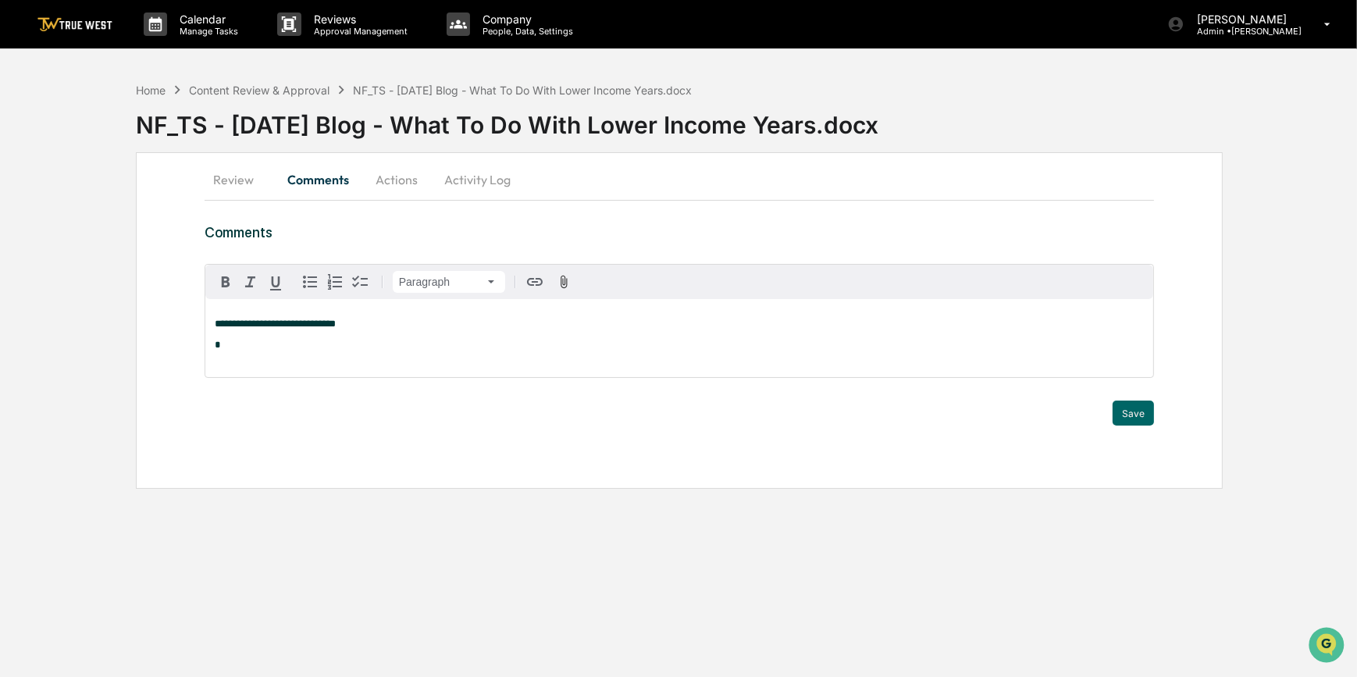
click at [227, 333] on div "**********" at bounding box center [679, 338] width 948 height 78
click at [312, 276] on icon "button" at bounding box center [310, 281] width 19 height 19
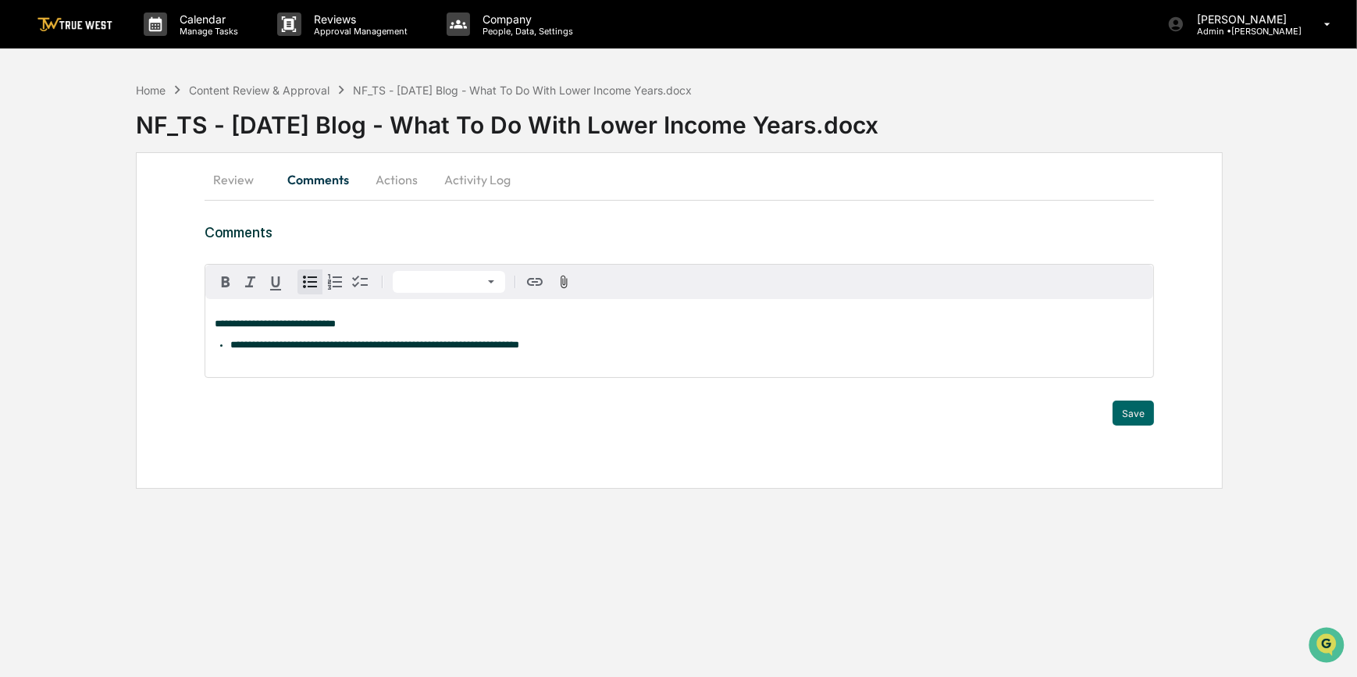
click at [383, 383] on div "**********" at bounding box center [680, 332] width 950 height 137
click at [402, 347] on span "**********" at bounding box center [374, 345] width 289 height 10
click at [443, 347] on span "**********" at bounding box center [398, 345] width 336 height 10
drag, startPoint x: 453, startPoint y: 346, endPoint x: 398, endPoint y: 337, distance: 55.3
click at [398, 337] on div "**********" at bounding box center [679, 338] width 948 height 78
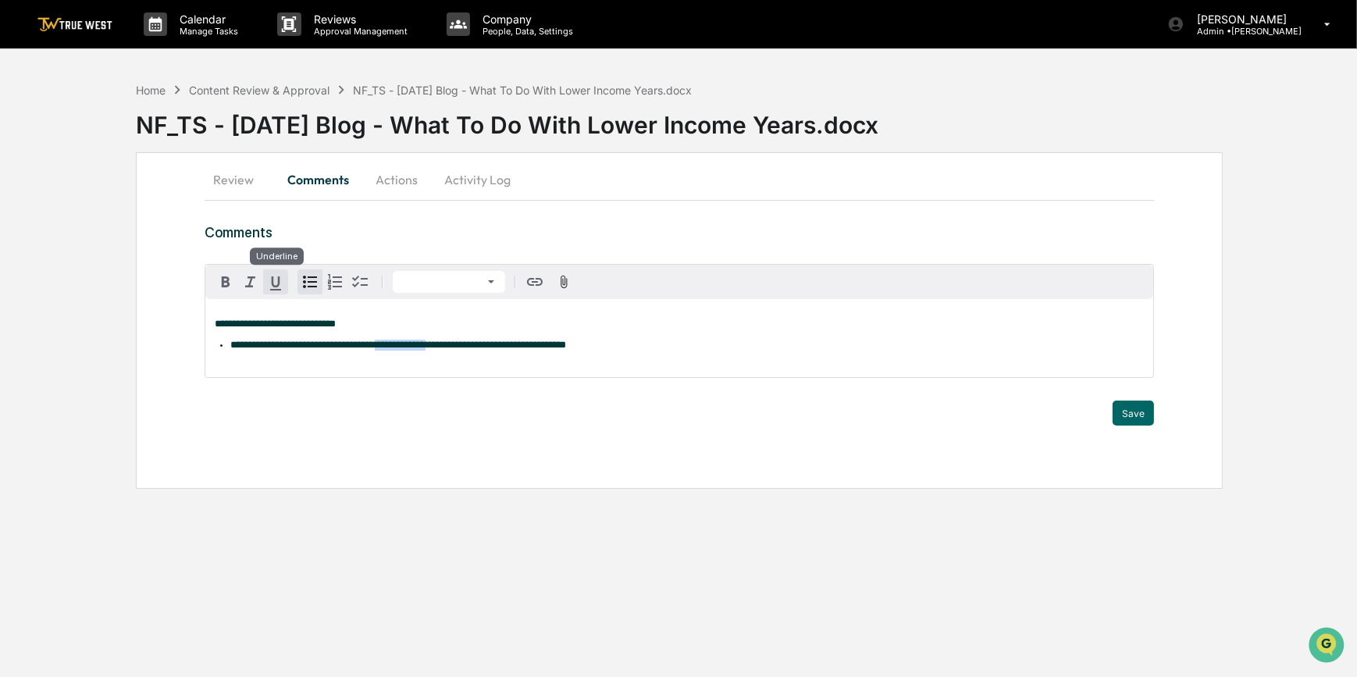
click at [273, 280] on icon "button" at bounding box center [275, 283] width 19 height 19
click at [1135, 419] on button "Save" at bounding box center [1132, 412] width 41 height 25
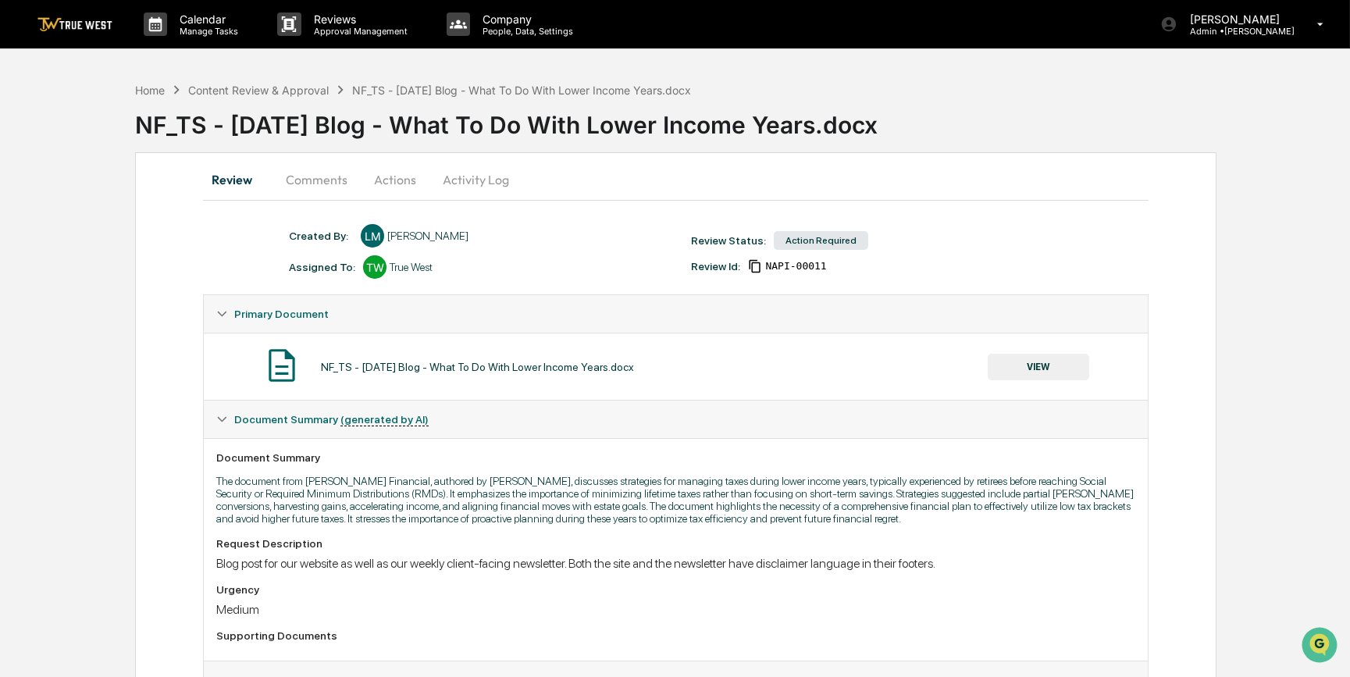
click at [384, 180] on button "Actions" at bounding box center [395, 179] width 70 height 37
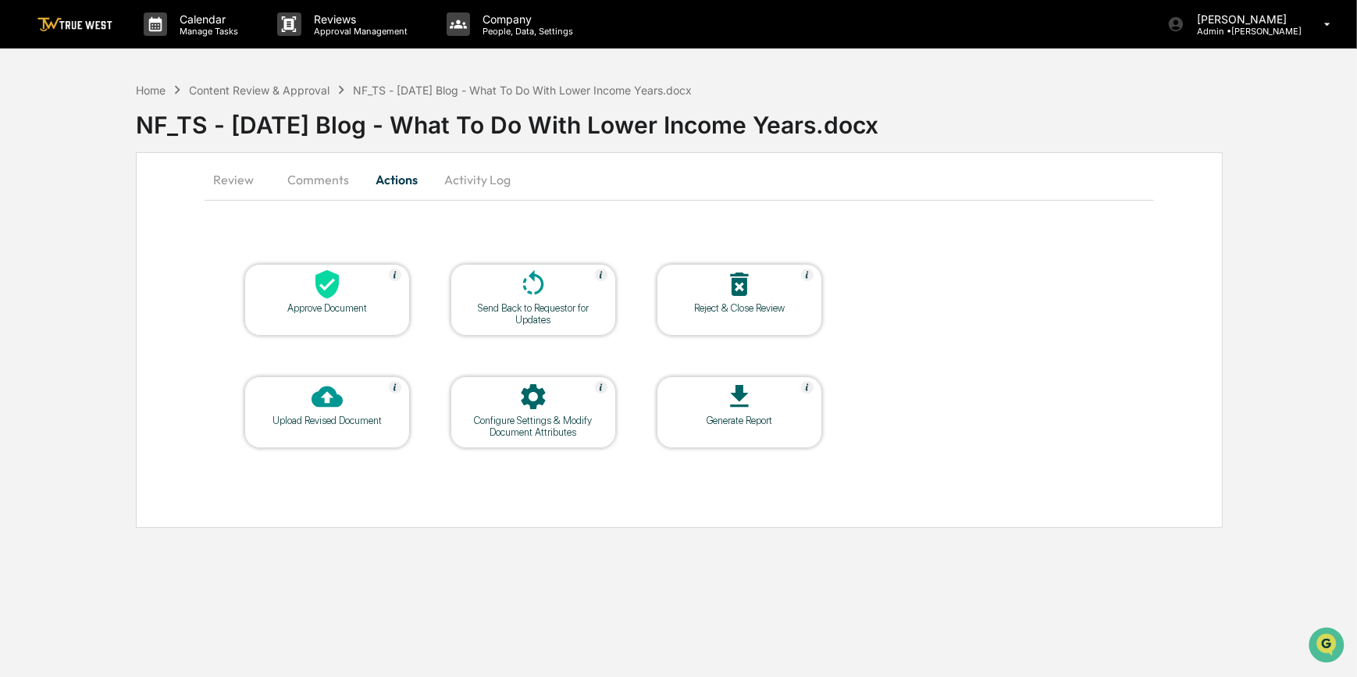
click at [500, 311] on div "Send Back to Requestor for Updates" at bounding box center [533, 313] width 141 height 23
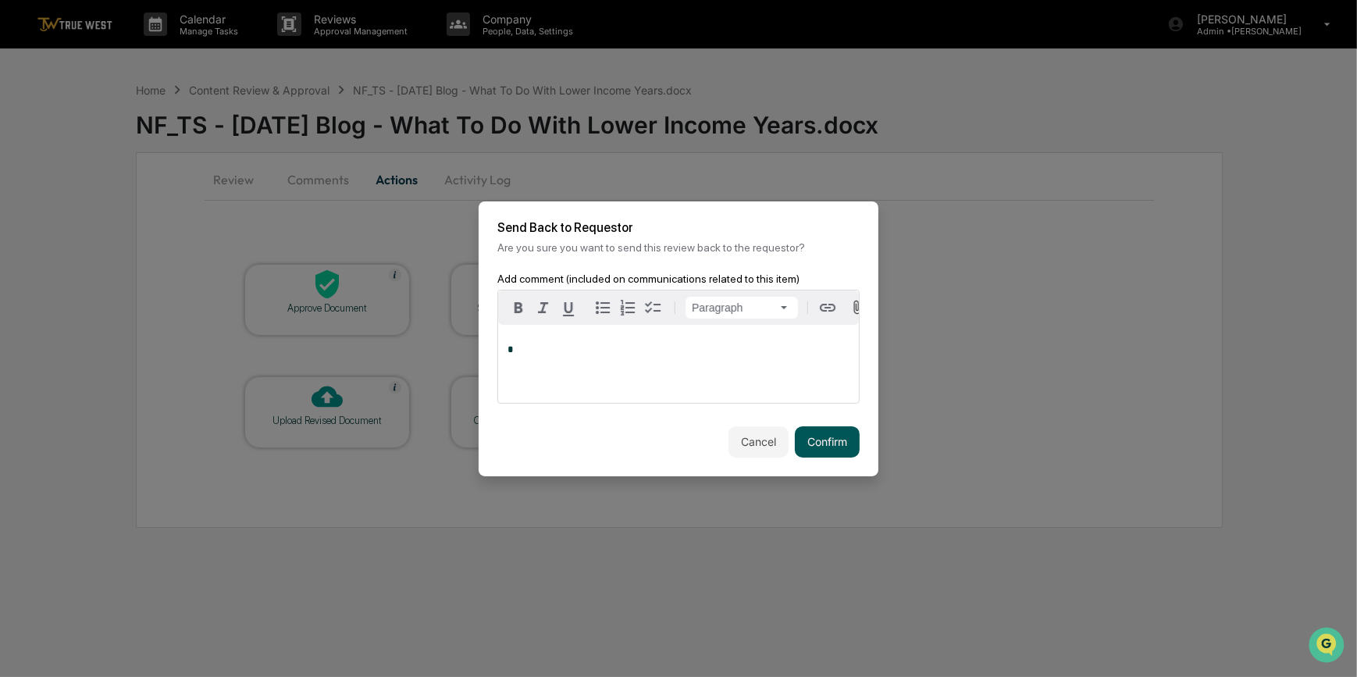
click at [847, 444] on button "Confirm" at bounding box center [827, 441] width 65 height 31
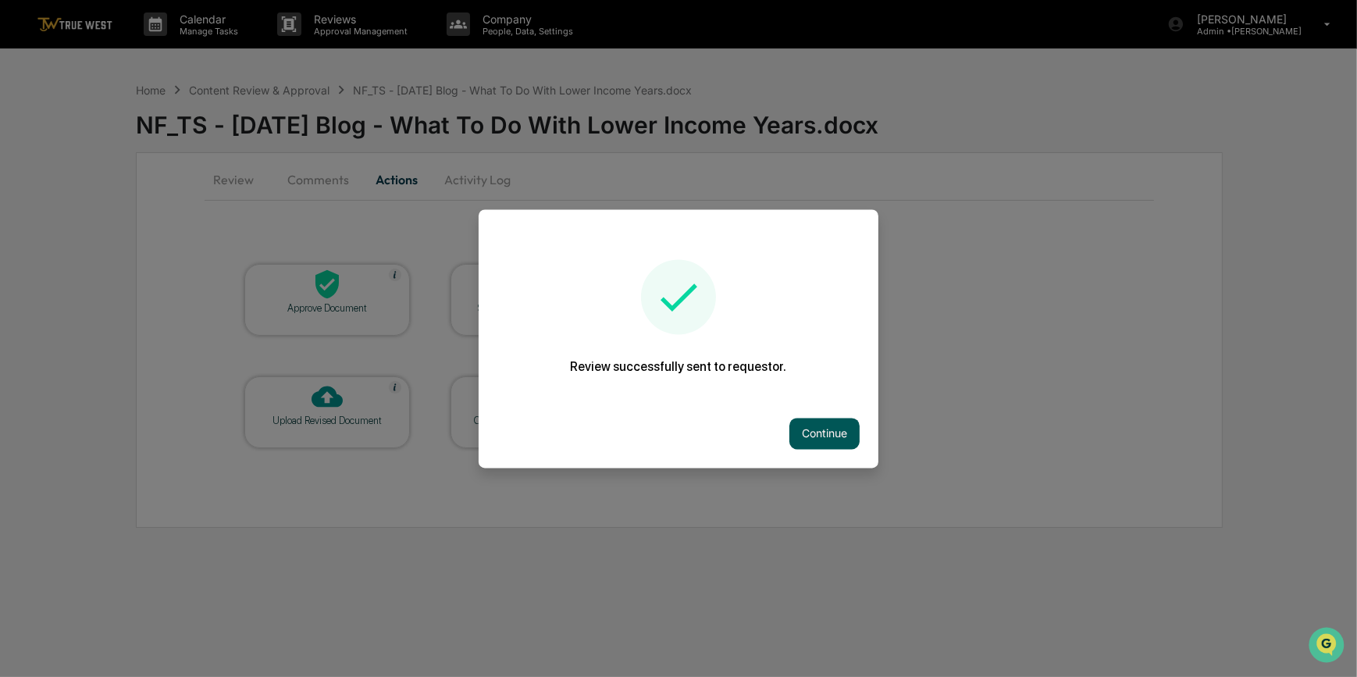
click at [834, 432] on button "Continue" at bounding box center [824, 433] width 70 height 31
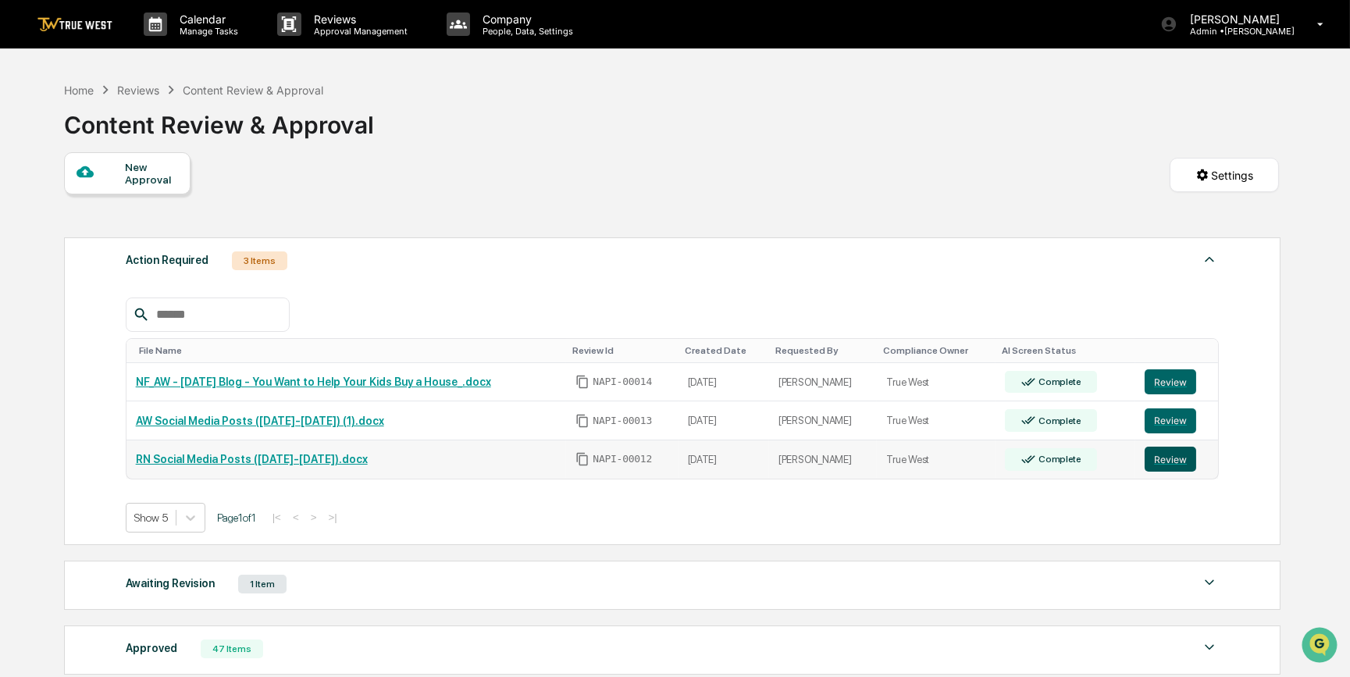
click at [1165, 456] on button "Review" at bounding box center [1170, 459] width 52 height 25
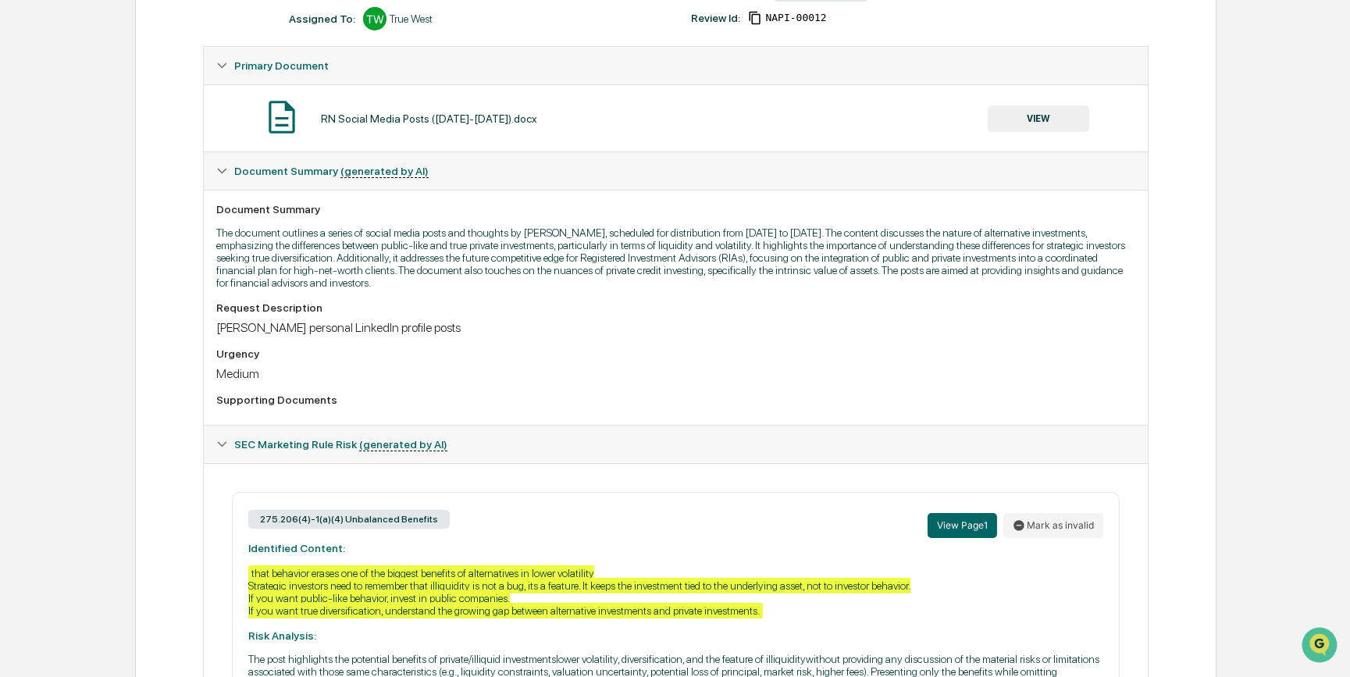
scroll to position [110, 0]
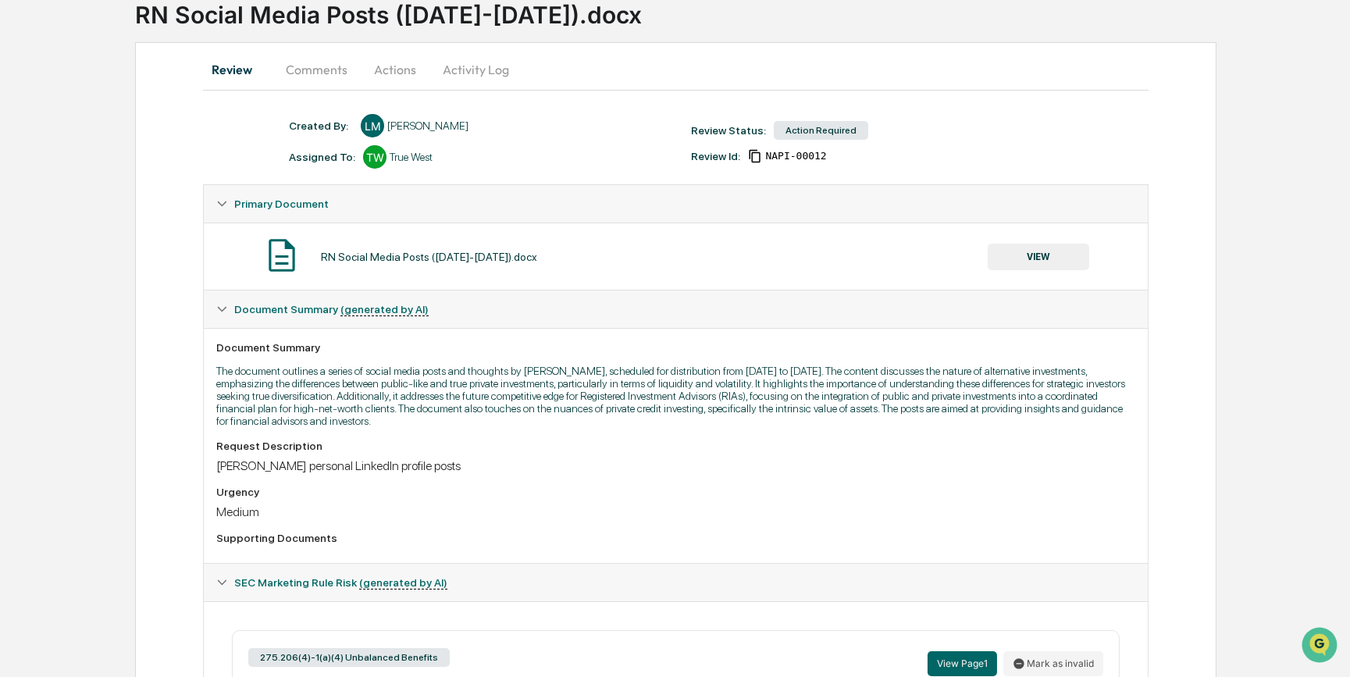
click at [1062, 256] on button "VIEW" at bounding box center [1037, 257] width 101 height 27
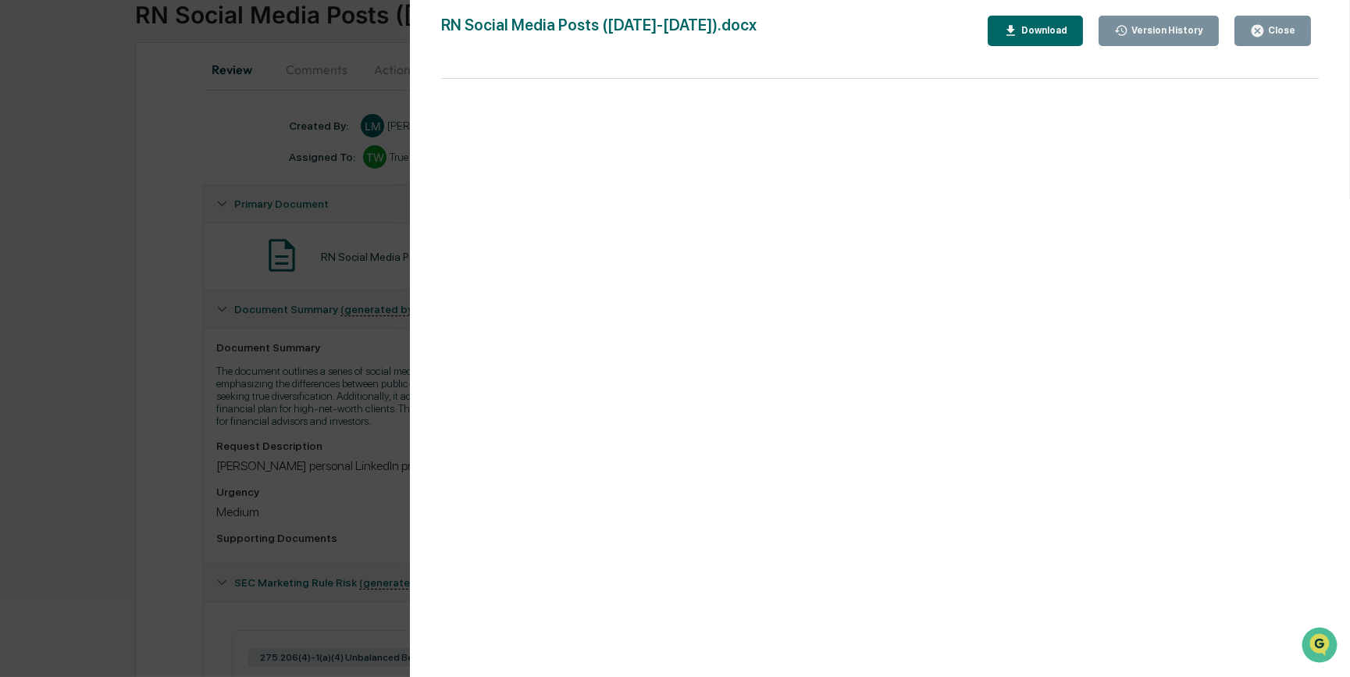
click at [1062, 30] on div "Download" at bounding box center [1042, 30] width 49 height 11
click at [185, 348] on div "Version History [DATE] 07:37 PM [PERSON_NAME] RN Social Media Posts ([DATE]-[DA…" at bounding box center [675, 338] width 1350 height 677
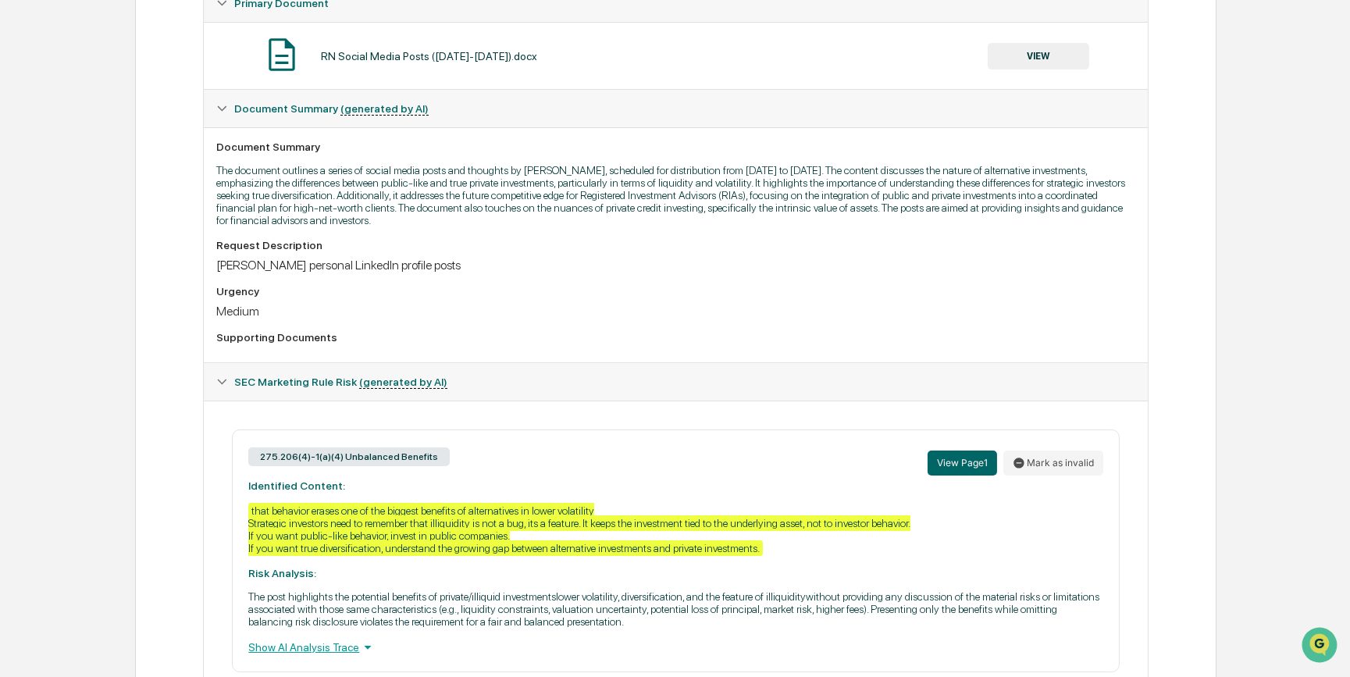
scroll to position [394, 0]
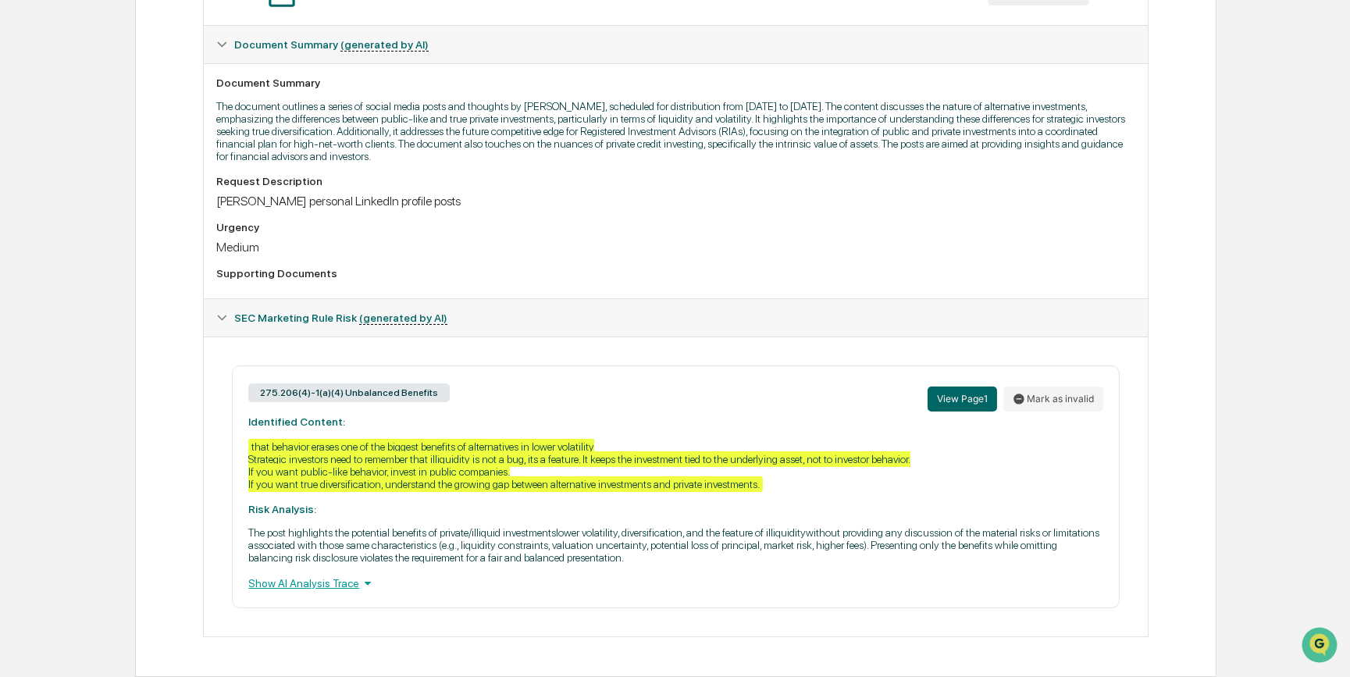
click at [747, 382] on div "275.206(4)-1(a)(4) Unbalanced Benefits View Page 1 Mark as invalid" at bounding box center [675, 399] width 854 height 34
click at [648, 492] on div "275.206(4)-1(a)(4) Unbalanced Benefits View Page 1 Mark as invalid Identified C…" at bounding box center [675, 486] width 887 height 243
drag, startPoint x: 630, startPoint y: 187, endPoint x: 638, endPoint y: 200, distance: 15.4
click at [631, 194] on div "[PERSON_NAME] personal LinkedIn profile posts" at bounding box center [675, 201] width 918 height 15
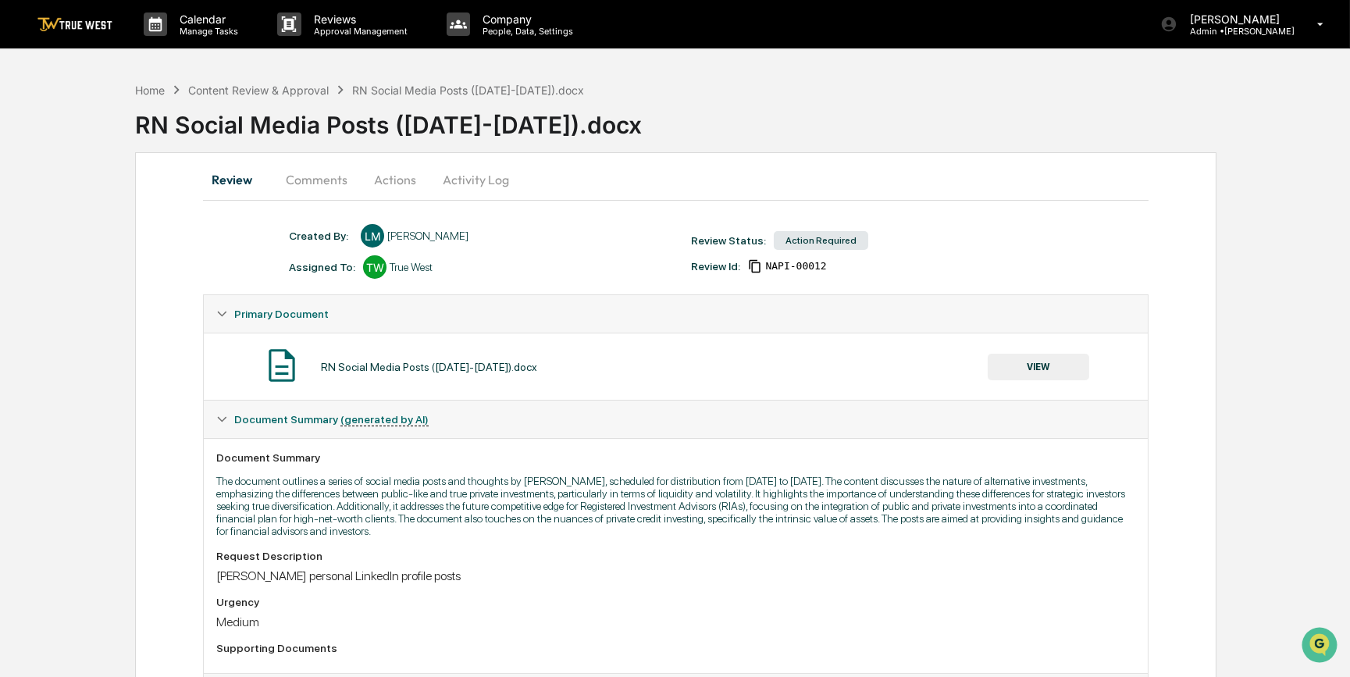
click at [304, 180] on button "Comments" at bounding box center [316, 179] width 87 height 37
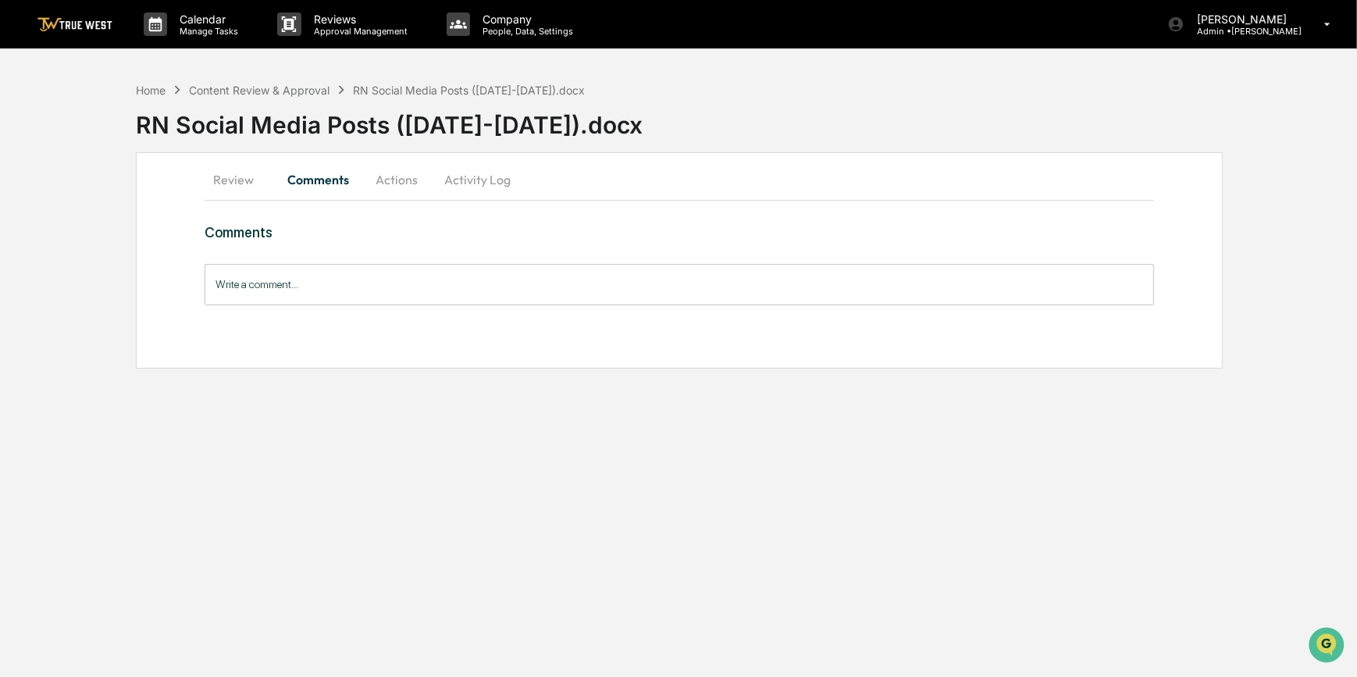
click at [390, 286] on input "Write a comment..." at bounding box center [680, 284] width 950 height 41
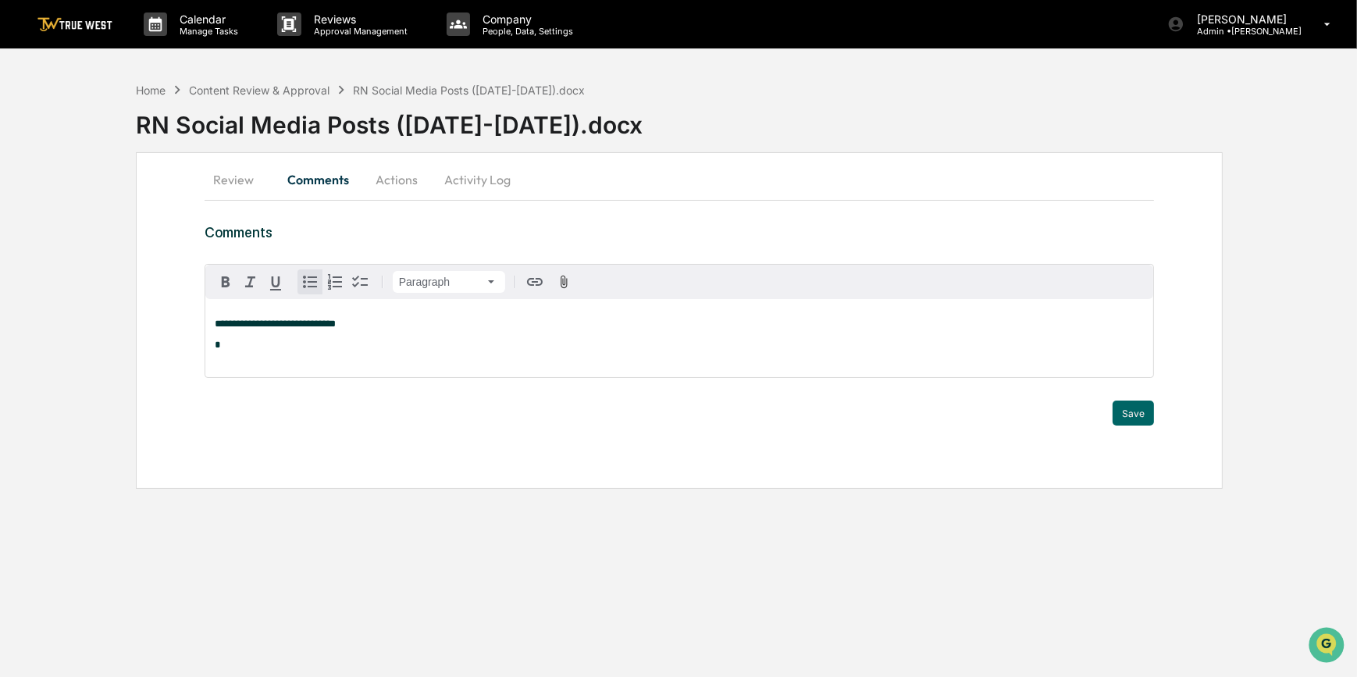
click at [306, 279] on icon "button" at bounding box center [310, 281] width 19 height 19
click at [252, 347] on li "*****" at bounding box center [687, 345] width 914 height 11
click at [322, 347] on span "**********" at bounding box center [310, 345] width 160 height 10
click at [433, 344] on span "**********" at bounding box center [331, 345] width 203 height 10
drag, startPoint x: 372, startPoint y: 346, endPoint x: 326, endPoint y: 340, distance: 46.5
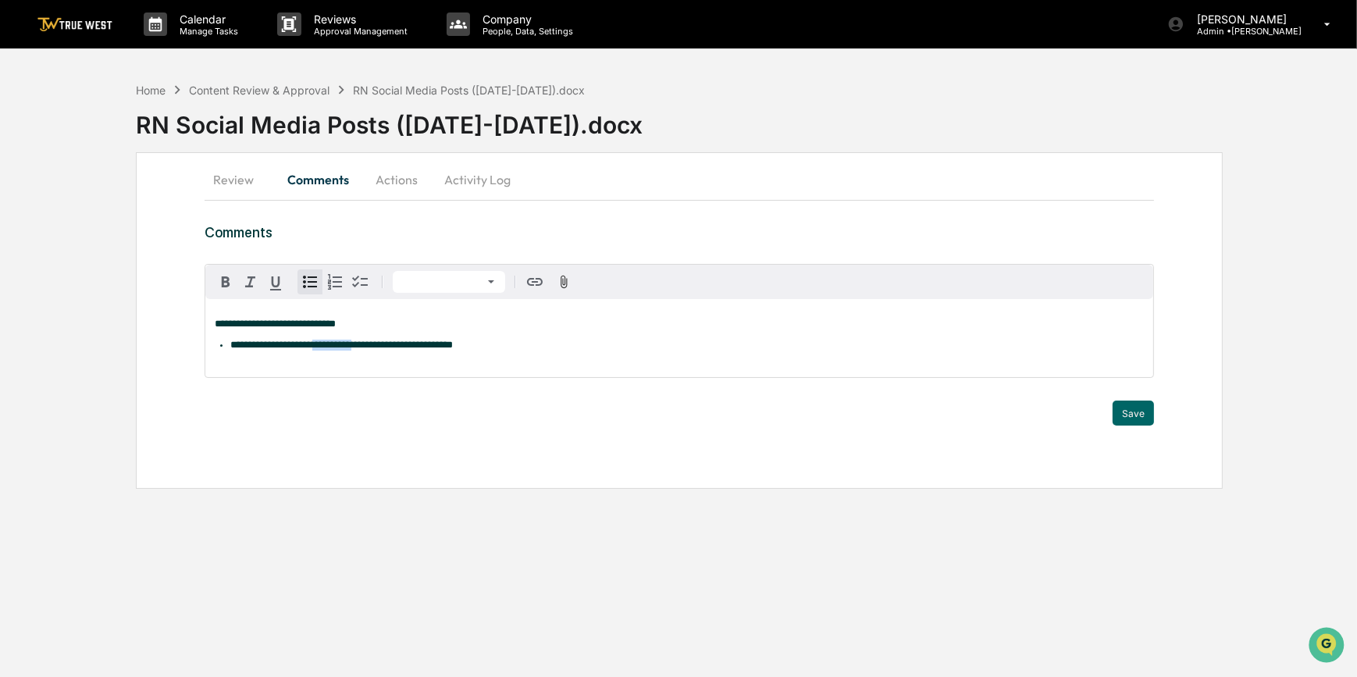
click at [326, 340] on div "**********" at bounding box center [679, 338] width 948 height 78
click at [272, 284] on icon "button" at bounding box center [275, 283] width 11 height 14
click at [1123, 413] on button "Save" at bounding box center [1132, 412] width 41 height 25
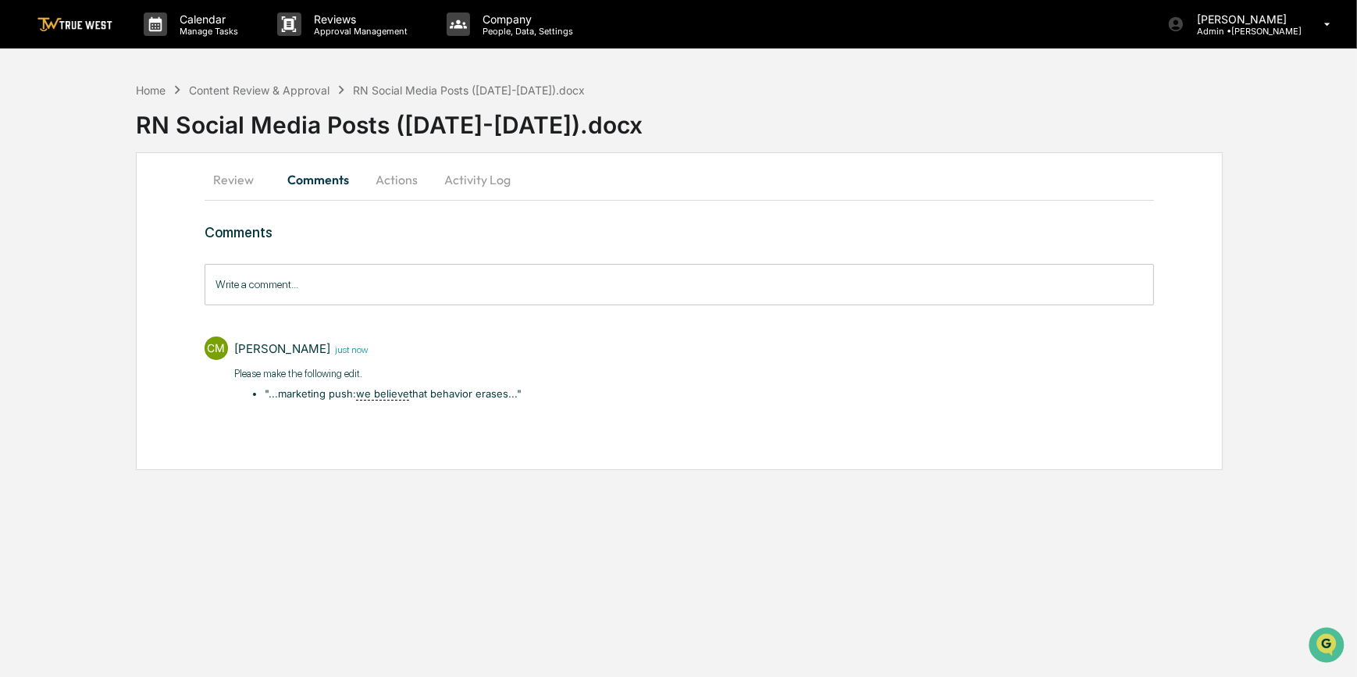
click at [379, 182] on button "Actions" at bounding box center [396, 179] width 70 height 37
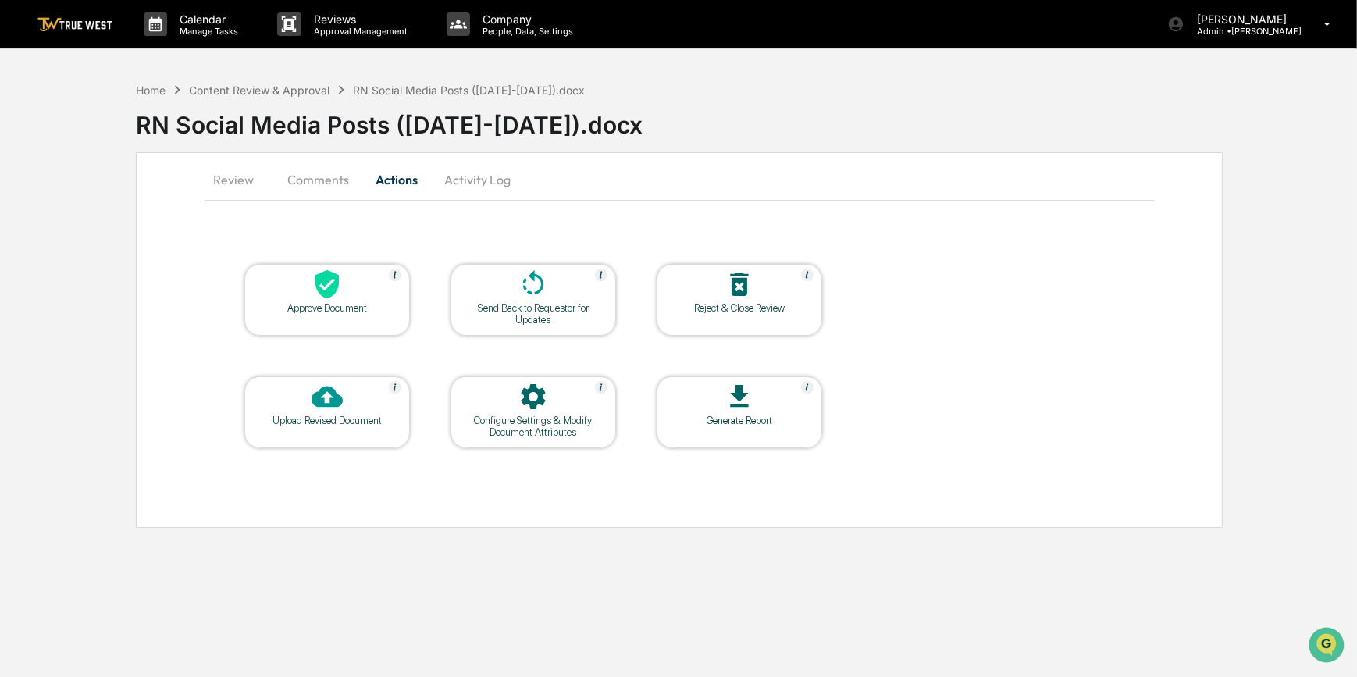
click at [527, 296] on icon at bounding box center [533, 284] width 31 height 31
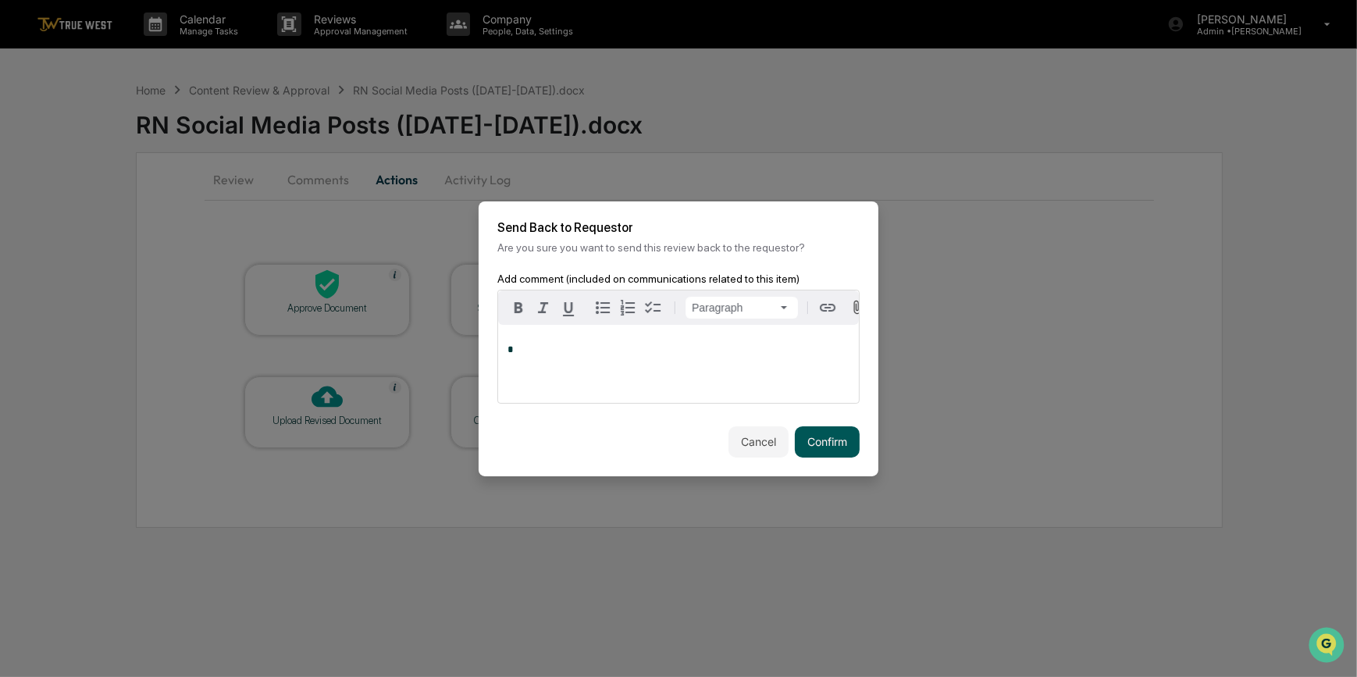
click at [837, 450] on button "Confirm" at bounding box center [827, 441] width 65 height 31
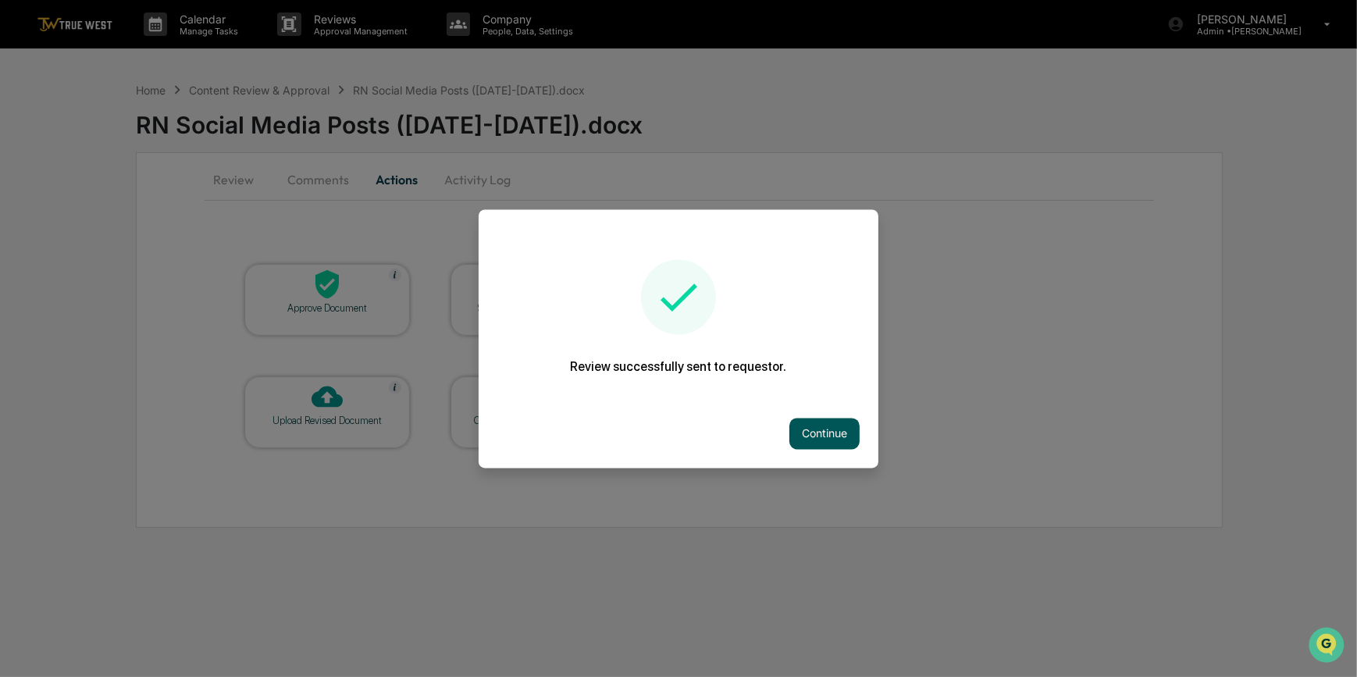
click at [834, 429] on button "Continue" at bounding box center [824, 433] width 70 height 31
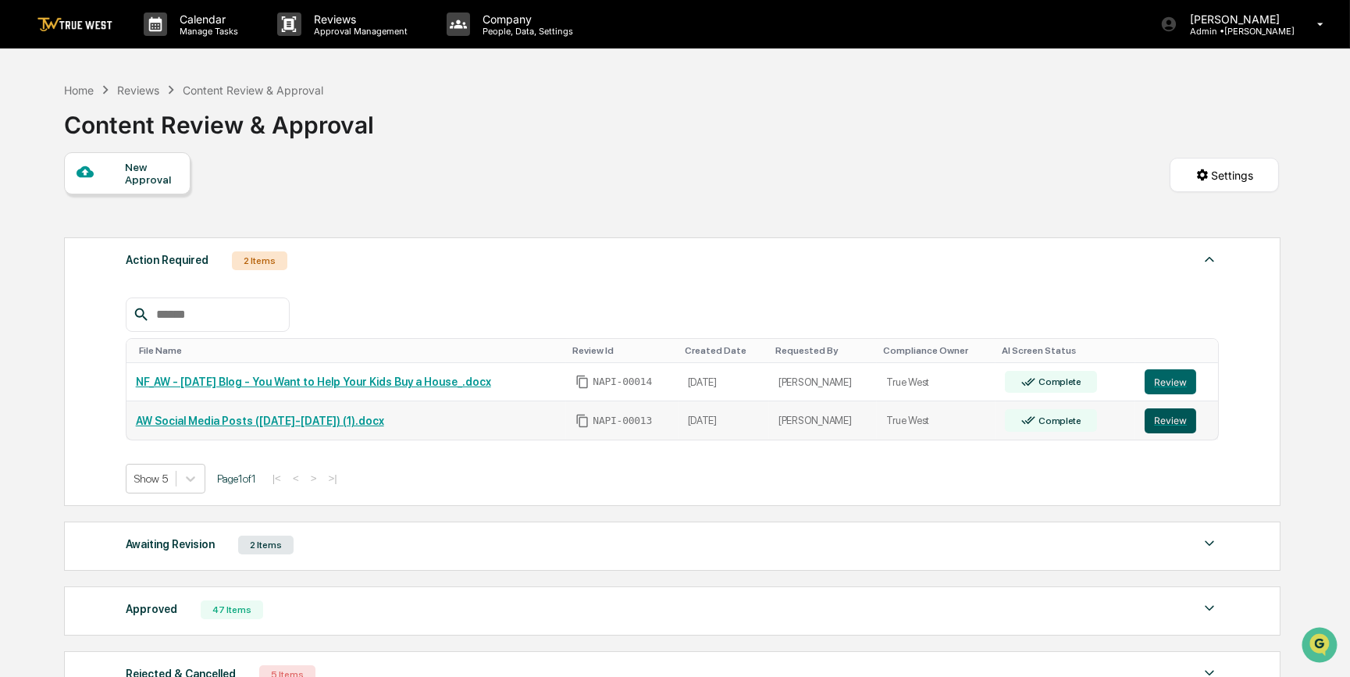
click at [1171, 422] on button "Review" at bounding box center [1170, 420] width 52 height 25
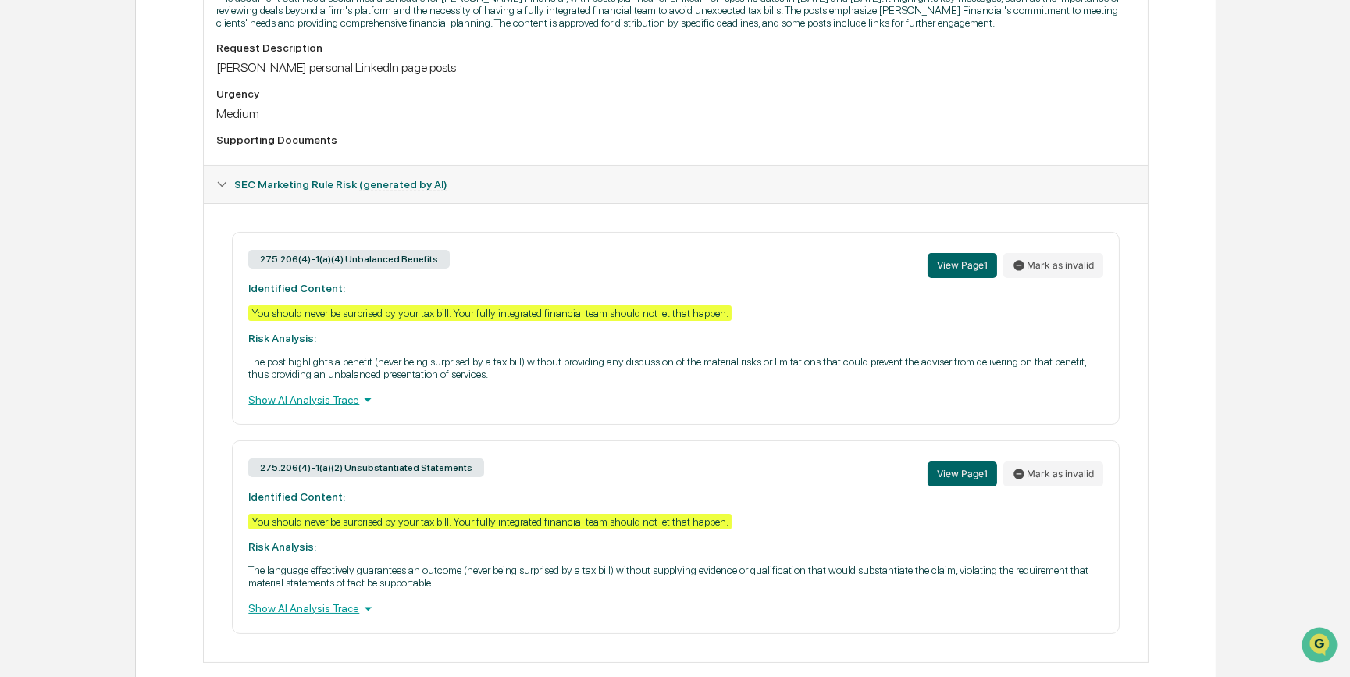
scroll to position [32, 0]
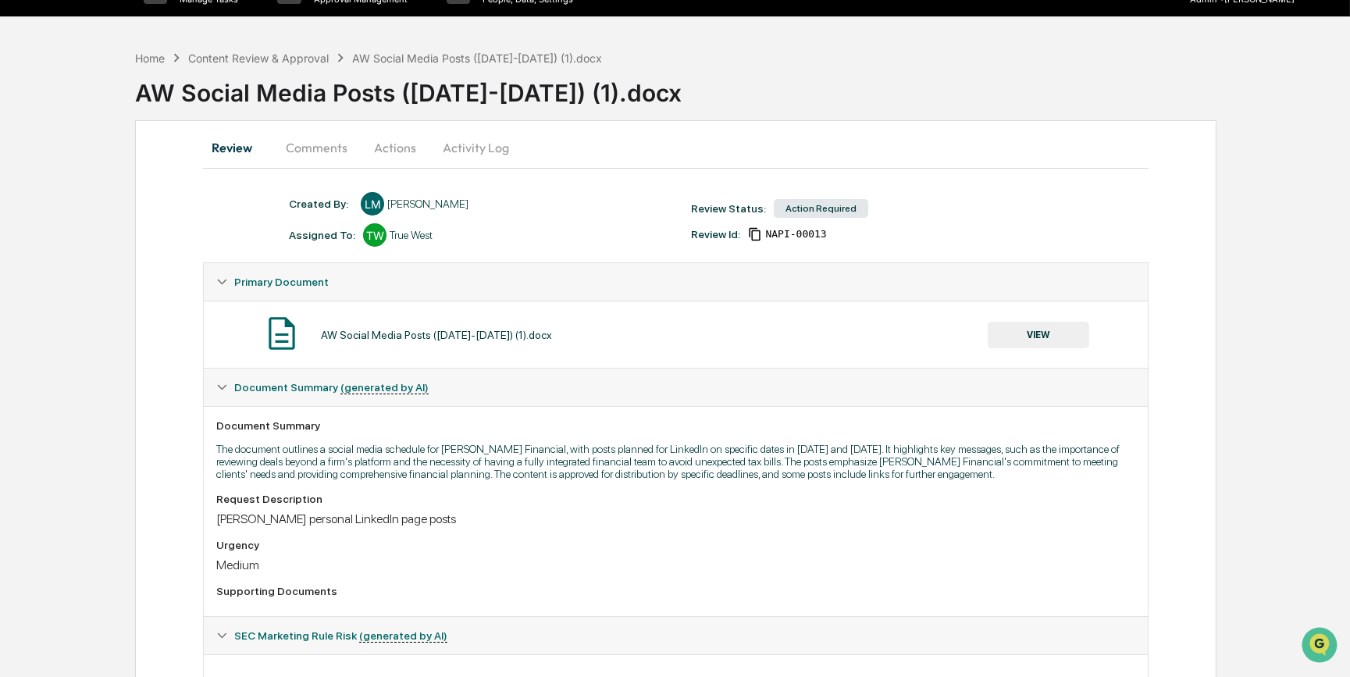
click at [1036, 337] on button "VIEW" at bounding box center [1037, 335] width 101 height 27
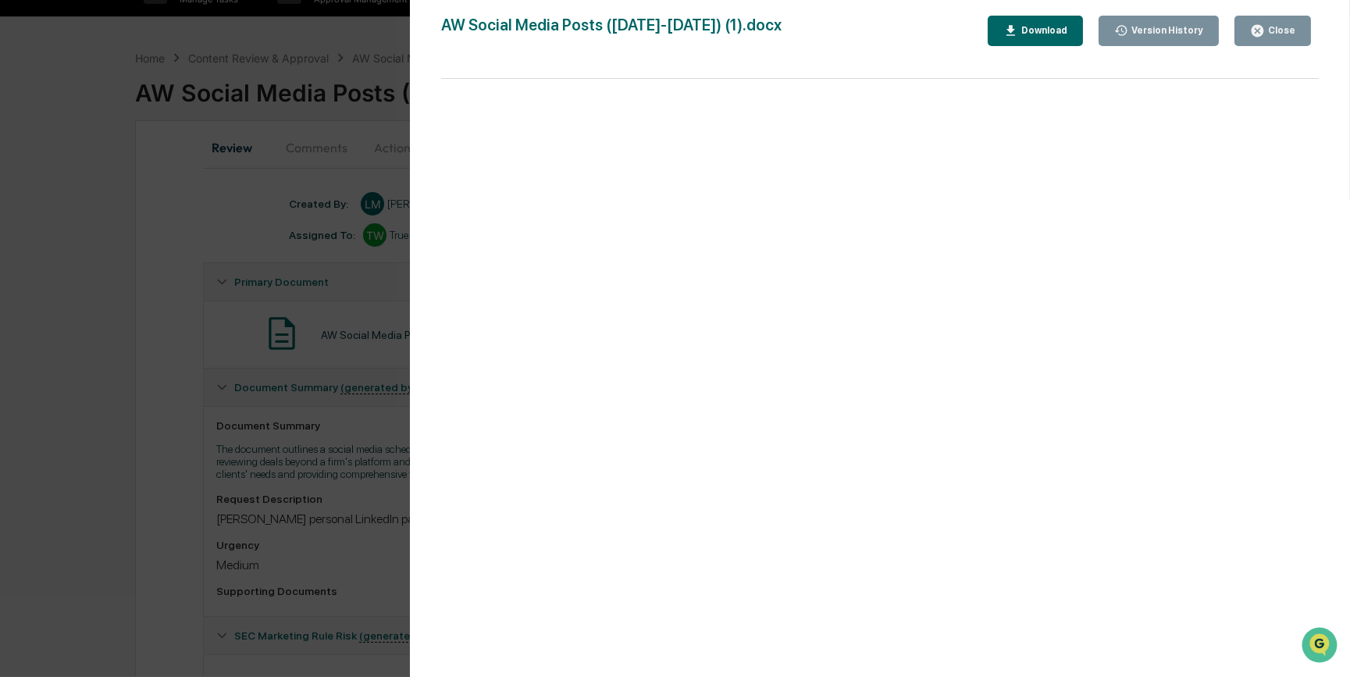
click at [1051, 37] on div "Download" at bounding box center [1035, 30] width 64 height 15
click at [77, 444] on div "Version History [DATE] 07:41 PM [PERSON_NAME] AW Social Media Posts ([DATE]-[DA…" at bounding box center [675, 338] width 1350 height 677
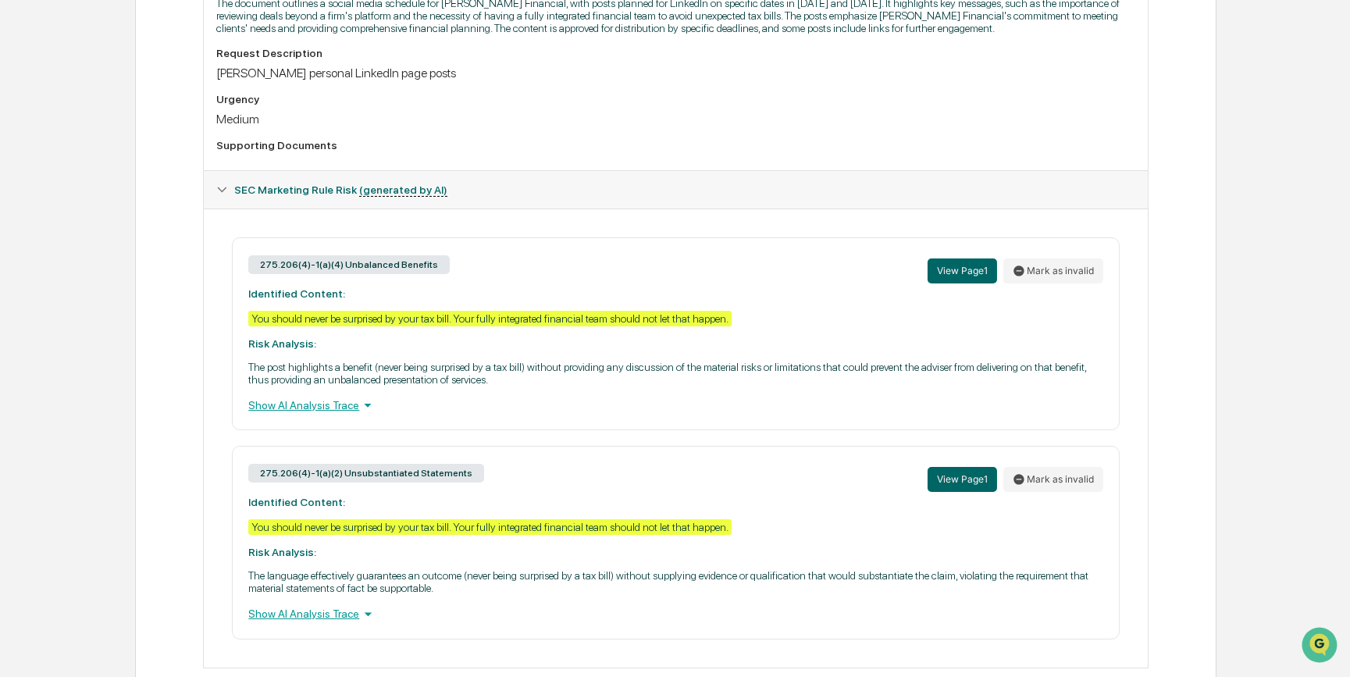
scroll to position [529, 0]
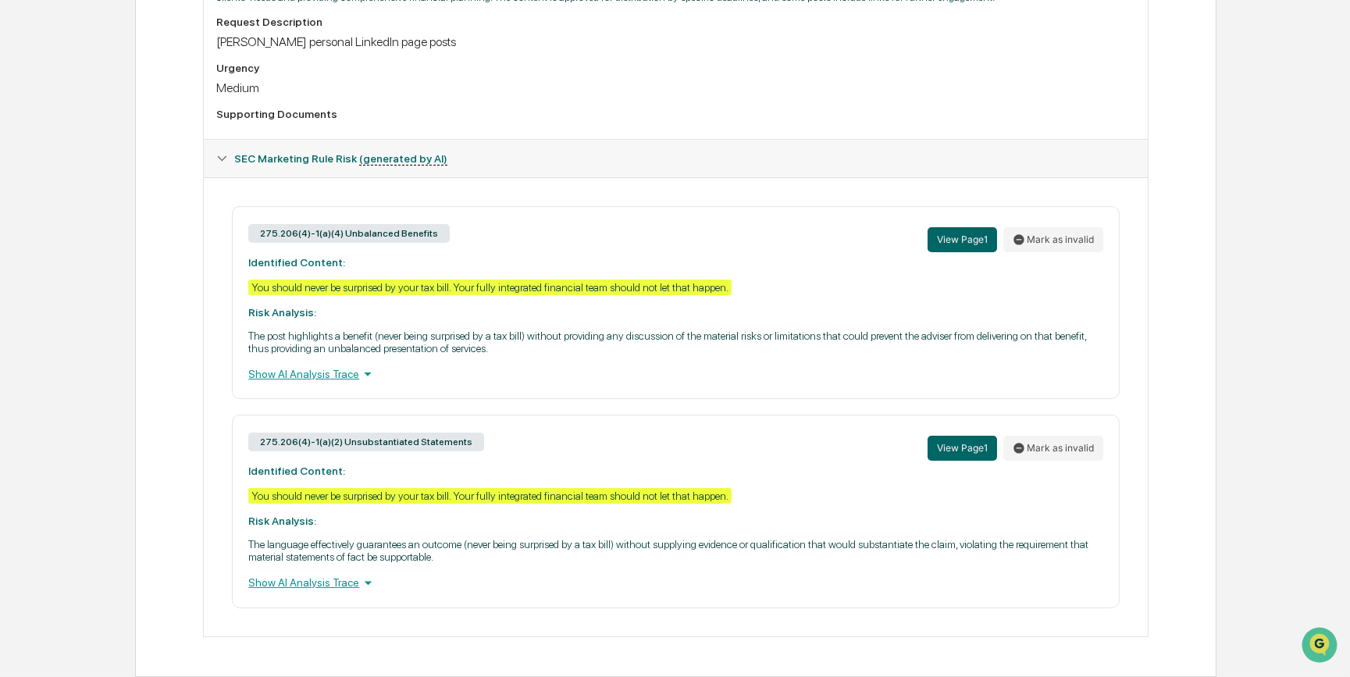
click at [607, 187] on div "275.206(4)-1(a)(4) Unbalanced Benefits View Page 1 Mark as invalid Identified C…" at bounding box center [675, 406] width 943 height 459
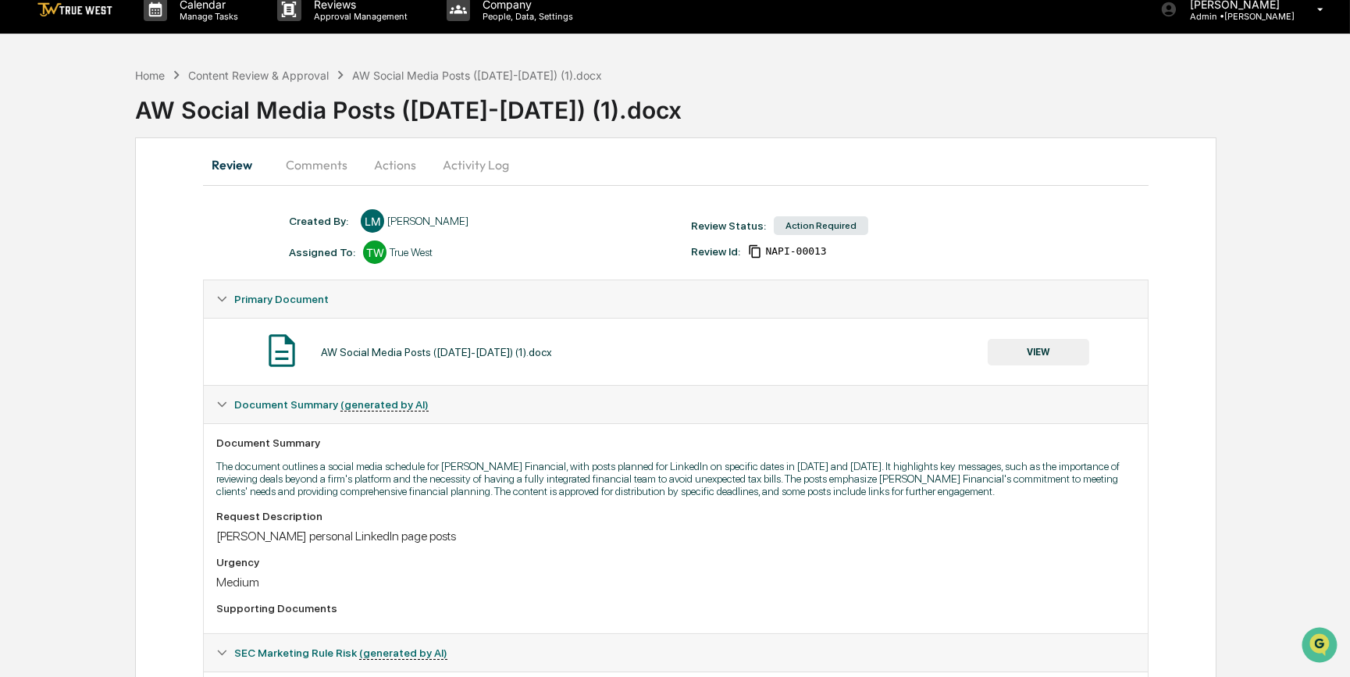
scroll to position [0, 0]
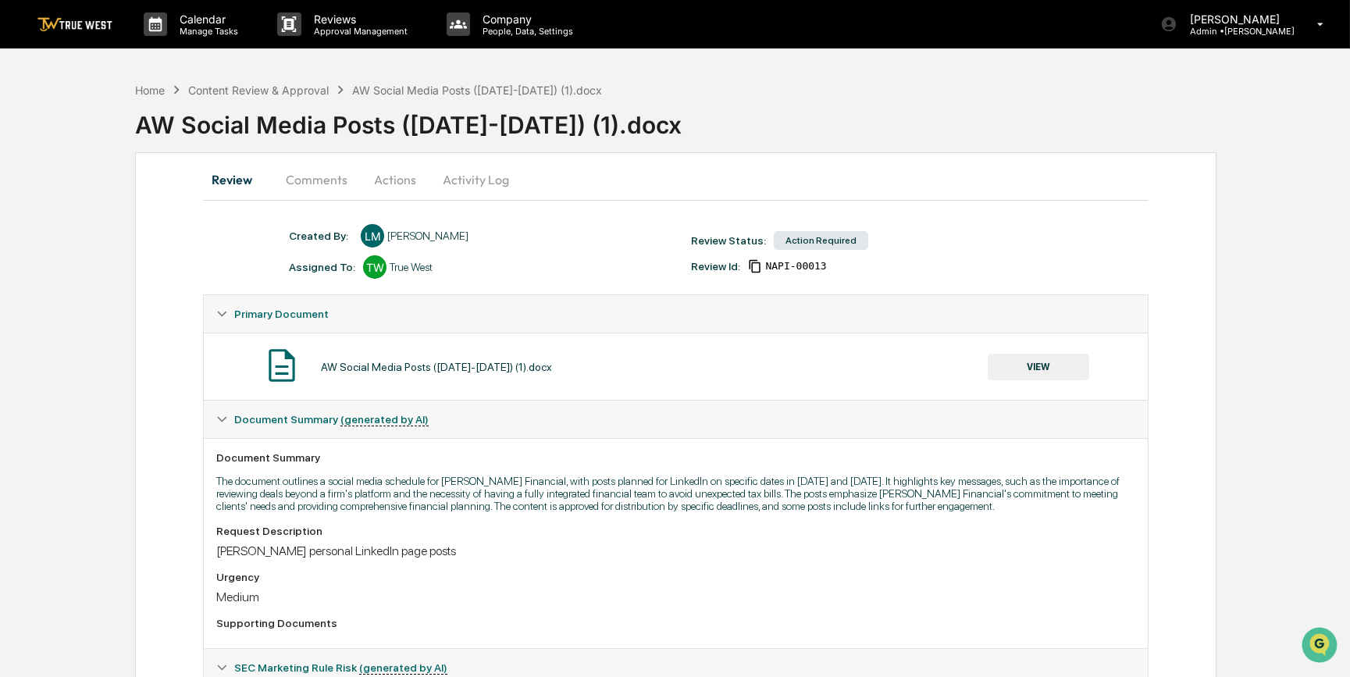
click at [383, 180] on button "Actions" at bounding box center [395, 179] width 70 height 37
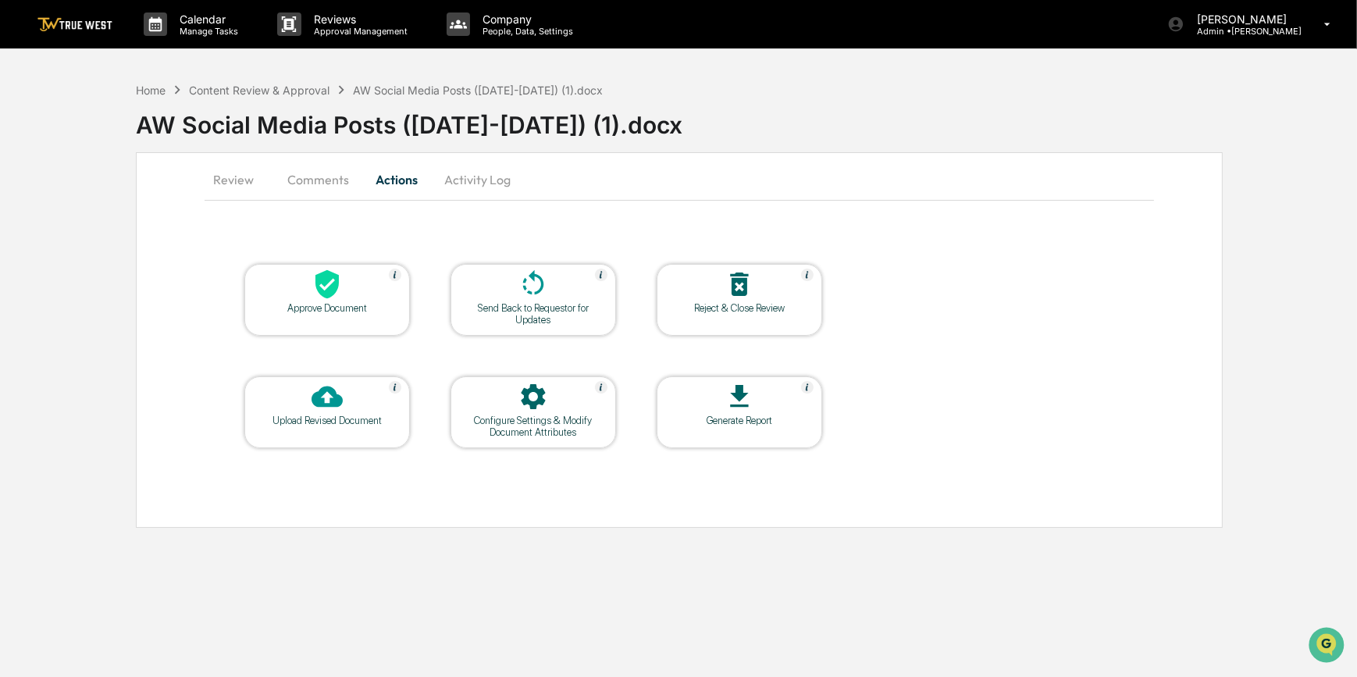
click at [356, 312] on div "Approve Document" at bounding box center [327, 308] width 141 height 12
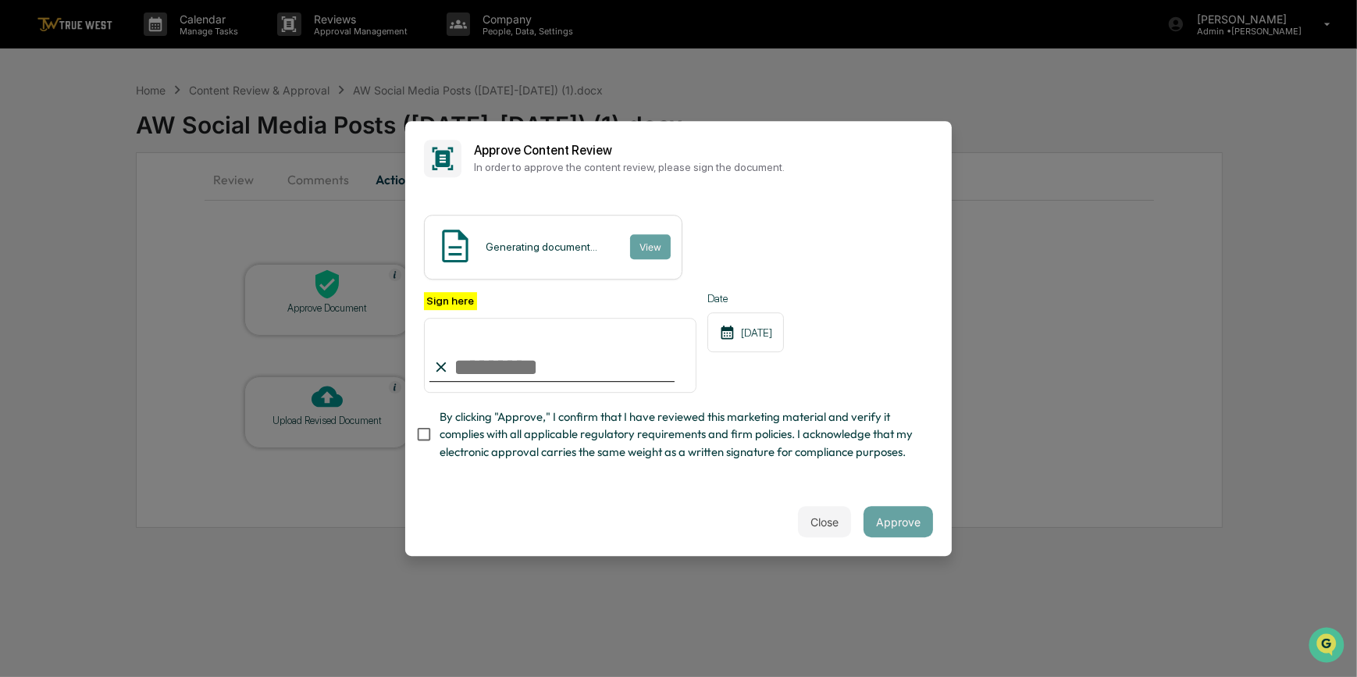
drag, startPoint x: 490, startPoint y: 370, endPoint x: 496, endPoint y: 478, distance: 107.9
click at [490, 370] on input "Sign here" at bounding box center [560, 355] width 272 height 75
type input "*********"
click at [651, 237] on button "View" at bounding box center [649, 246] width 41 height 25
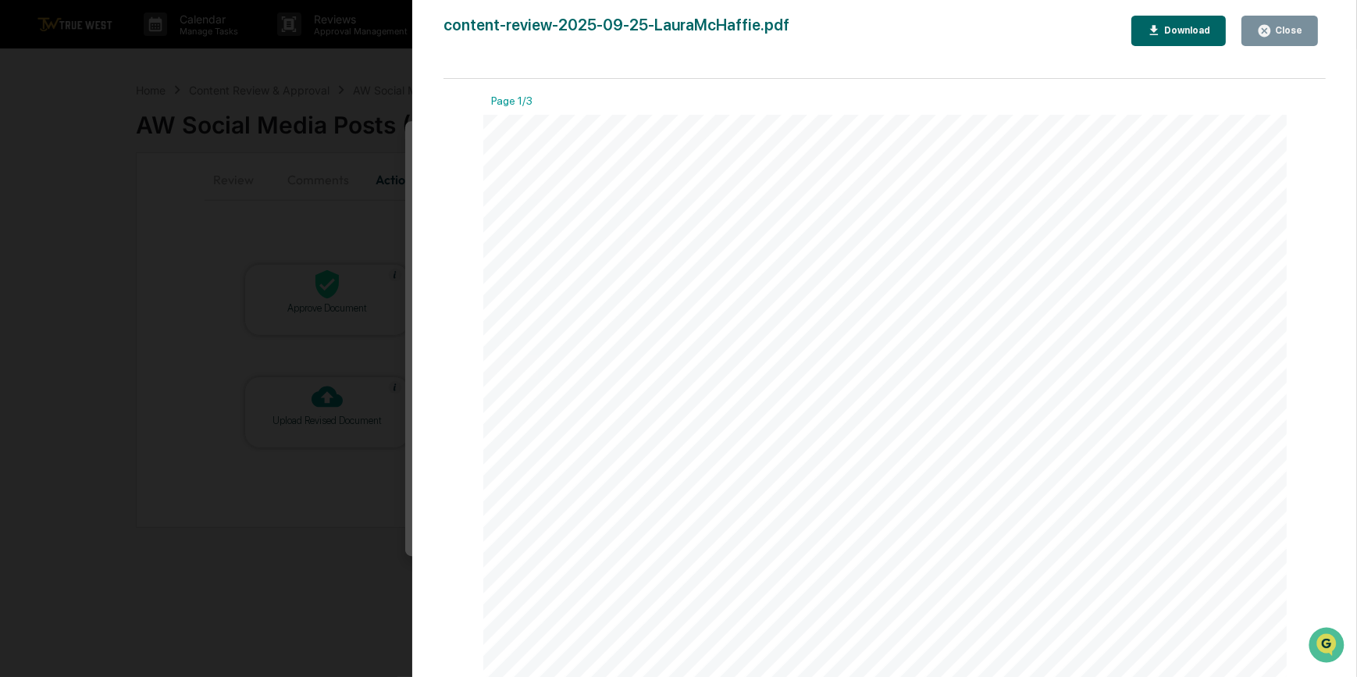
click at [343, 226] on div "Version History [DATE] 09:04 PM [PERSON_NAME] content-review-2025-09-25-LauraMc…" at bounding box center [678, 338] width 1357 height 677
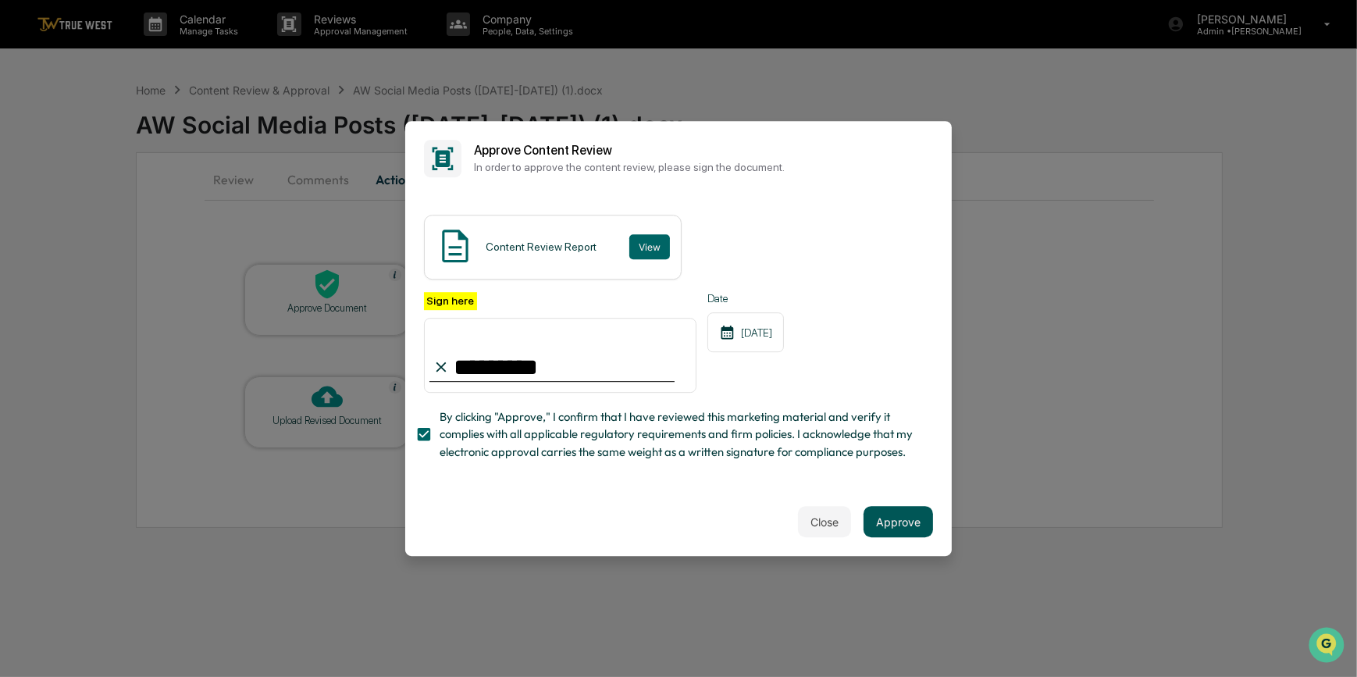
click at [894, 530] on button "Approve" at bounding box center [897, 521] width 69 height 31
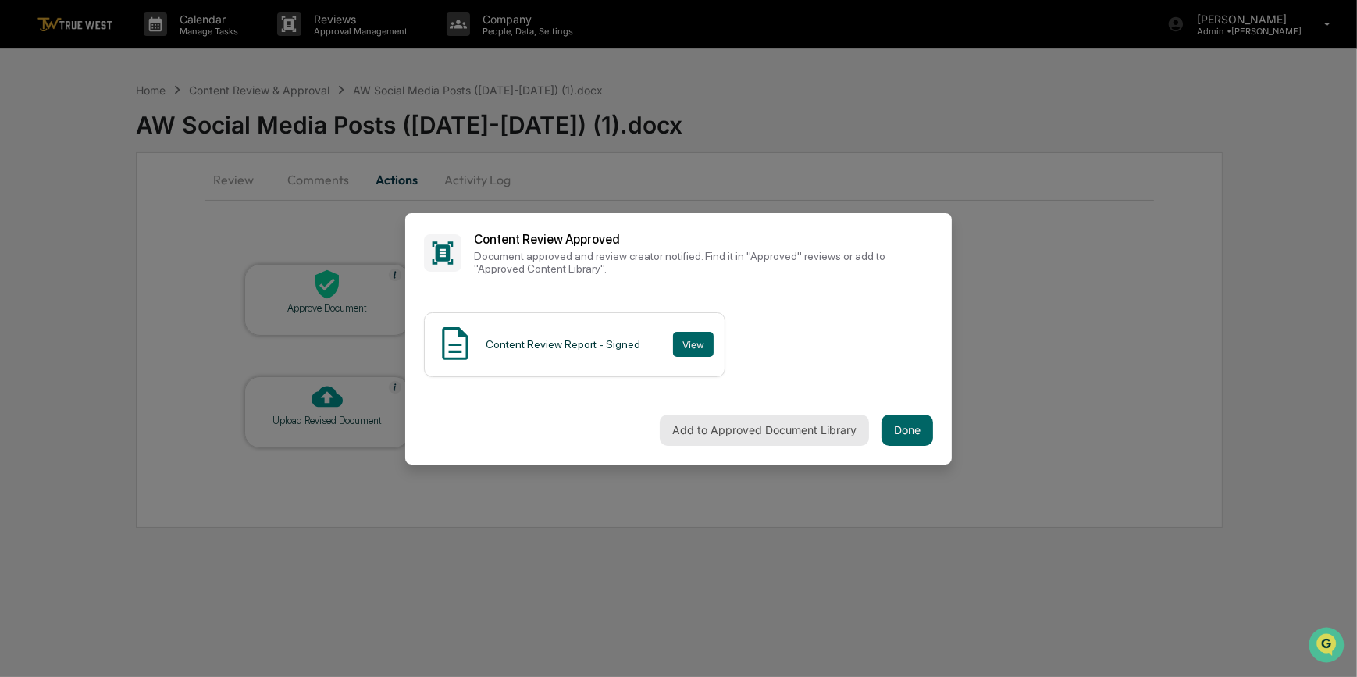
click at [784, 438] on button "Add to Approved Document Library" at bounding box center [764, 430] width 209 height 31
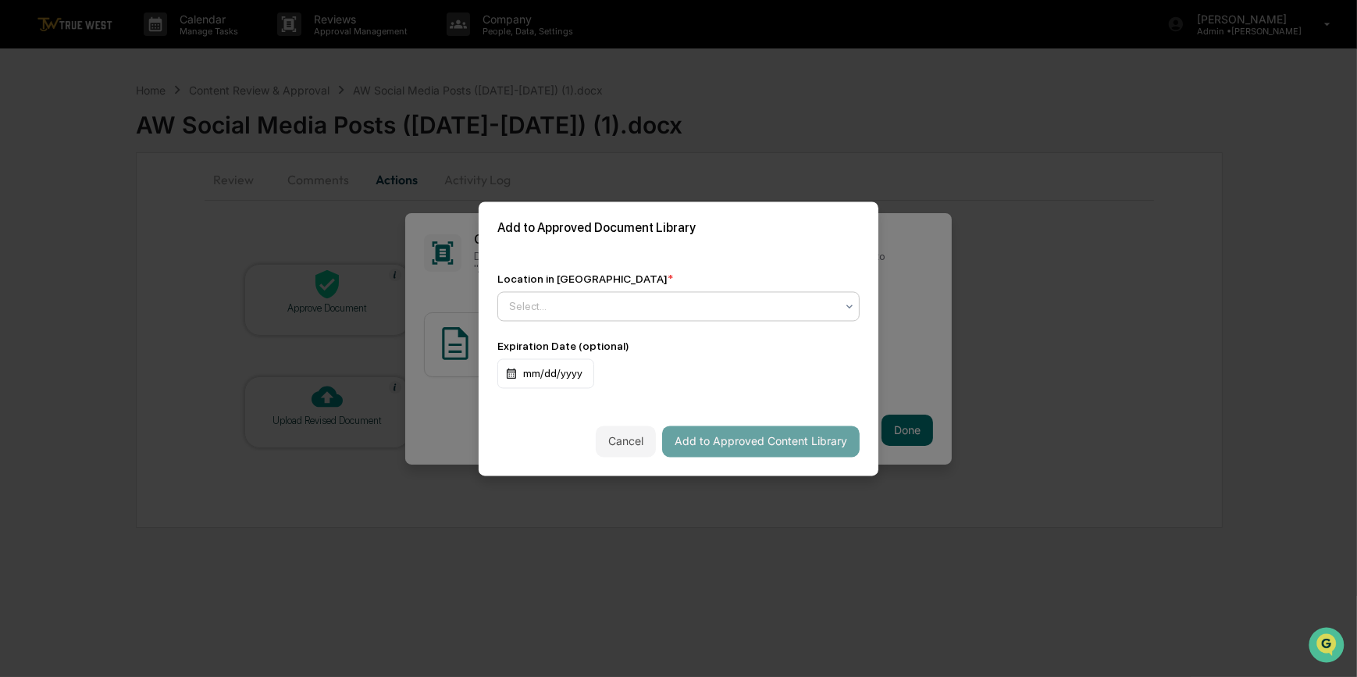
click at [687, 315] on div "Select..." at bounding box center [672, 306] width 342 height 22
click at [664, 337] on div "Approved Content Library" at bounding box center [678, 343] width 361 height 31
click at [716, 439] on button "Add to Approved Content Library" at bounding box center [760, 440] width 197 height 31
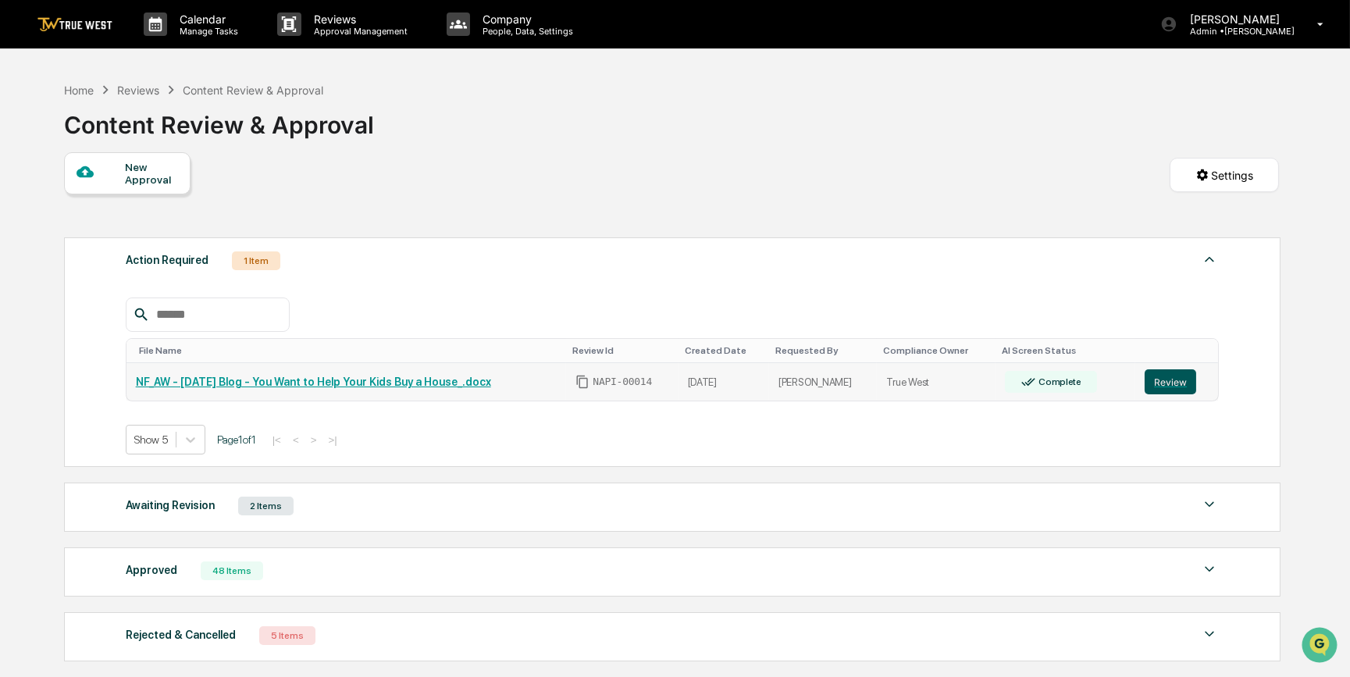
click at [1169, 386] on button "Review" at bounding box center [1170, 381] width 52 height 25
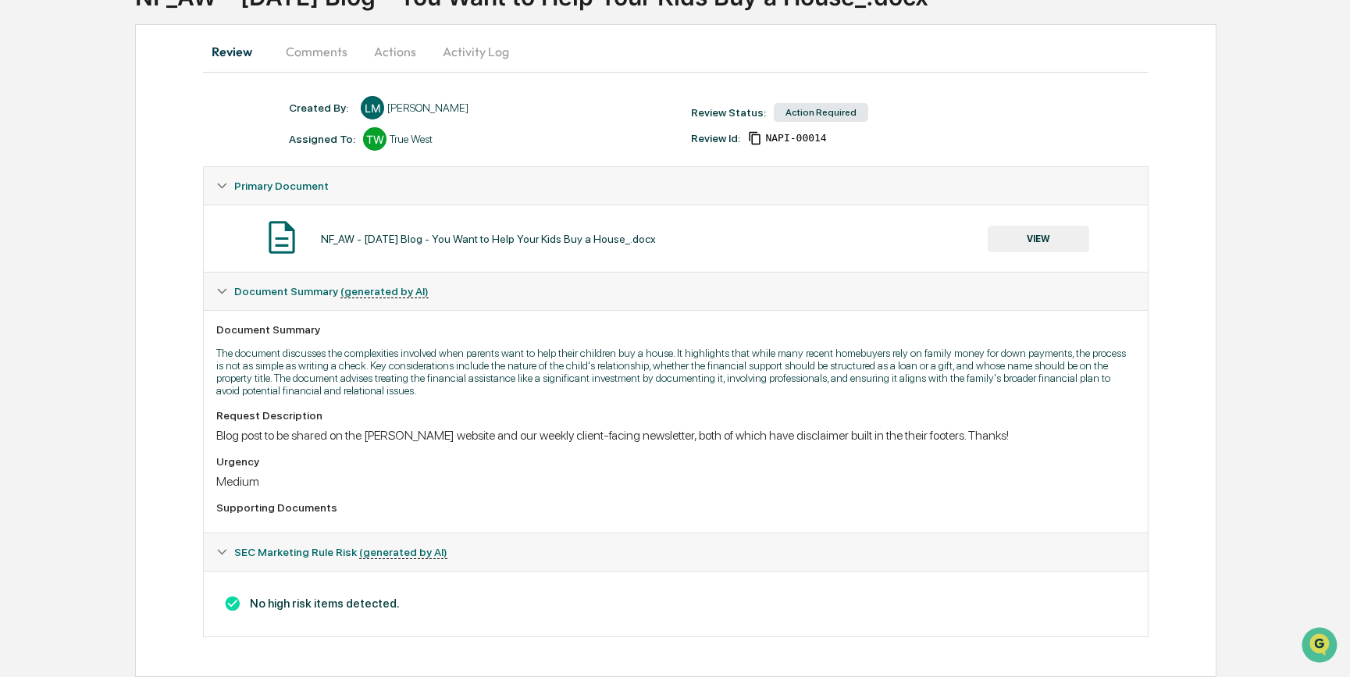
scroll to position [135, 0]
click at [1038, 237] on button "VIEW" at bounding box center [1037, 239] width 101 height 27
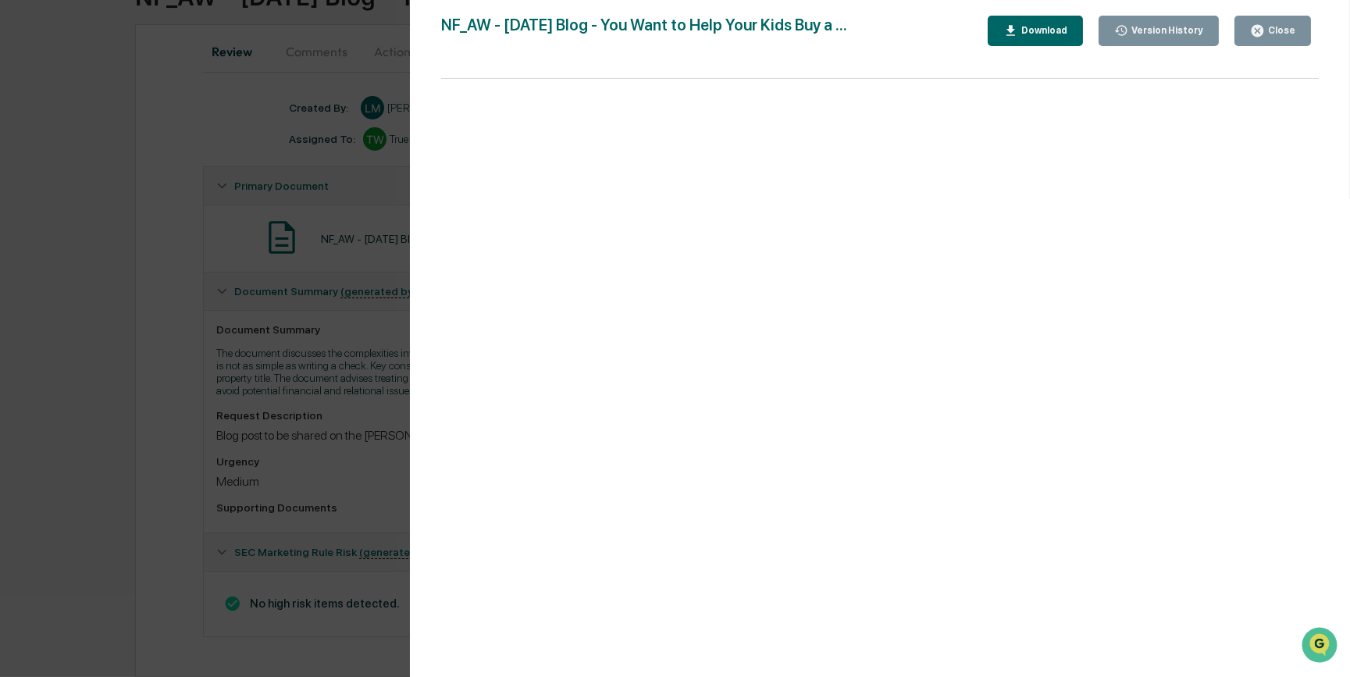
click at [1038, 36] on div "Download" at bounding box center [1042, 30] width 49 height 11
click at [115, 372] on div "Version History [DATE] 07:43 PM [PERSON_NAME] NF_AW - [DATE] Blog - You Want to…" at bounding box center [675, 338] width 1350 height 677
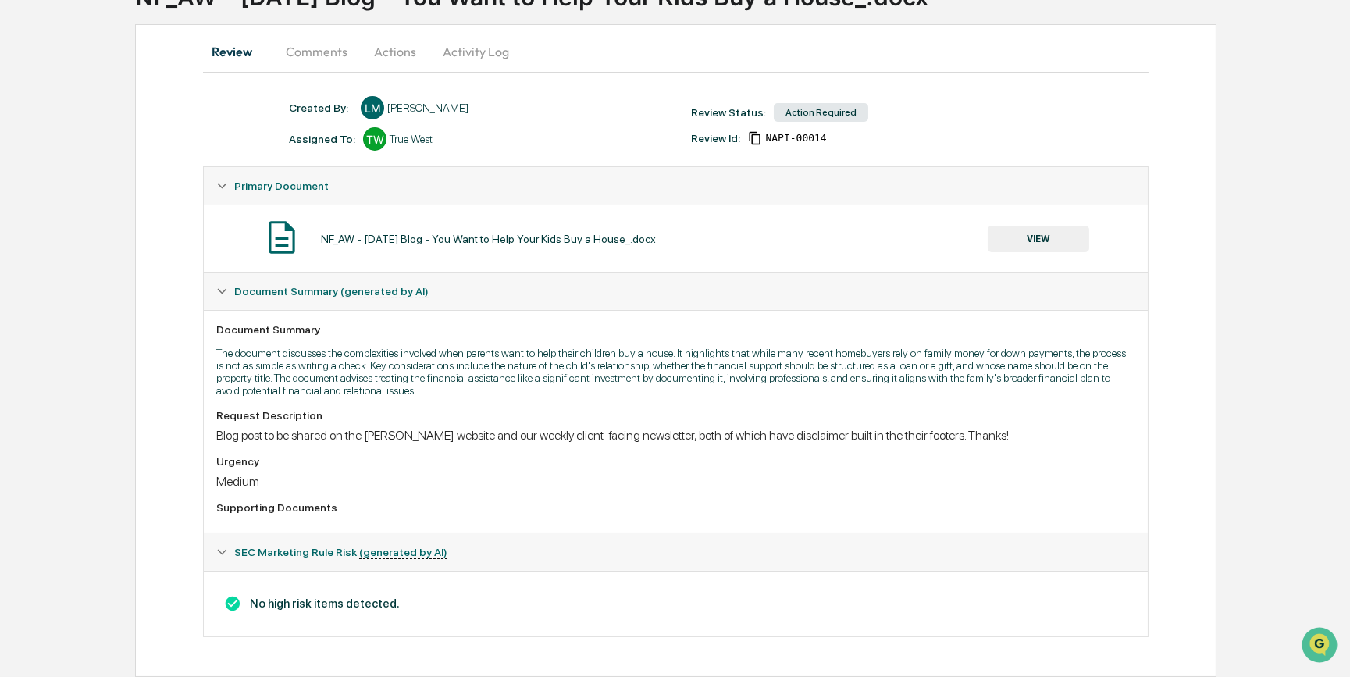
click at [450, 420] on div "Request Description Blog post to be shared on the [PERSON_NAME] website and our…" at bounding box center [675, 426] width 918 height 34
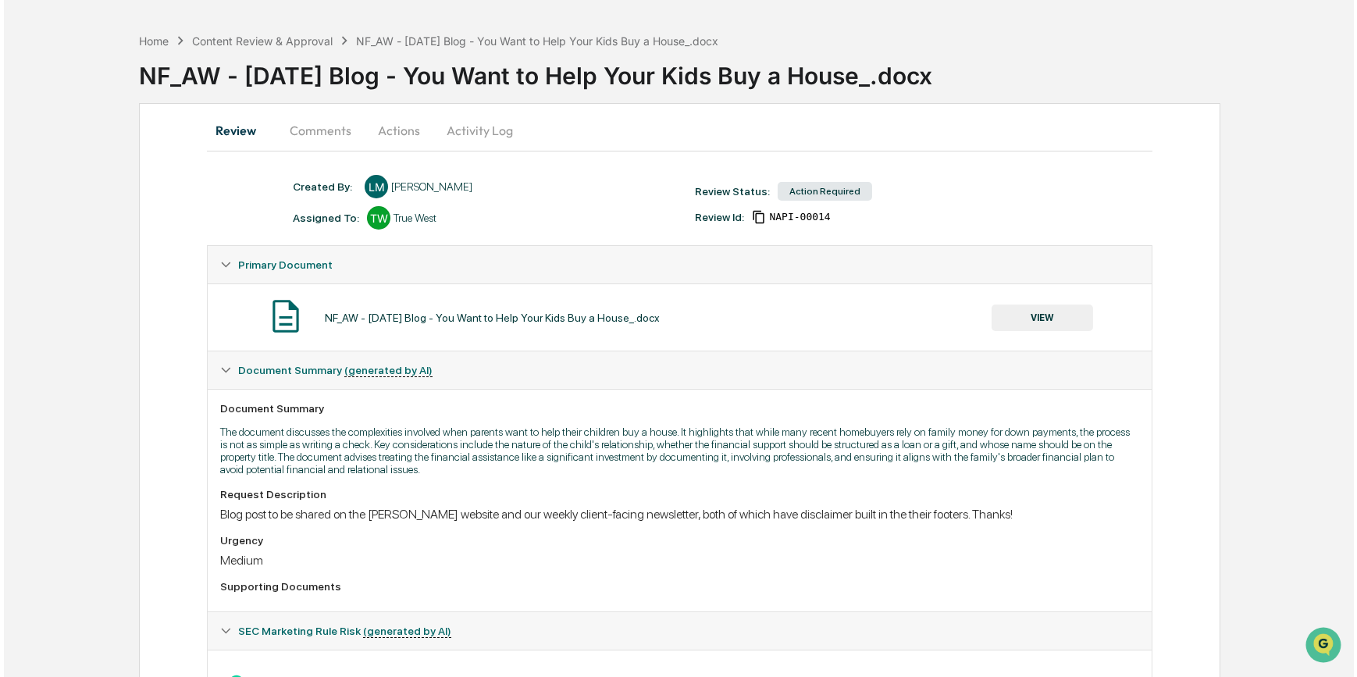
scroll to position [0, 0]
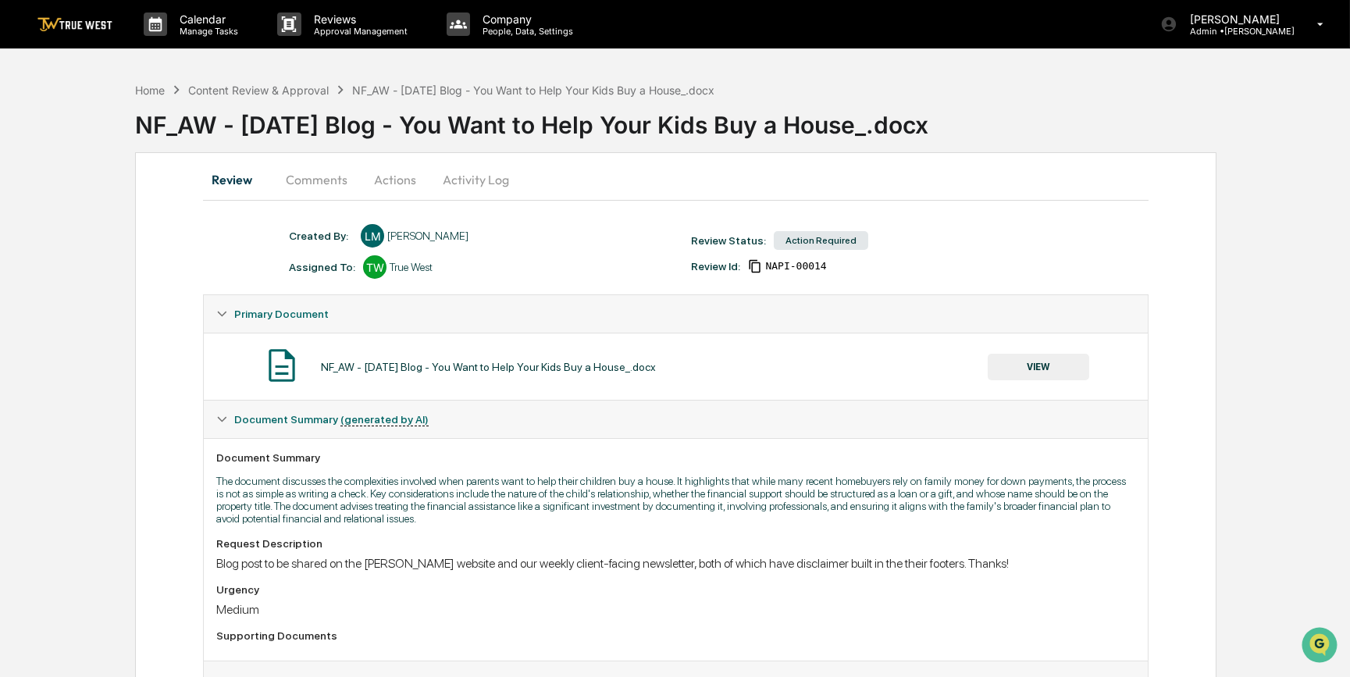
click at [383, 173] on button "Actions" at bounding box center [395, 179] width 70 height 37
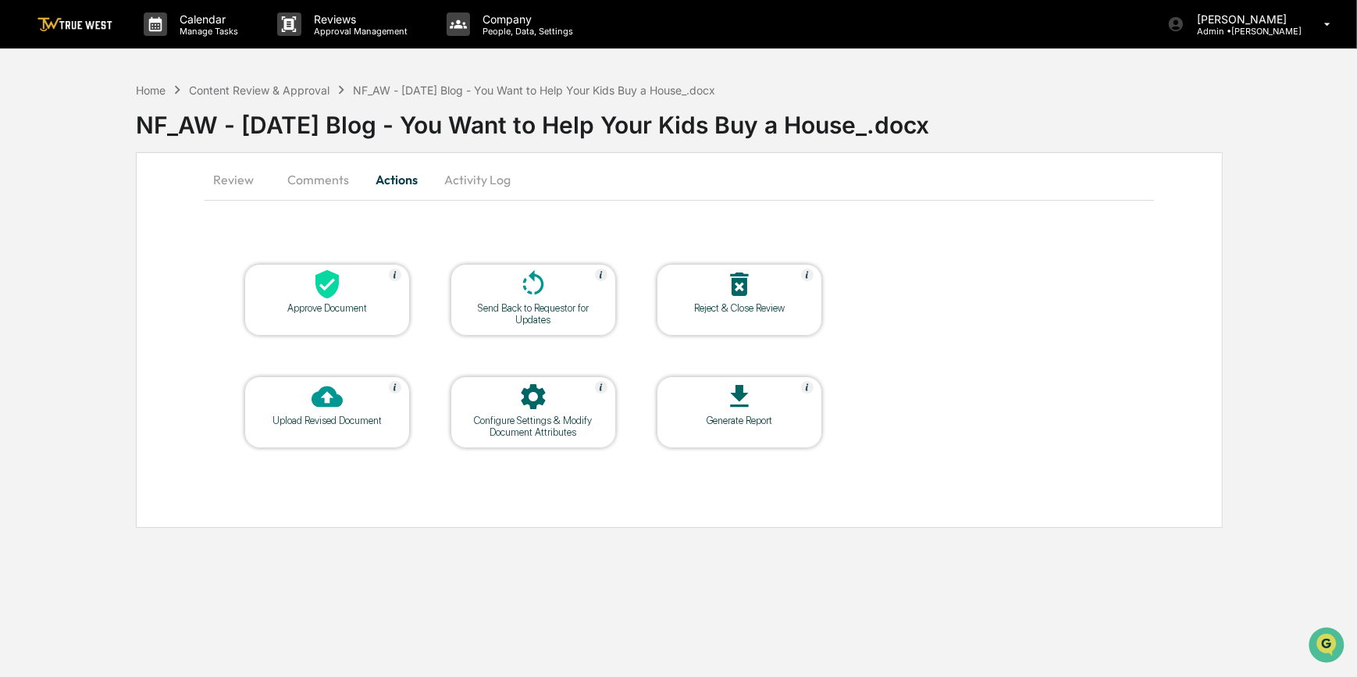
click at [365, 307] on div "Approve Document" at bounding box center [327, 308] width 141 height 12
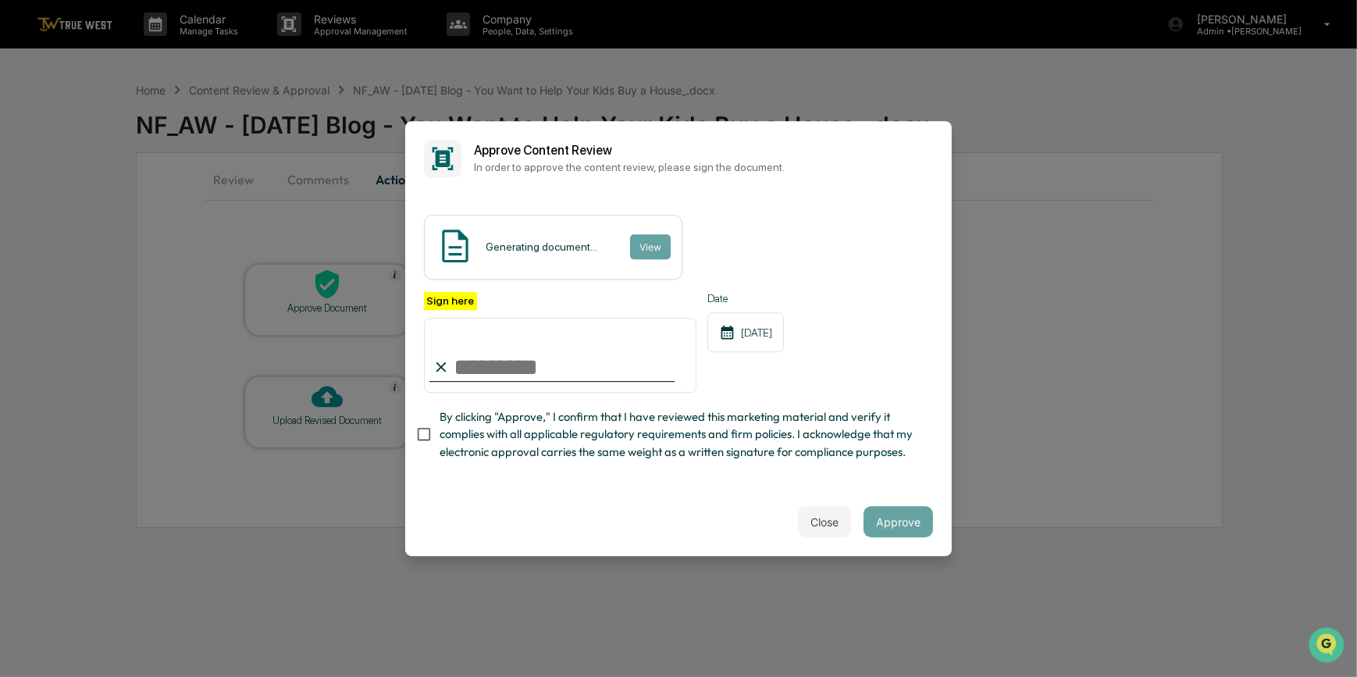
drag, startPoint x: 479, startPoint y: 361, endPoint x: 450, endPoint y: 402, distance: 50.0
click at [479, 361] on input "Sign here" at bounding box center [560, 355] width 272 height 75
type input "*********"
click at [649, 239] on button "View" at bounding box center [649, 246] width 41 height 25
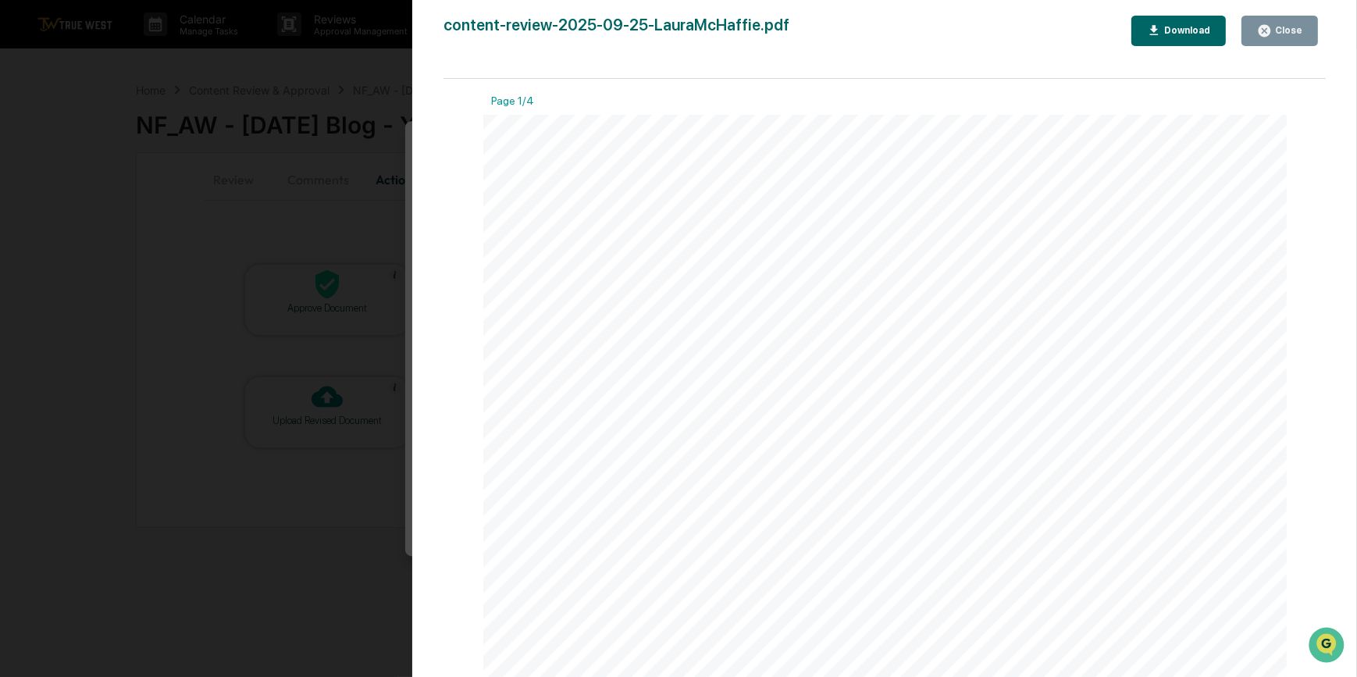
click at [377, 230] on div "Version History [DATE] 09:15 PM [PERSON_NAME] content-review-2025-09-25-LauraMc…" at bounding box center [678, 338] width 1357 height 677
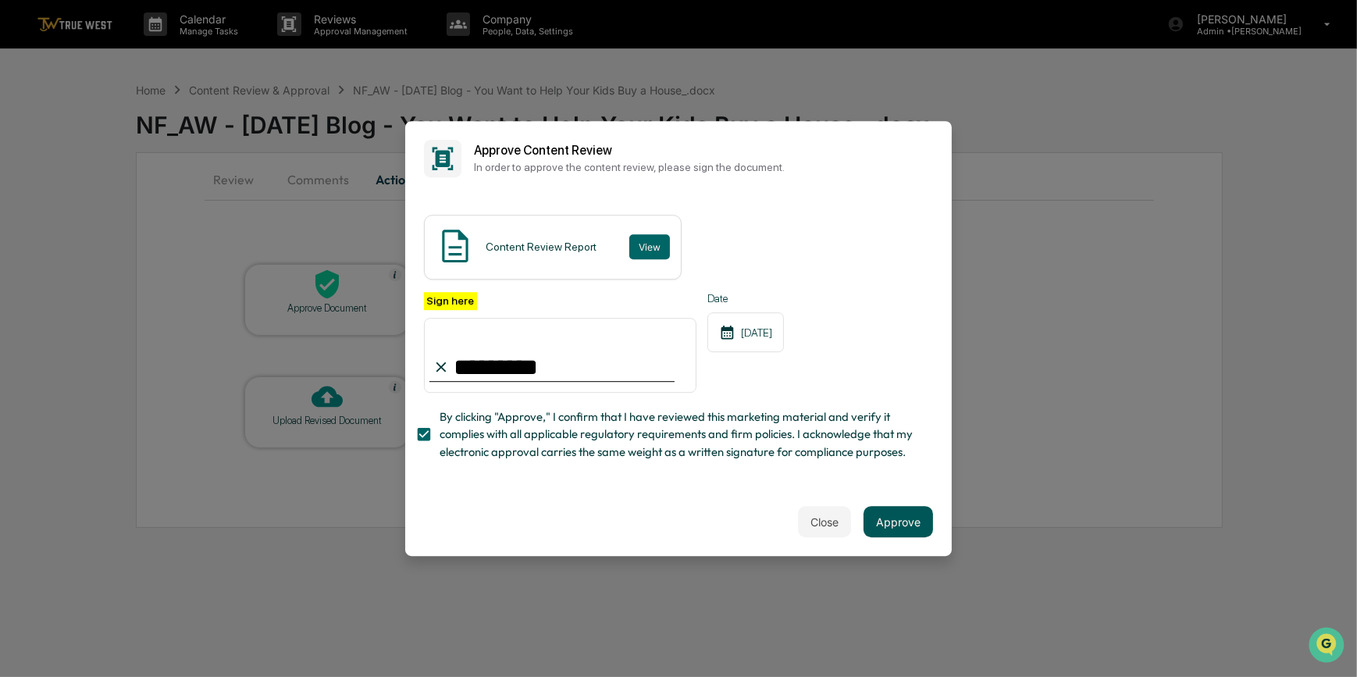
click at [906, 523] on button "Approve" at bounding box center [897, 521] width 69 height 31
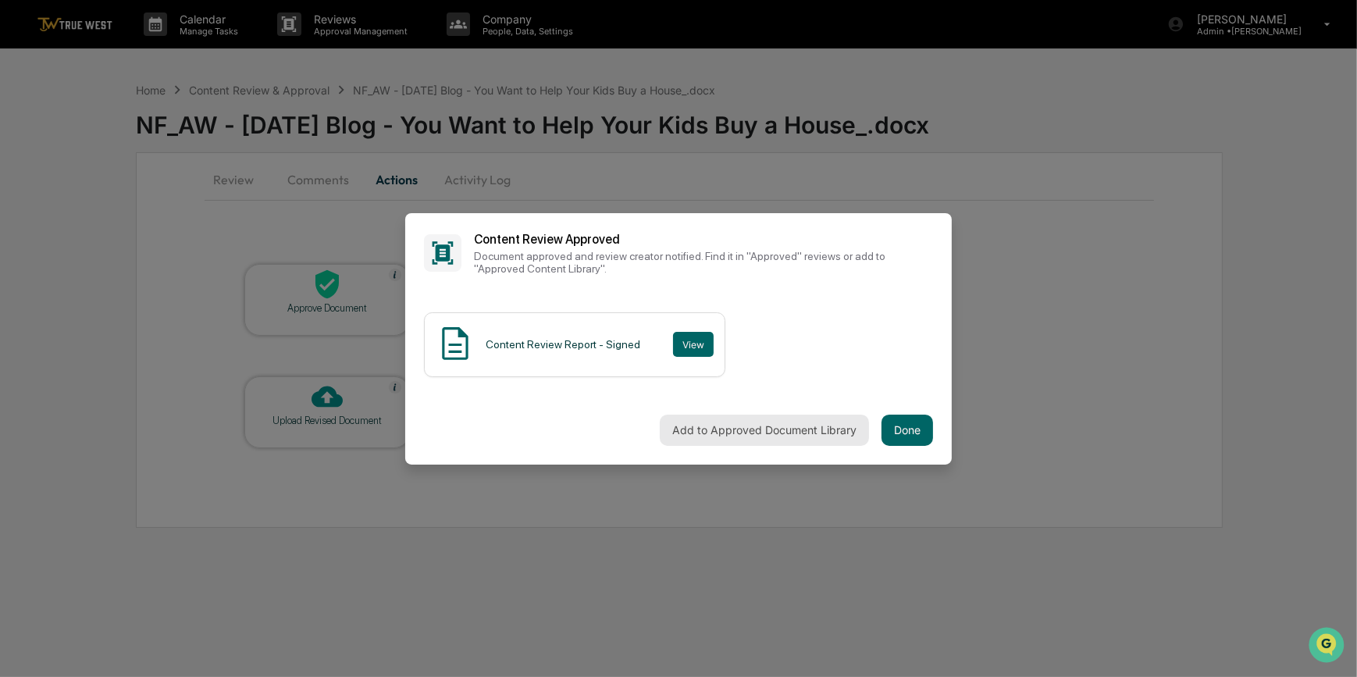
click at [757, 424] on button "Add to Approved Document Library" at bounding box center [764, 430] width 209 height 31
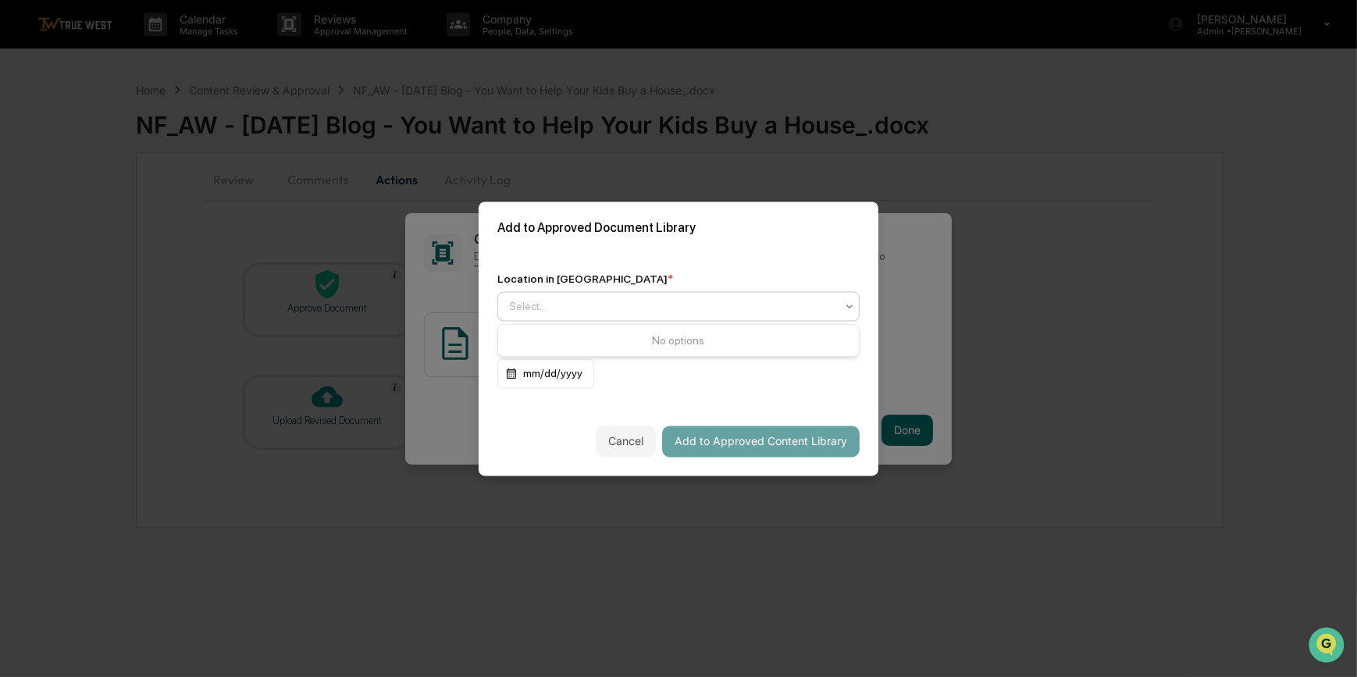
click at [618, 308] on div at bounding box center [672, 306] width 326 height 16
click at [617, 346] on div "Approved Content Library" at bounding box center [678, 343] width 361 height 31
click at [782, 438] on button "Add to Approved Content Library" at bounding box center [760, 440] width 197 height 31
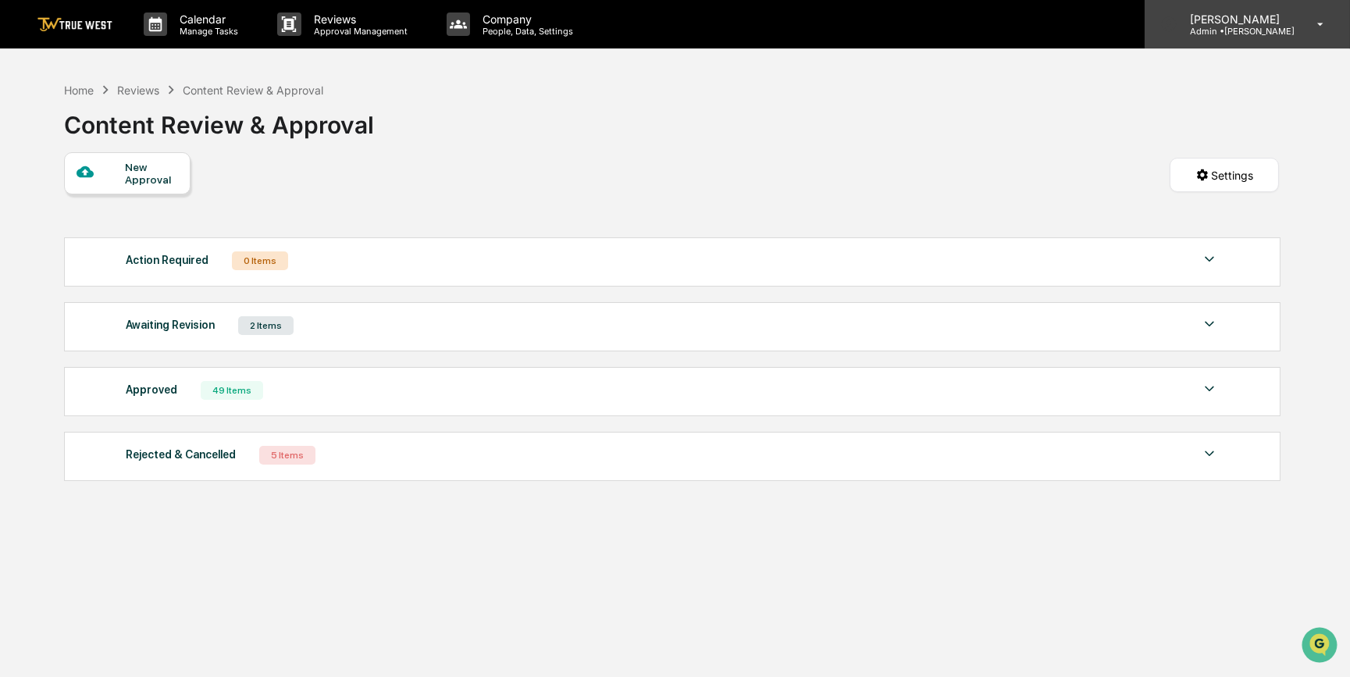
click at [1262, 30] on p "Admin • [GEOGRAPHIC_DATA]" at bounding box center [1235, 31] width 117 height 11
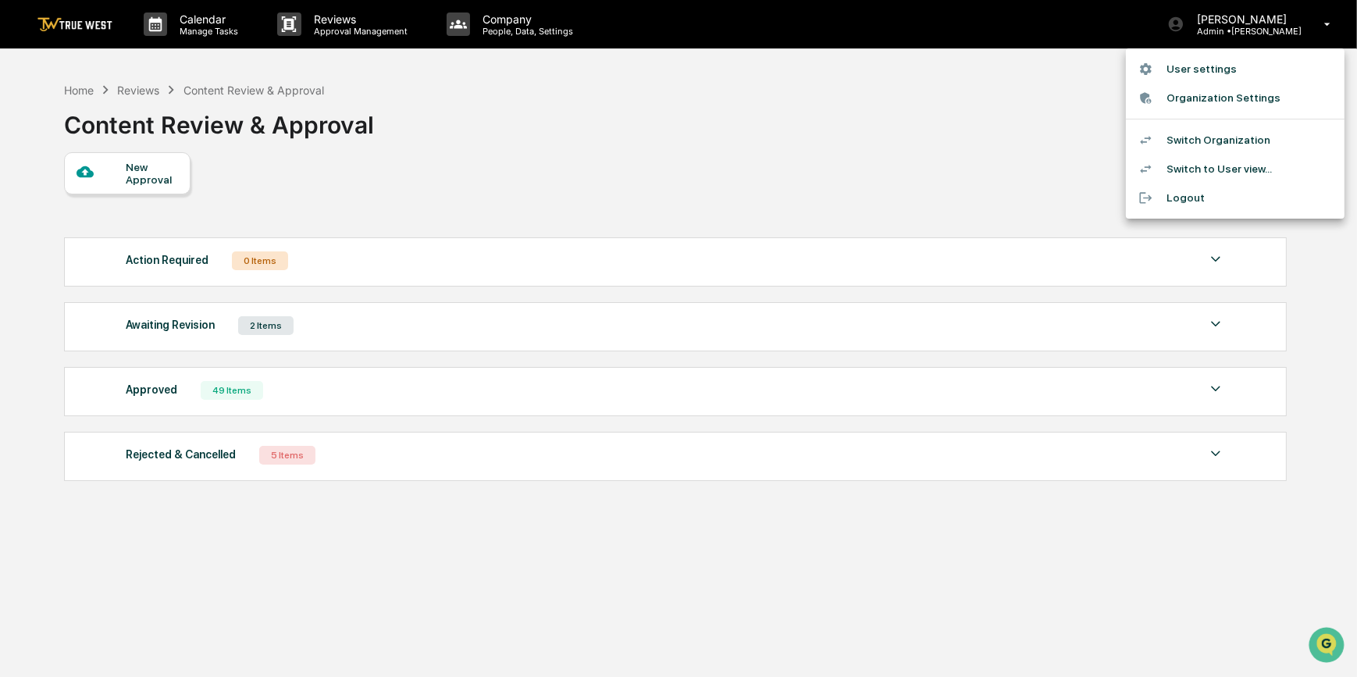
click at [71, 87] on div at bounding box center [678, 338] width 1357 height 677
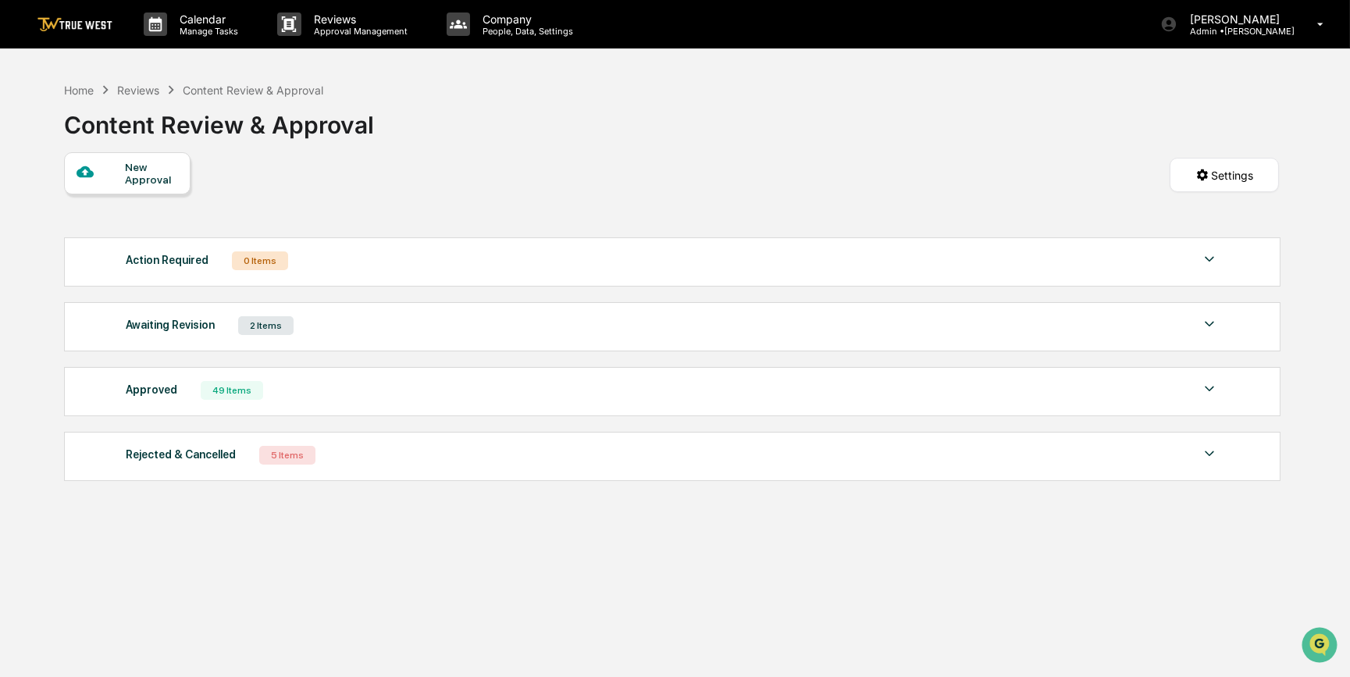
click at [77, 91] on div "Home" at bounding box center [79, 90] width 30 height 13
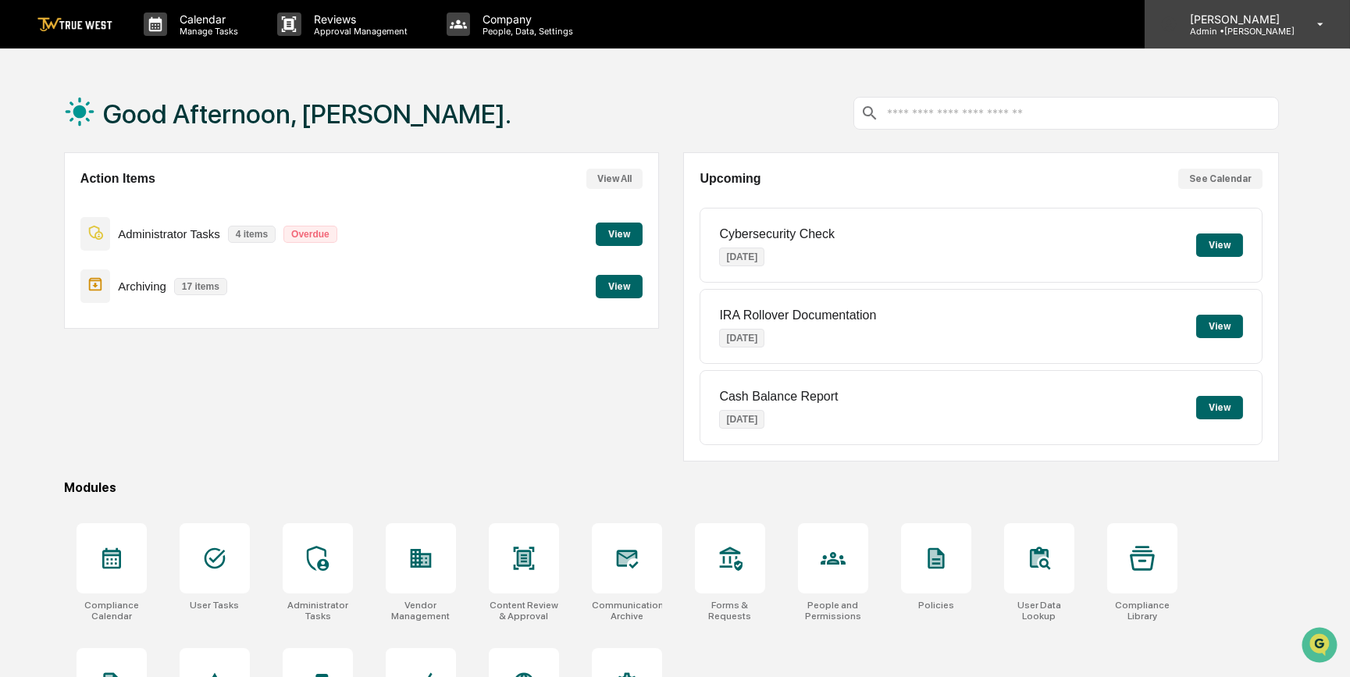
click at [1261, 23] on p "[PERSON_NAME]" at bounding box center [1235, 18] width 117 height 13
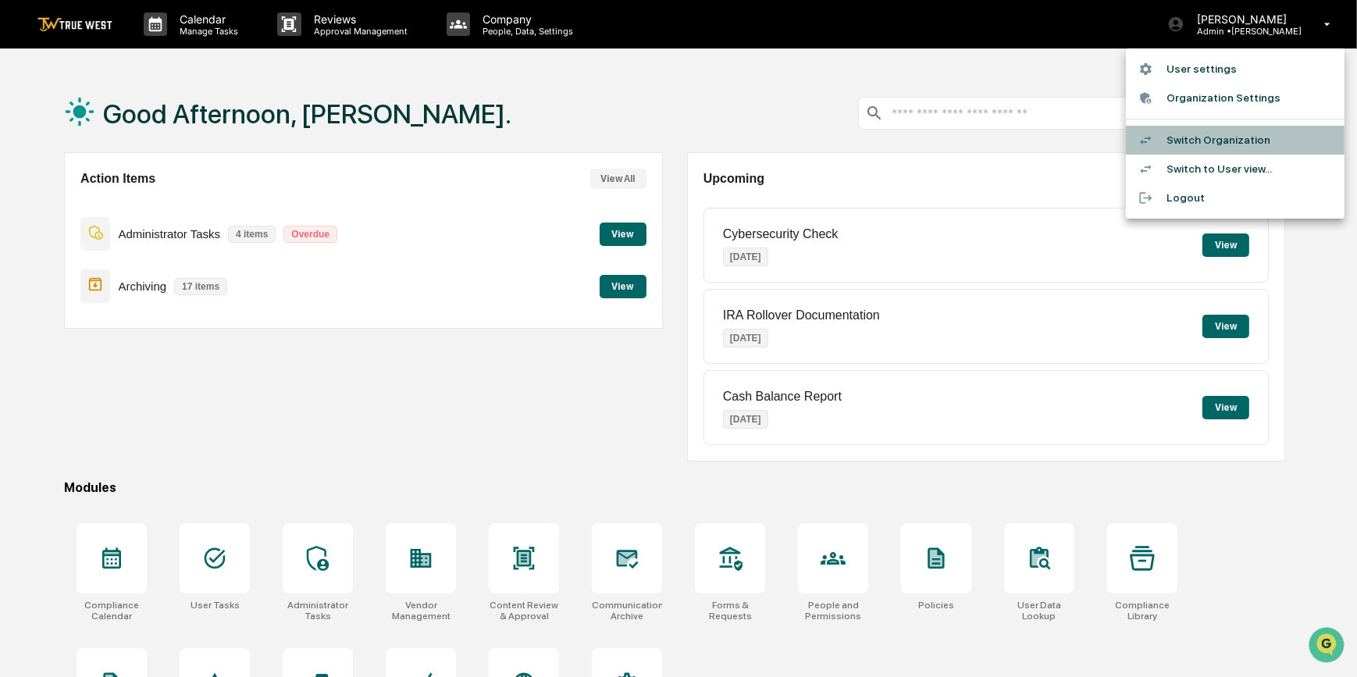
click at [1218, 136] on li "Switch Organization" at bounding box center [1235, 140] width 219 height 29
